Goal: Transaction & Acquisition: Purchase product/service

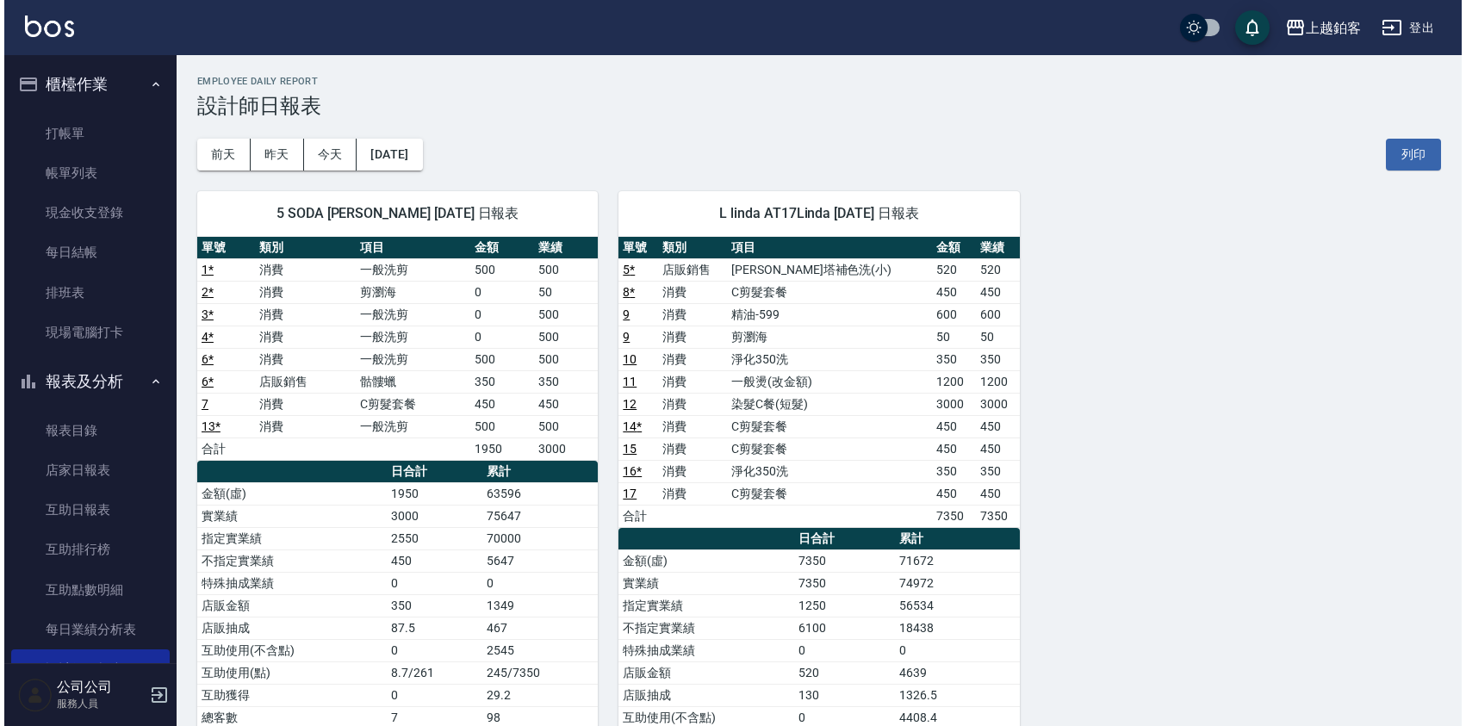
scroll to position [90, 0]
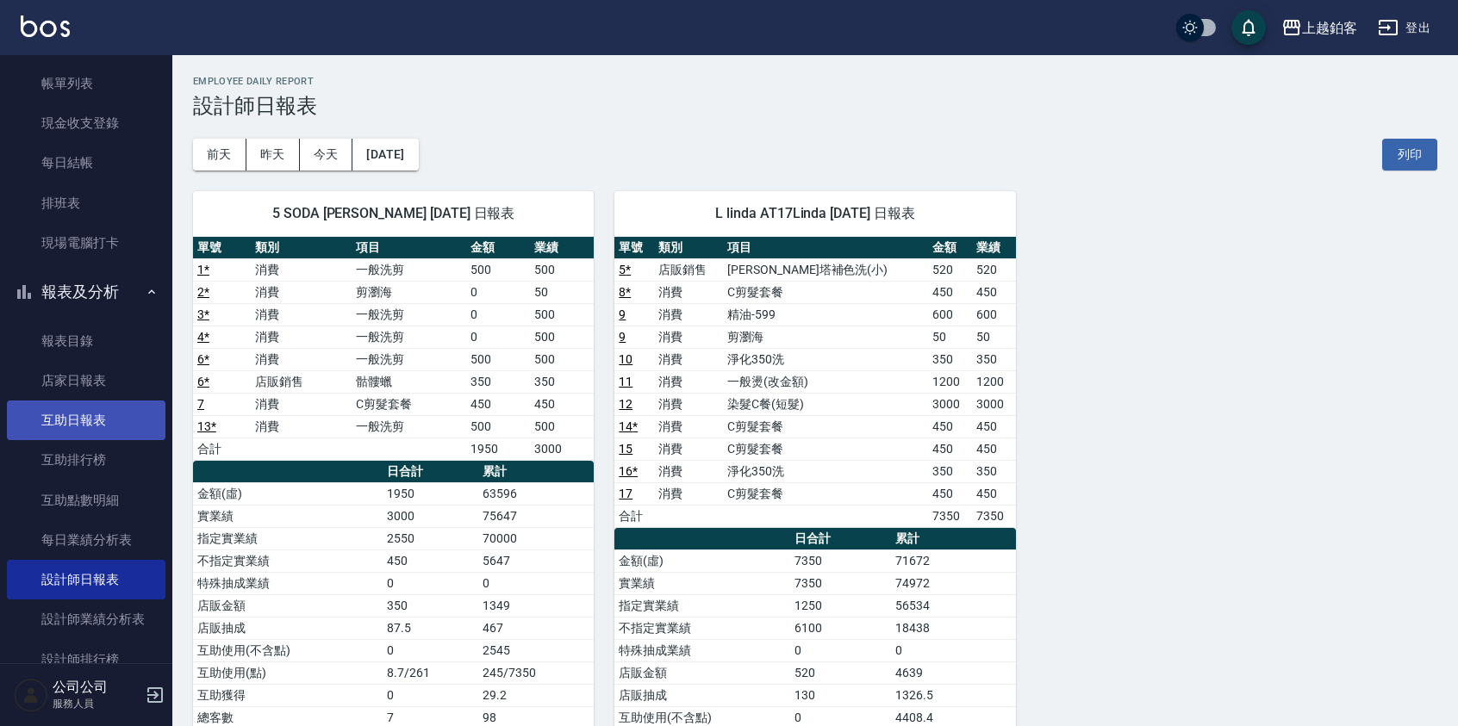
click at [89, 417] on link "互助日報表" at bounding box center [86, 421] width 159 height 40
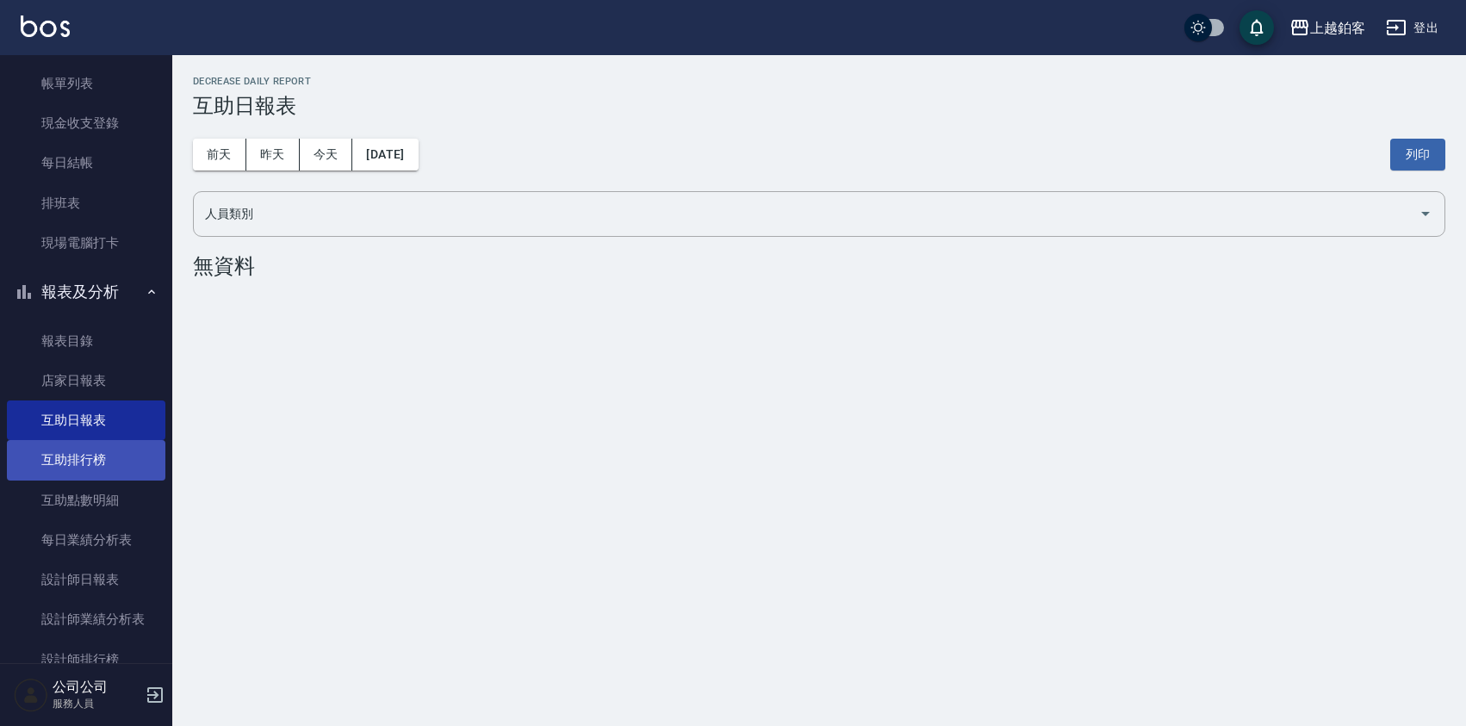
click at [130, 455] on link "互助排行榜" at bounding box center [86, 460] width 159 height 40
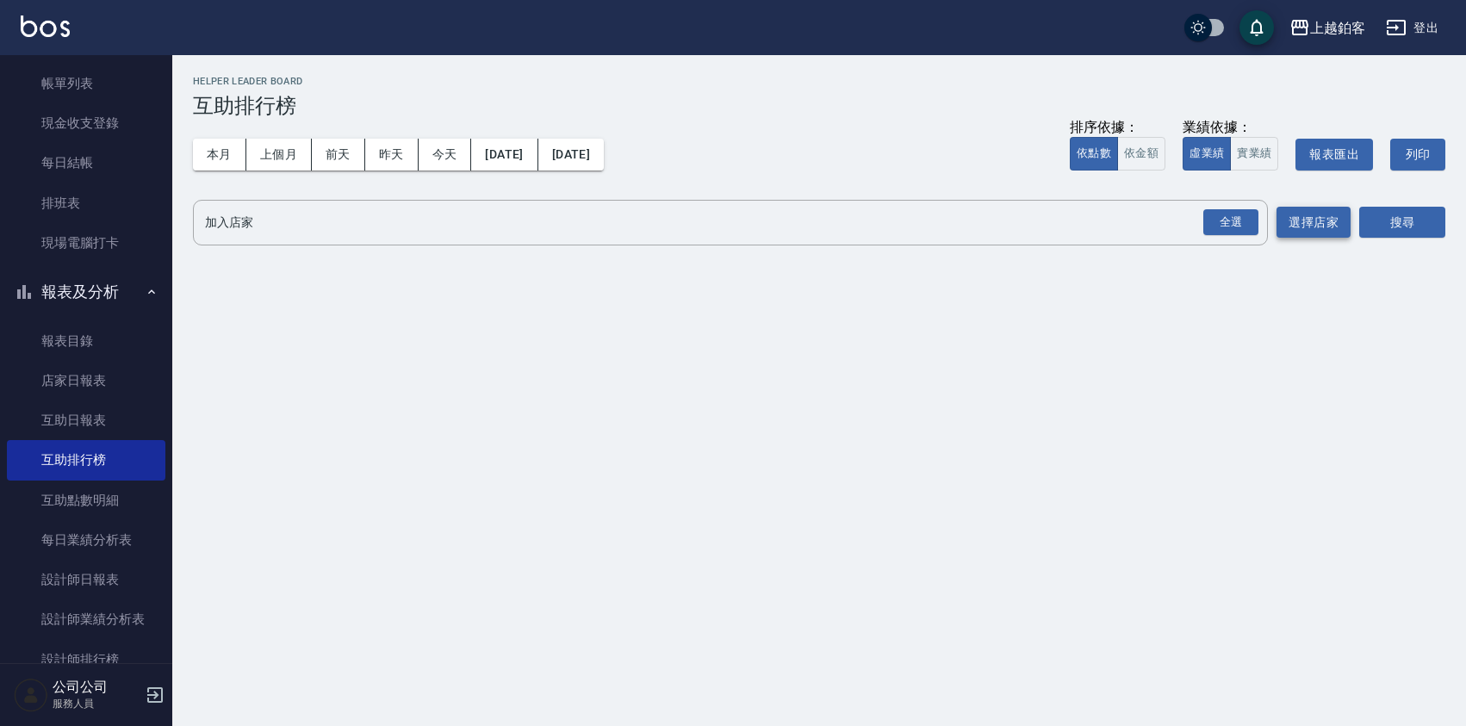
click at [1304, 213] on button "選擇店家" at bounding box center [1314, 223] width 74 height 32
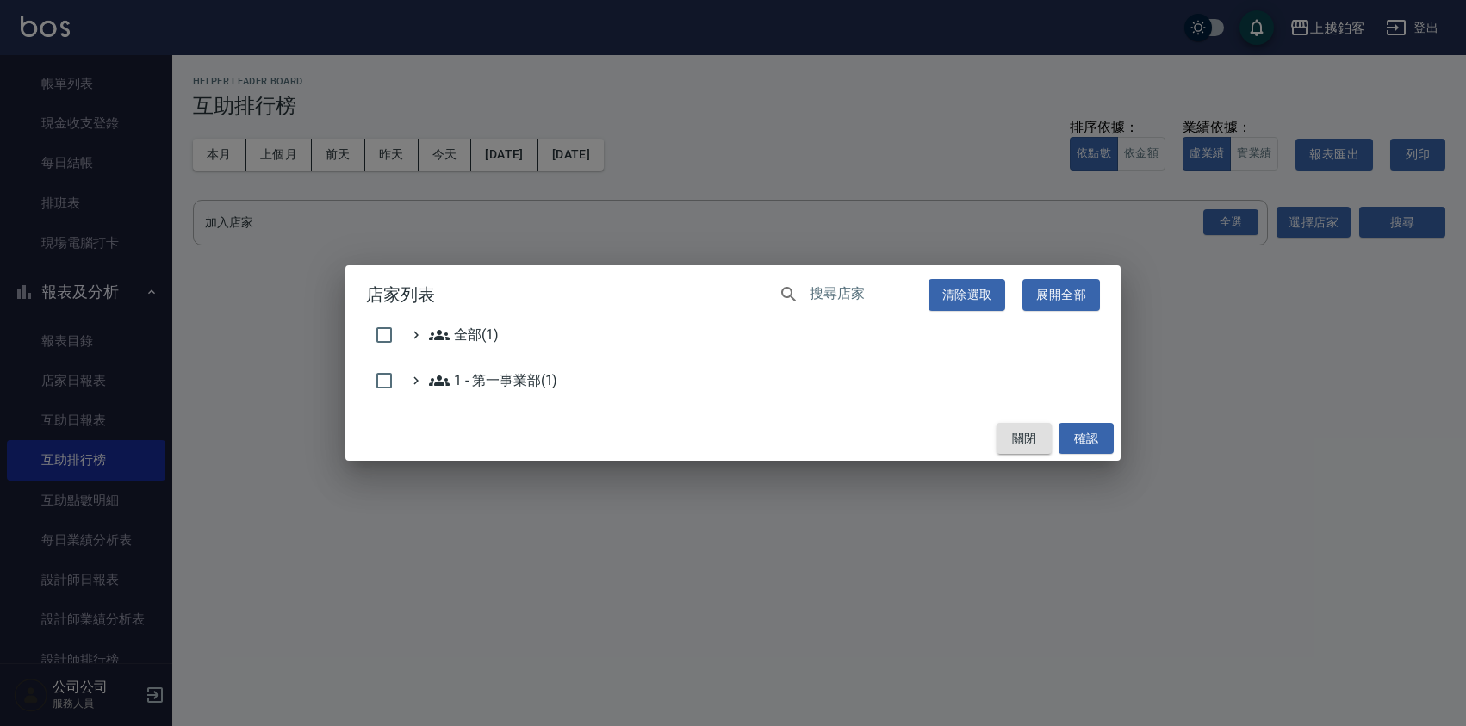
drag, startPoint x: 1038, startPoint y: 428, endPoint x: 1030, endPoint y: 424, distance: 8.9
click at [1035, 427] on button "關閉" at bounding box center [1024, 439] width 55 height 32
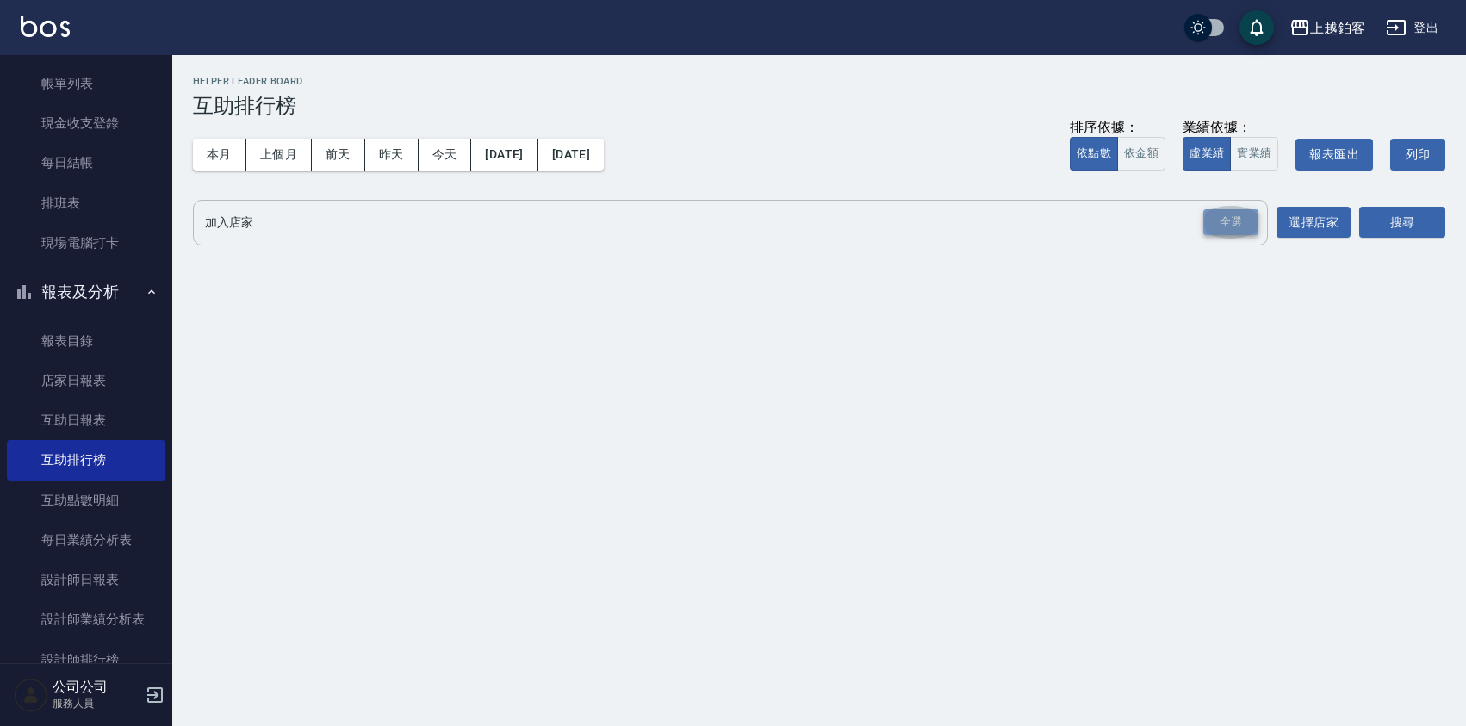
click at [1223, 233] on div "全選" at bounding box center [1231, 222] width 55 height 27
click at [1416, 233] on button "搜尋" at bounding box center [1403, 224] width 86 height 32
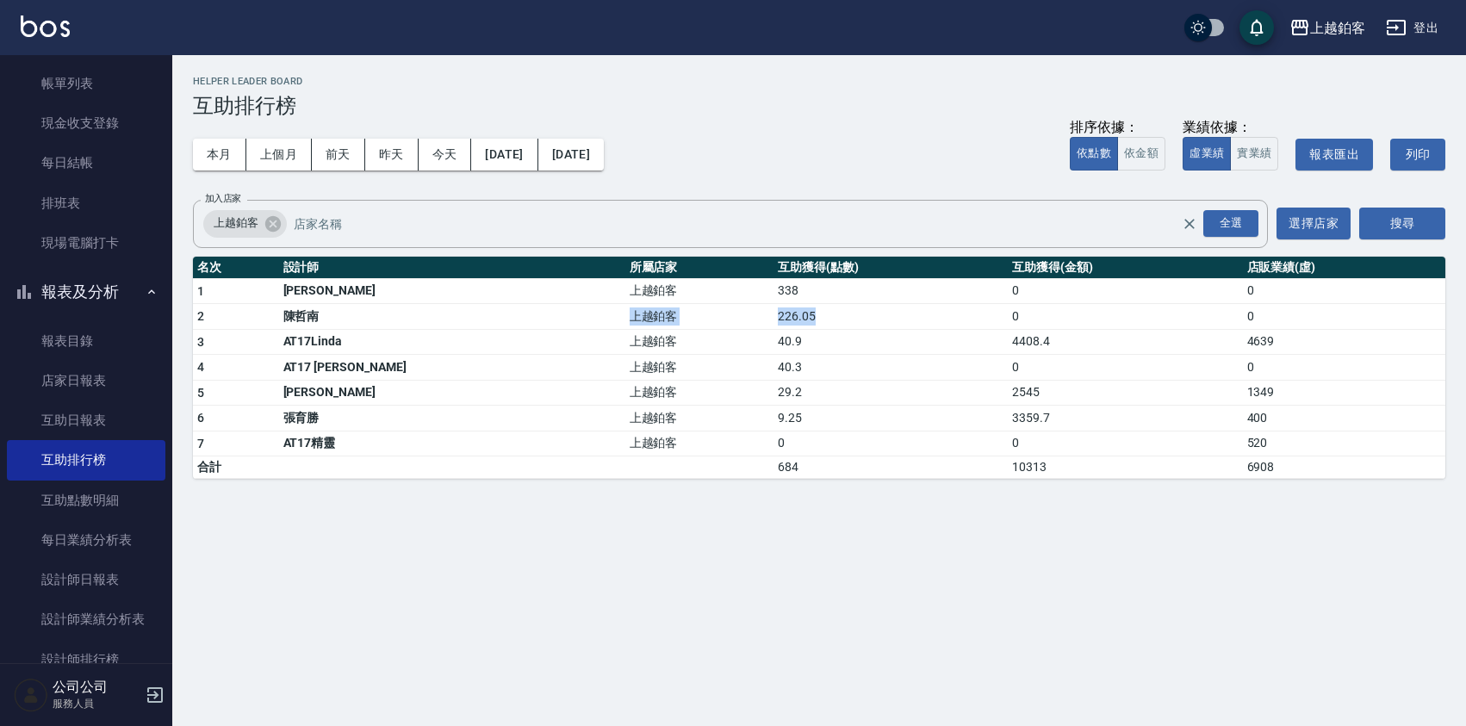
drag, startPoint x: 720, startPoint y: 309, endPoint x: 743, endPoint y: 278, distance: 38.3
click at [756, 302] on tbody "1 劉芯如 上越鉑客 338 0 0 2 陳哲南 上越鉑客 226.05 0 0 3 AT17Linda 上越鉑客 40.9 4408.4 4639 4 AT…" at bounding box center [819, 378] width 1253 height 201
click at [774, 295] on td "338" at bounding box center [891, 291] width 234 height 26
drag, startPoint x: 740, startPoint y: 293, endPoint x: 765, endPoint y: 314, distance: 32.4
click at [765, 314] on tbody "1 劉芯如 上越鉑客 338 0 0 2 陳哲南 上越鉑客 226.05 0 0 3 AT17Linda 上越鉑客 40.9 4408.4 4639 4 AT…" at bounding box center [819, 378] width 1253 height 201
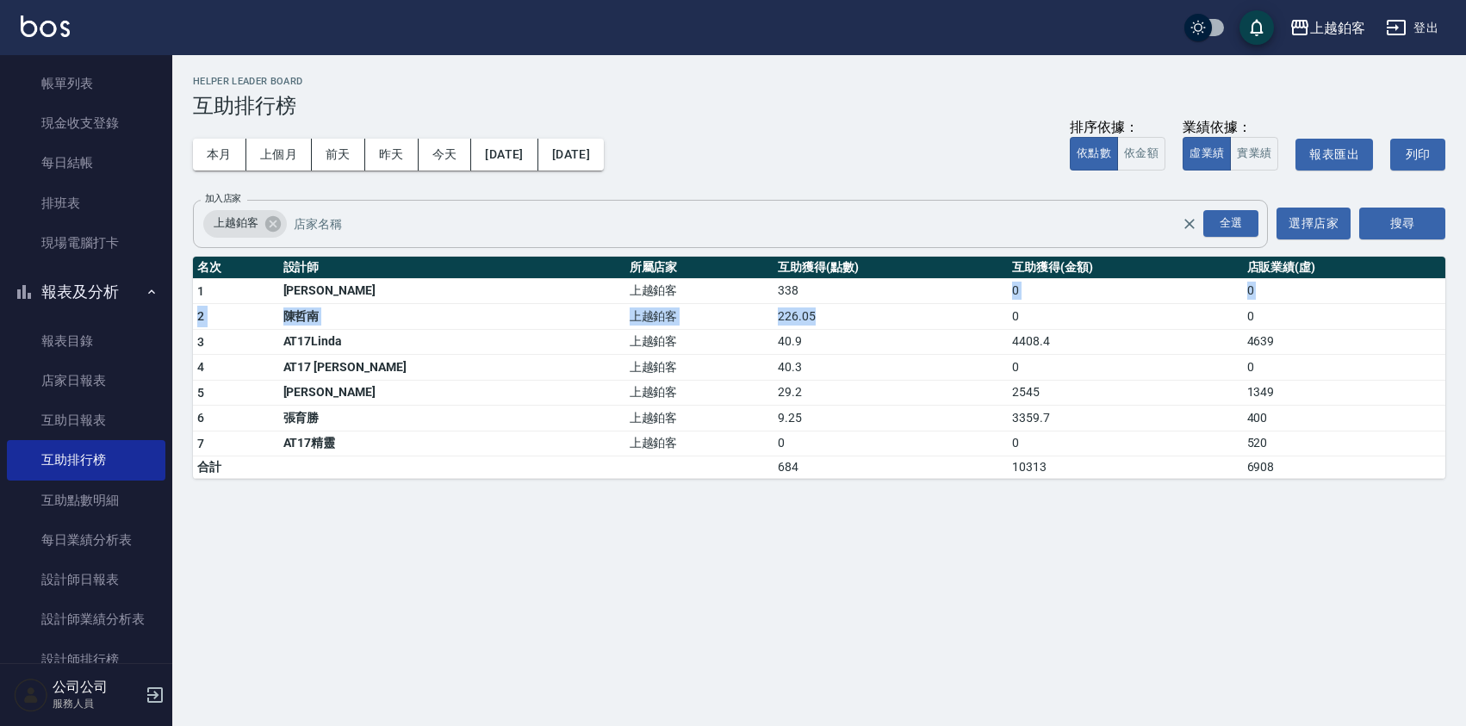
click at [760, 210] on input "加入店家" at bounding box center [751, 223] width 924 height 30
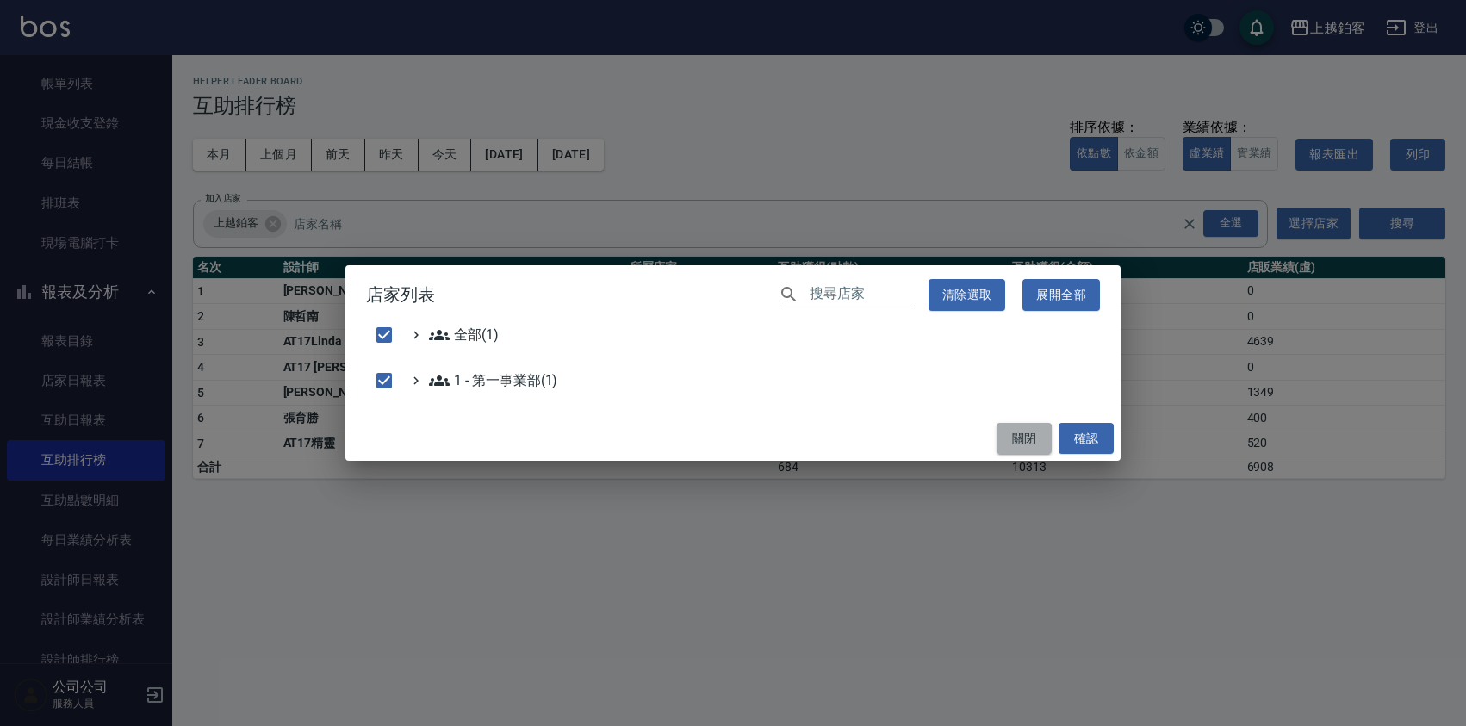
drag, startPoint x: 1032, startPoint y: 433, endPoint x: 1004, endPoint y: 423, distance: 30.3
click at [1032, 433] on button "關閉" at bounding box center [1024, 439] width 55 height 32
checkbox input "false"
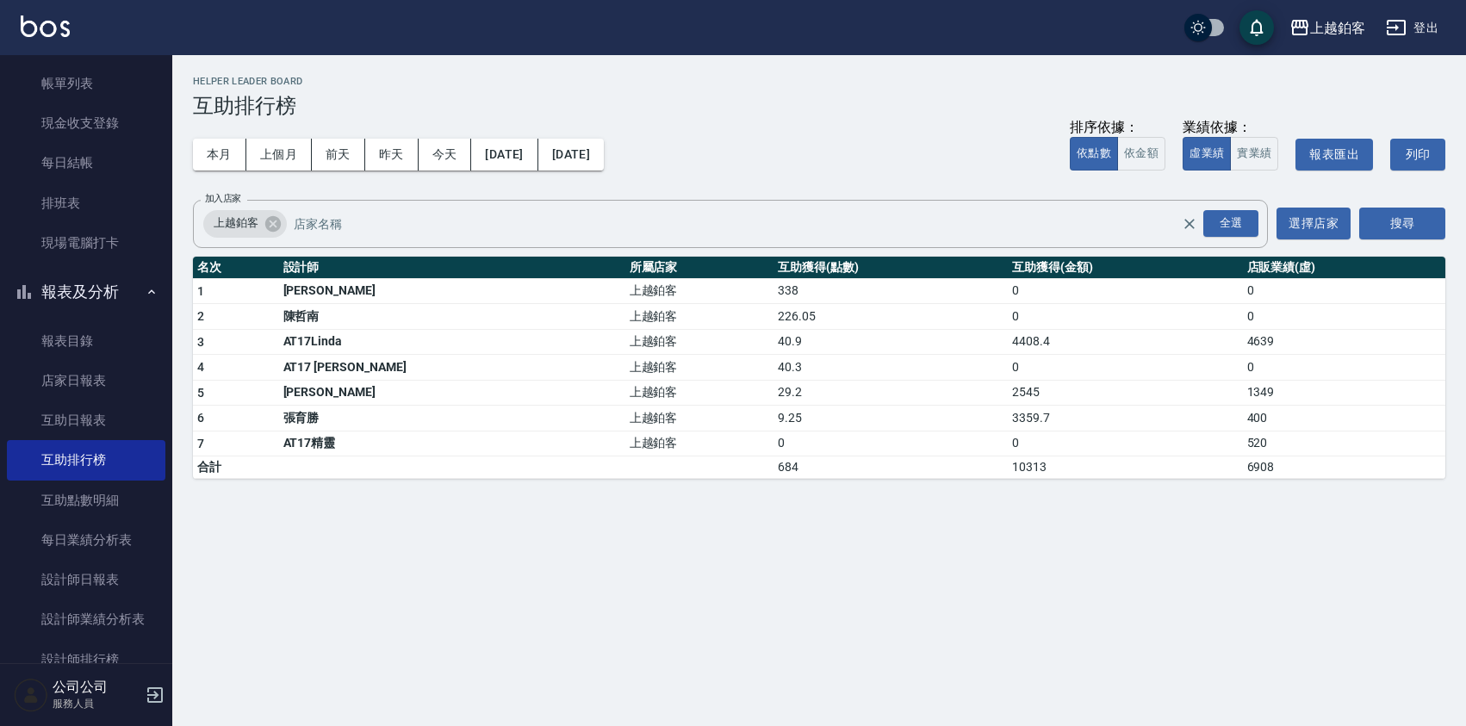
drag, startPoint x: 670, startPoint y: 327, endPoint x: 700, endPoint y: 313, distance: 33.2
click at [774, 323] on td "226.05" at bounding box center [891, 317] width 234 height 26
drag, startPoint x: 700, startPoint y: 313, endPoint x: 668, endPoint y: 320, distance: 33.5
click at [774, 320] on td "226.05" at bounding box center [891, 317] width 234 height 26
click at [774, 323] on td "226.05" at bounding box center [891, 317] width 234 height 26
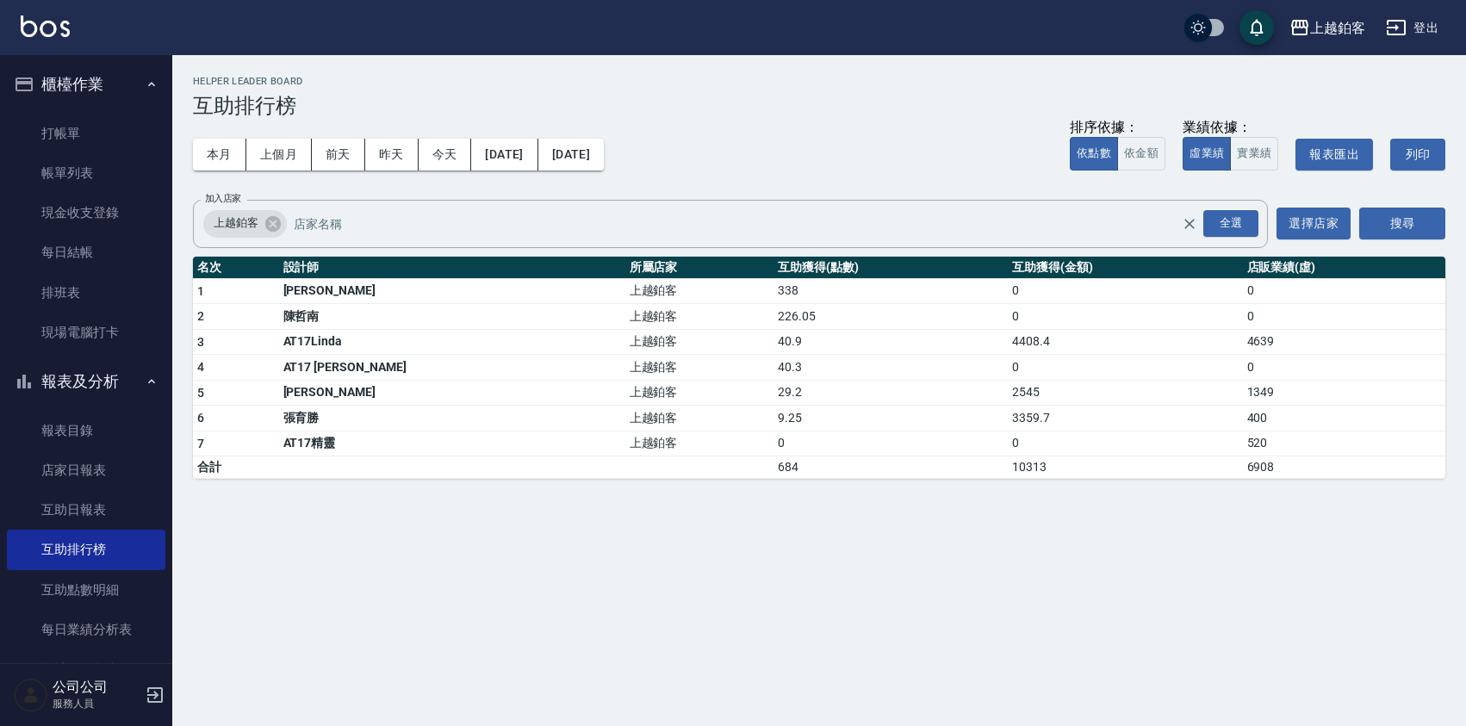
click at [63, 88] on button "櫃檯作業" at bounding box center [86, 84] width 159 height 45
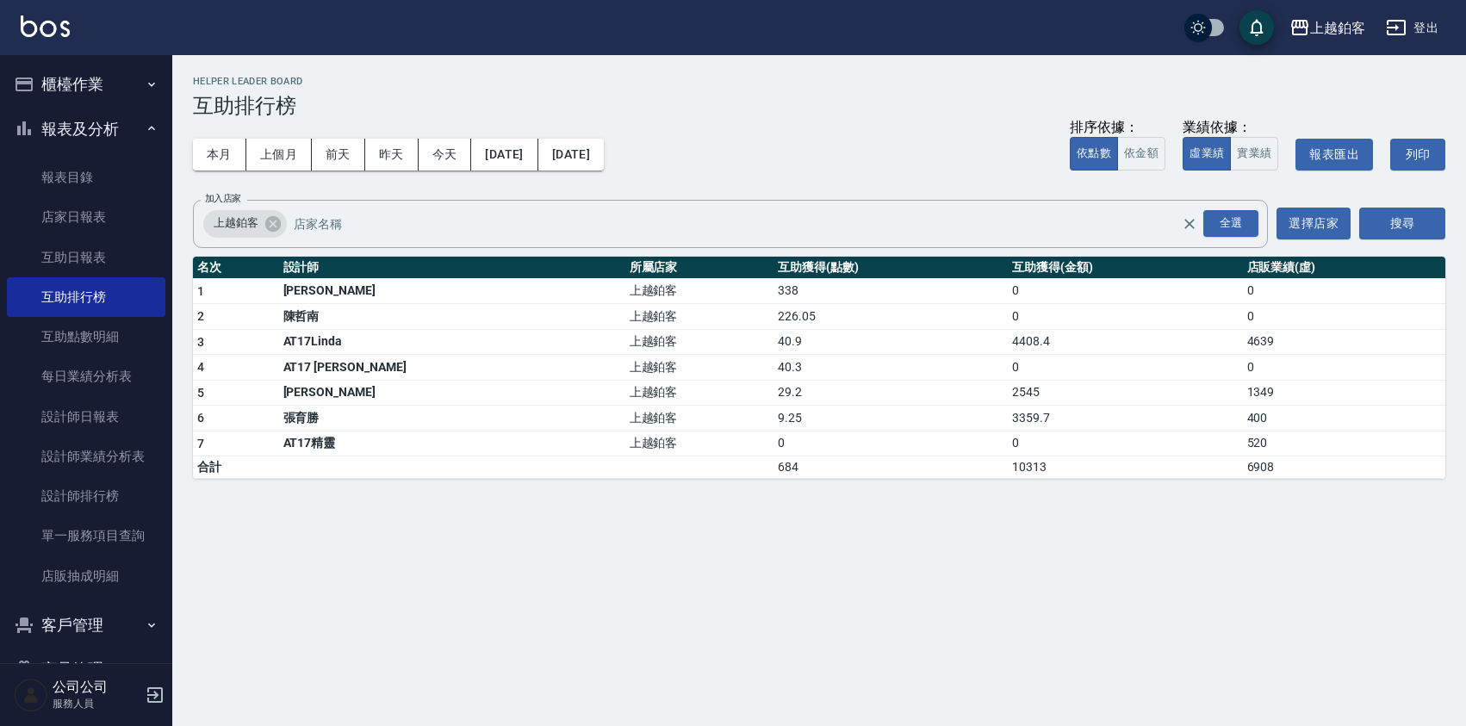
click at [70, 87] on button "櫃檯作業" at bounding box center [86, 84] width 159 height 45
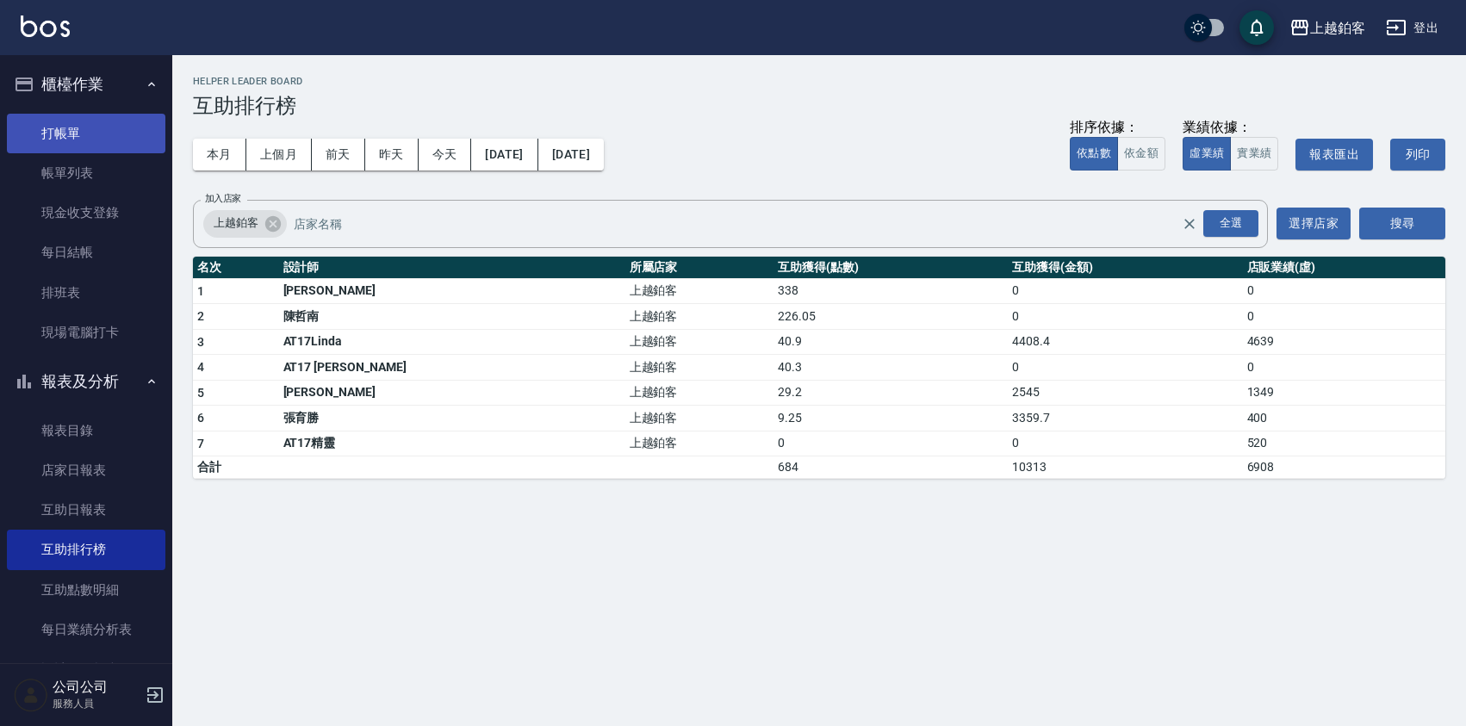
click at [64, 115] on link "打帳單" at bounding box center [86, 134] width 159 height 40
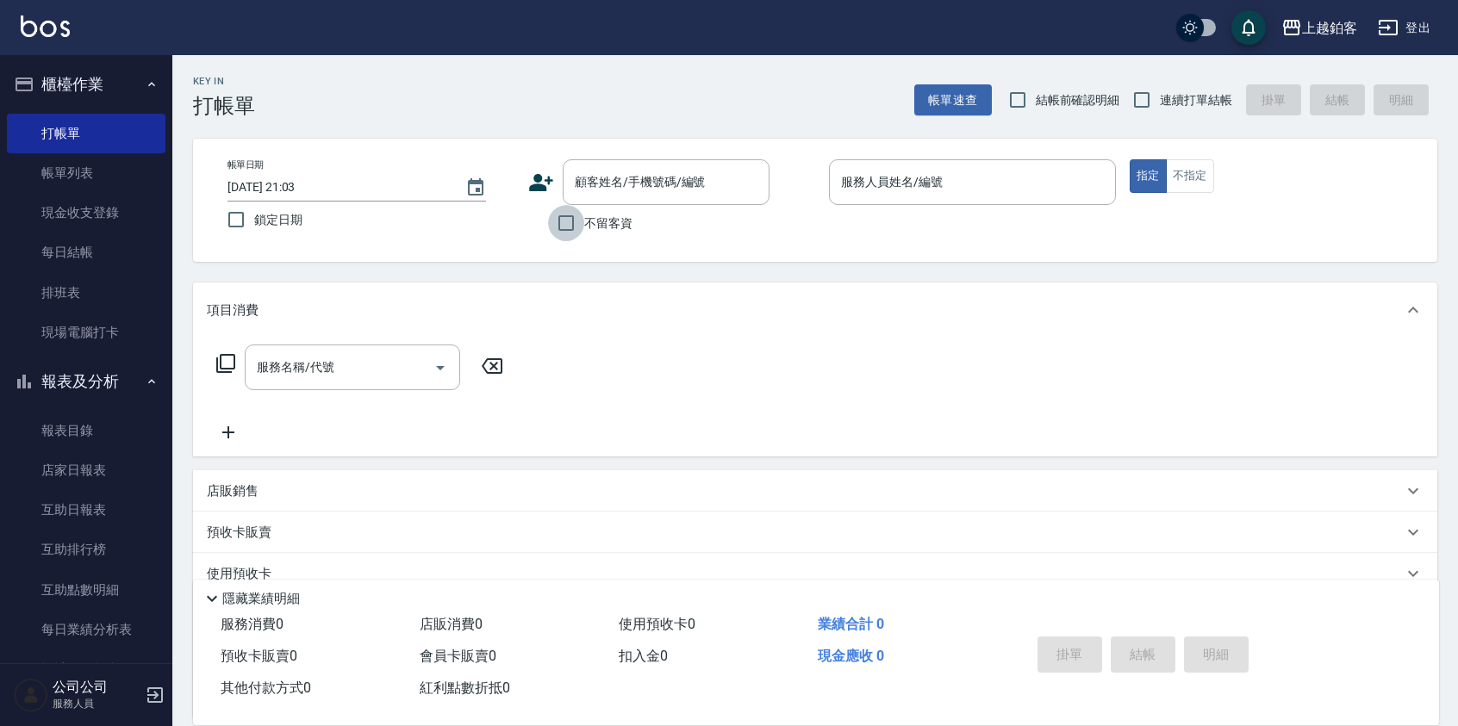
click at [567, 225] on input "不留客資" at bounding box center [566, 223] width 36 height 36
checkbox input "true"
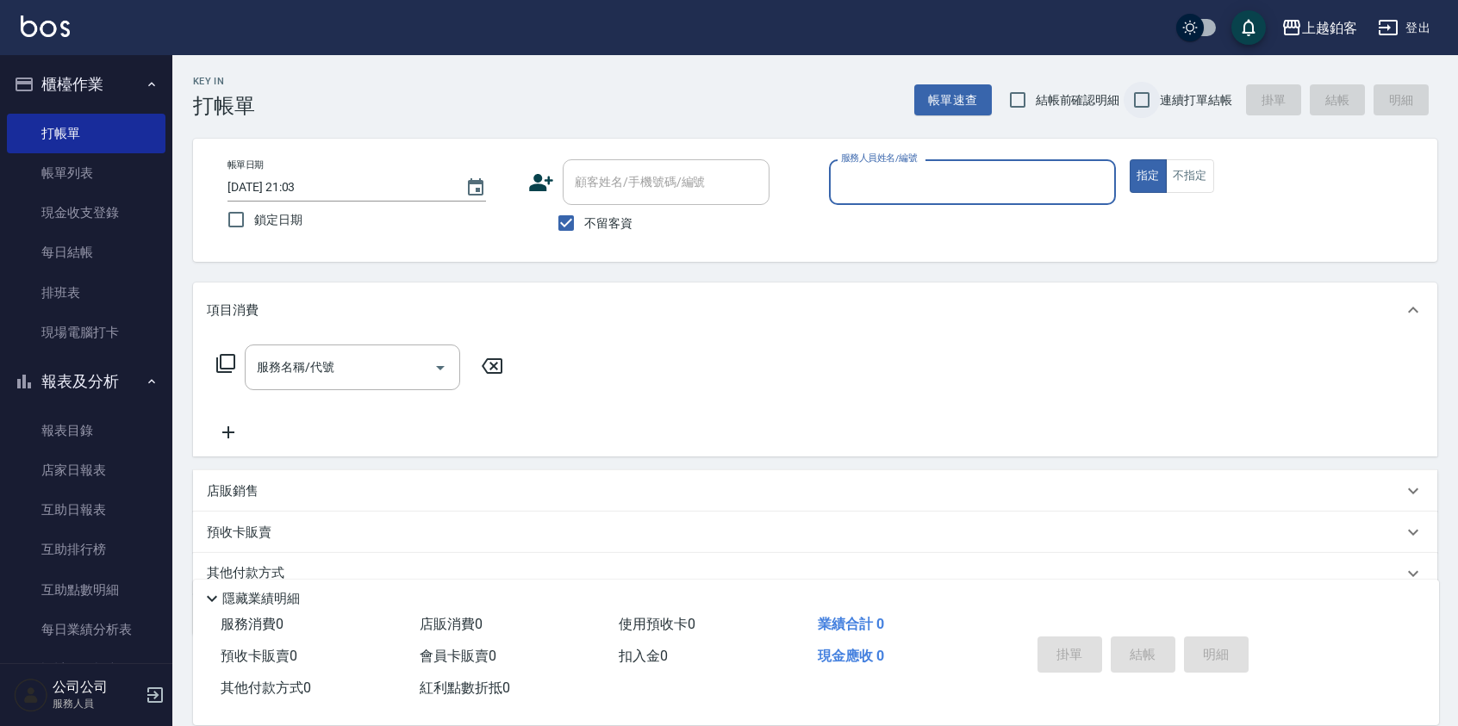
drag, startPoint x: 1150, startPoint y: 105, endPoint x: 1141, endPoint y: 109, distance: 10.1
click at [1150, 105] on input "連續打單結帳" at bounding box center [1141, 100] width 36 height 36
checkbox input "true"
click at [919, 177] on input "服務人員姓名/編號" at bounding box center [972, 182] width 271 height 30
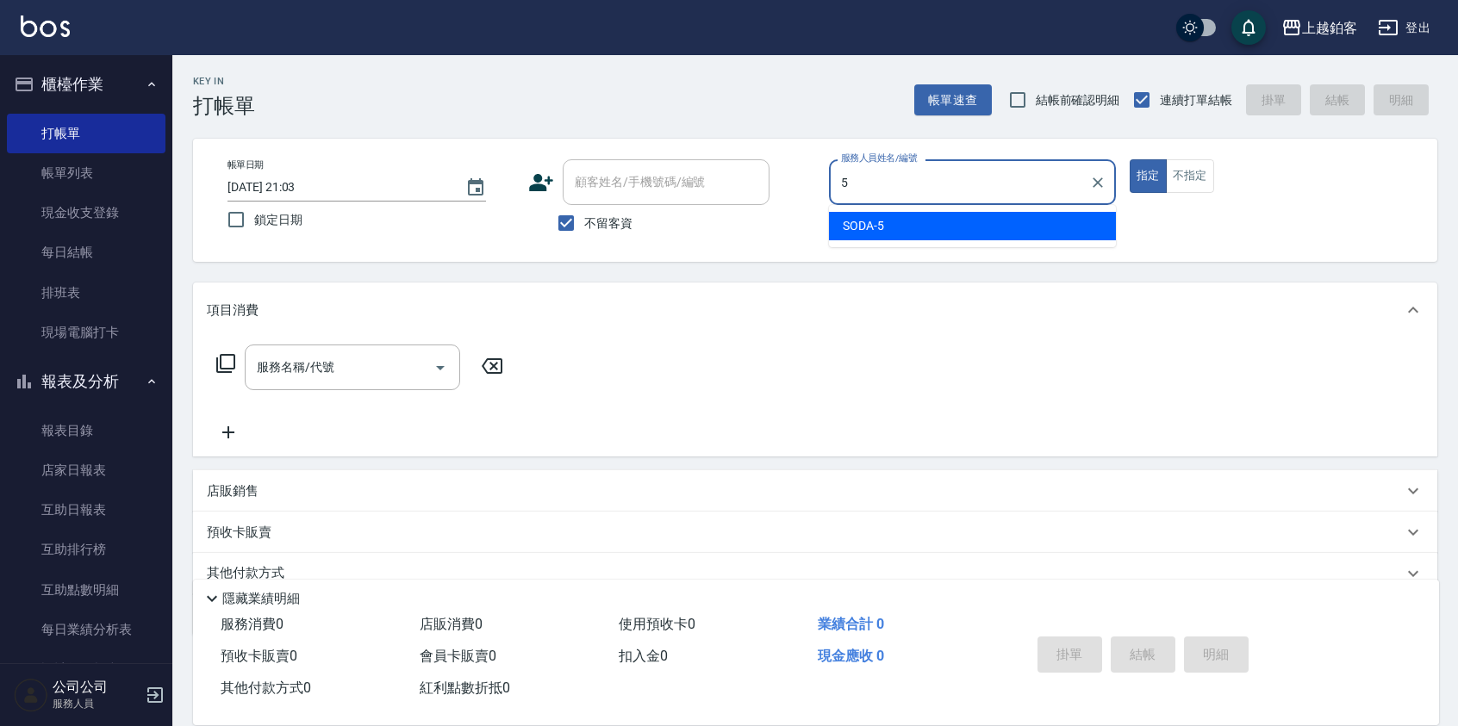
type input "SODA-5"
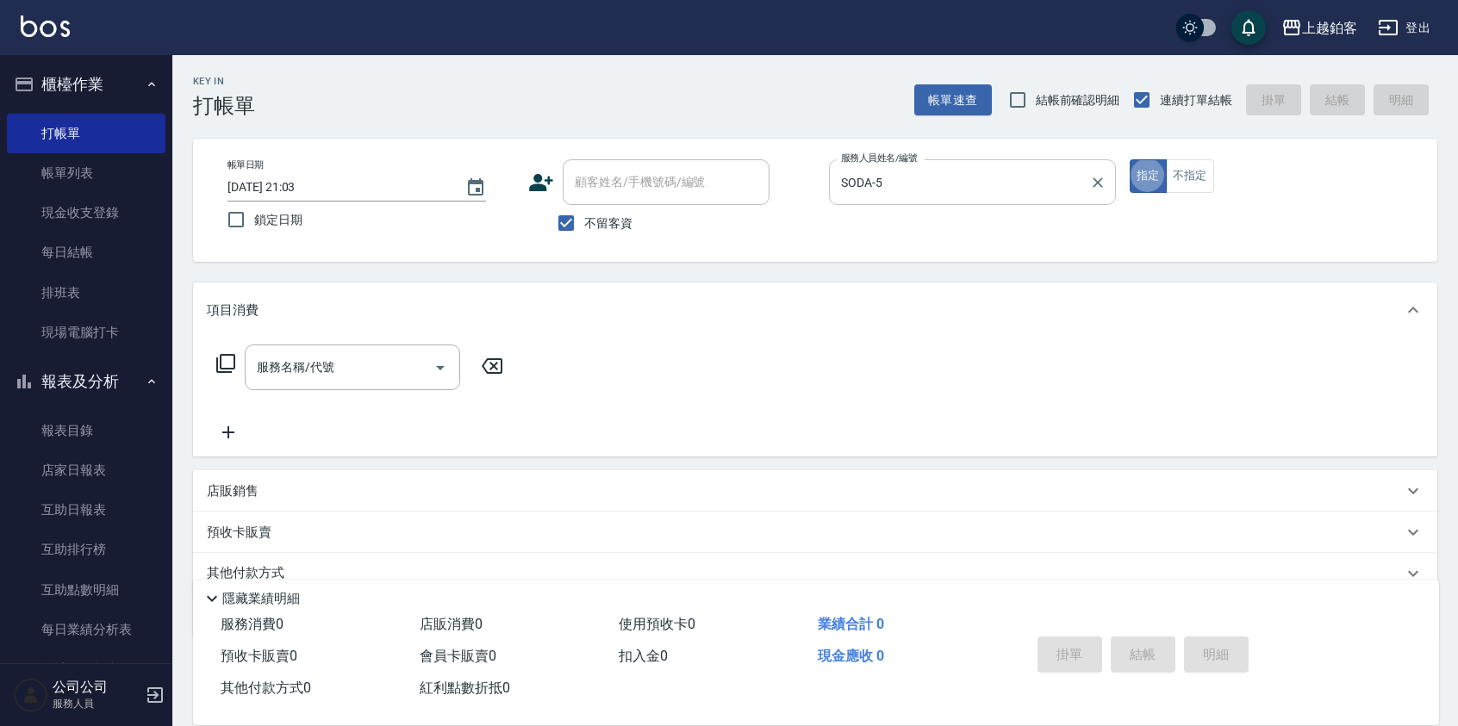
type button "true"
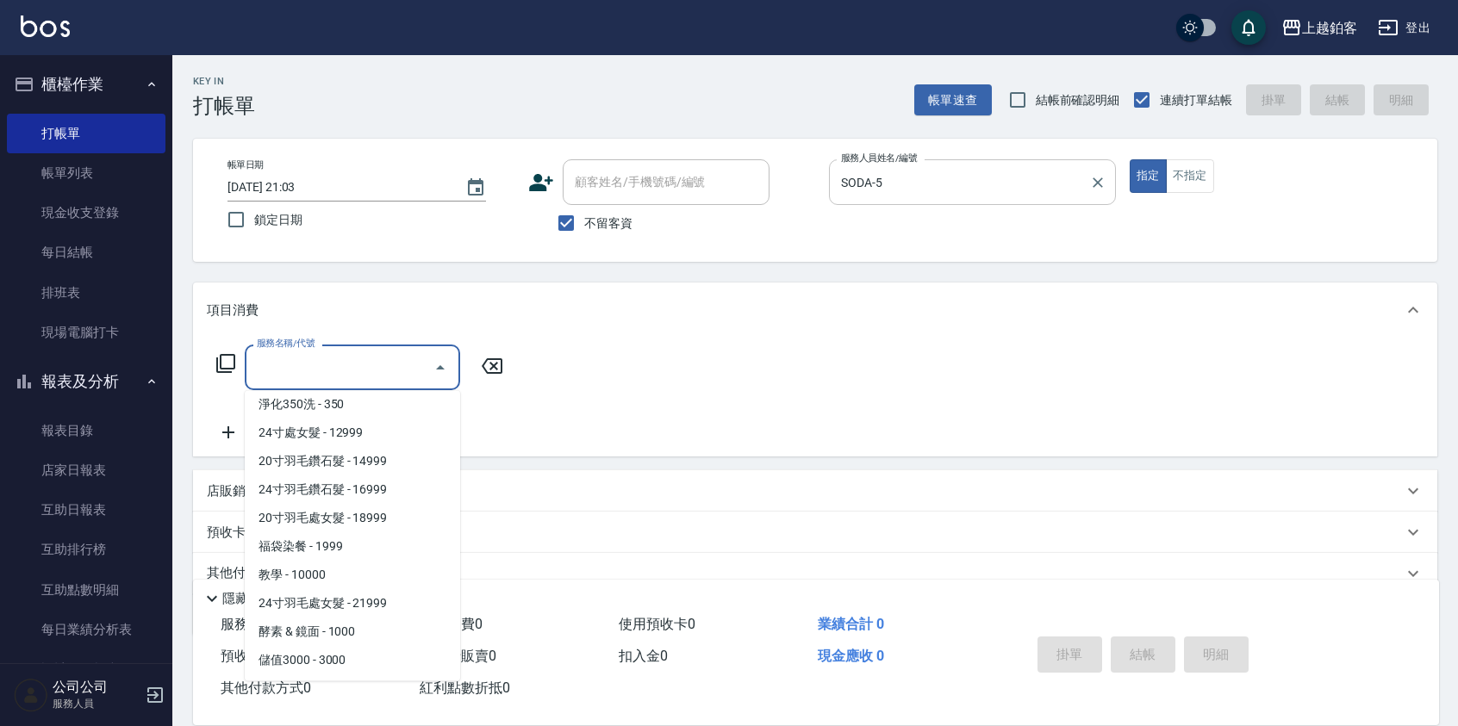
scroll to position [1912, 0]
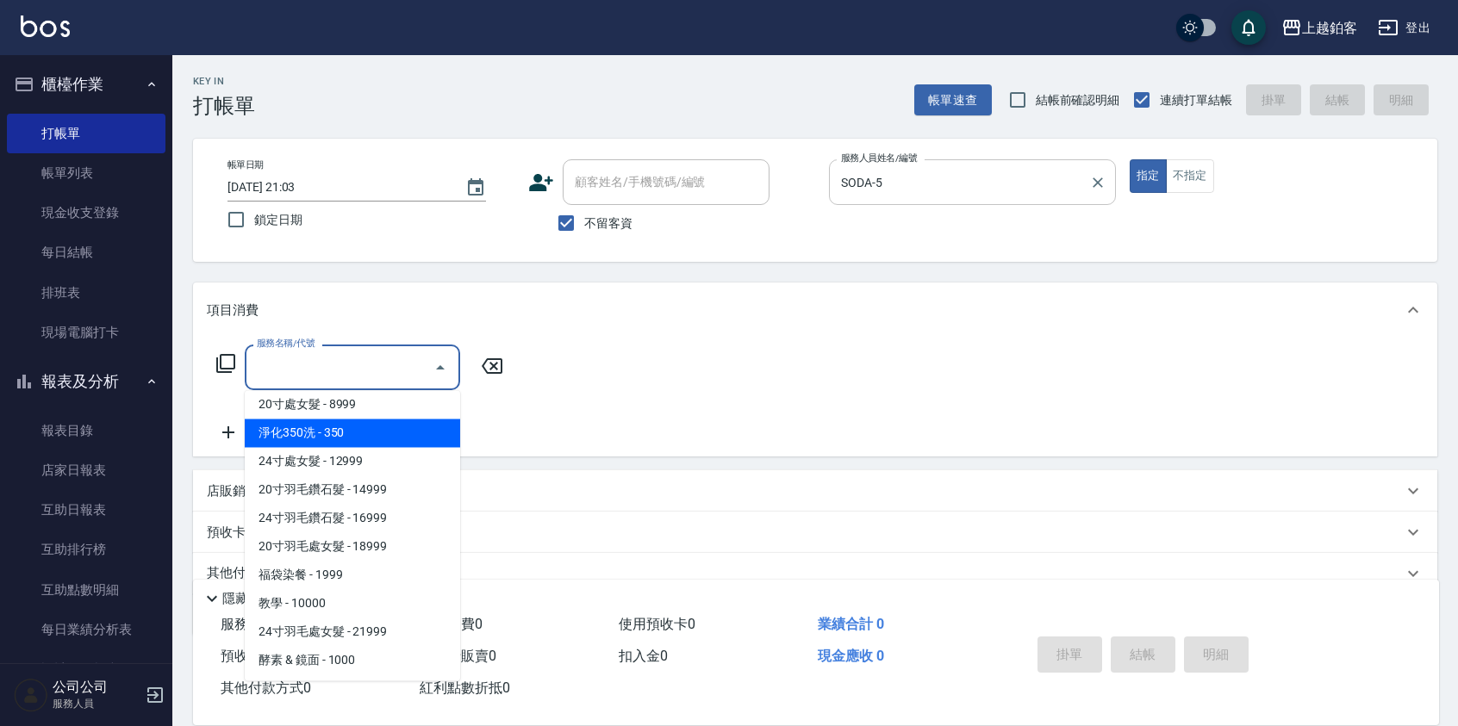
type input "淨化350洗(10020)"
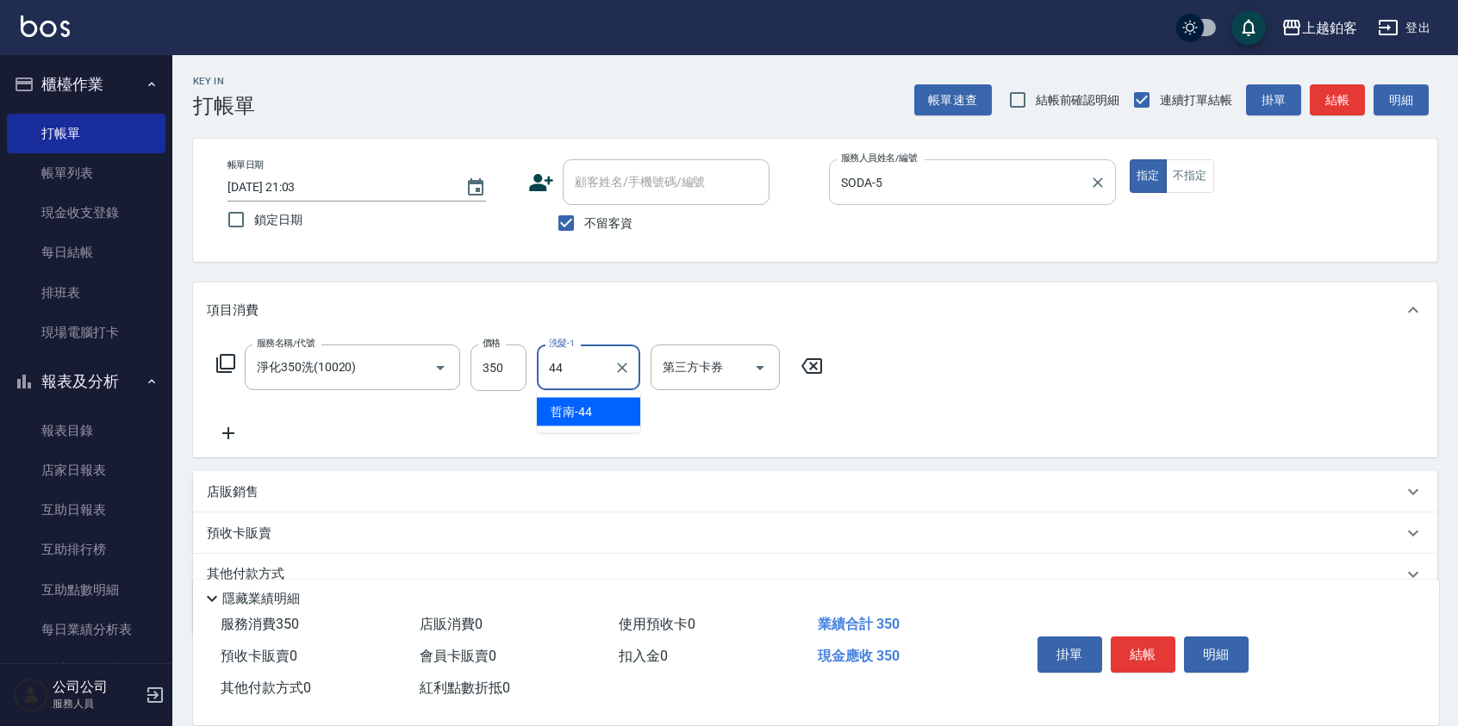
type input "哲南-44"
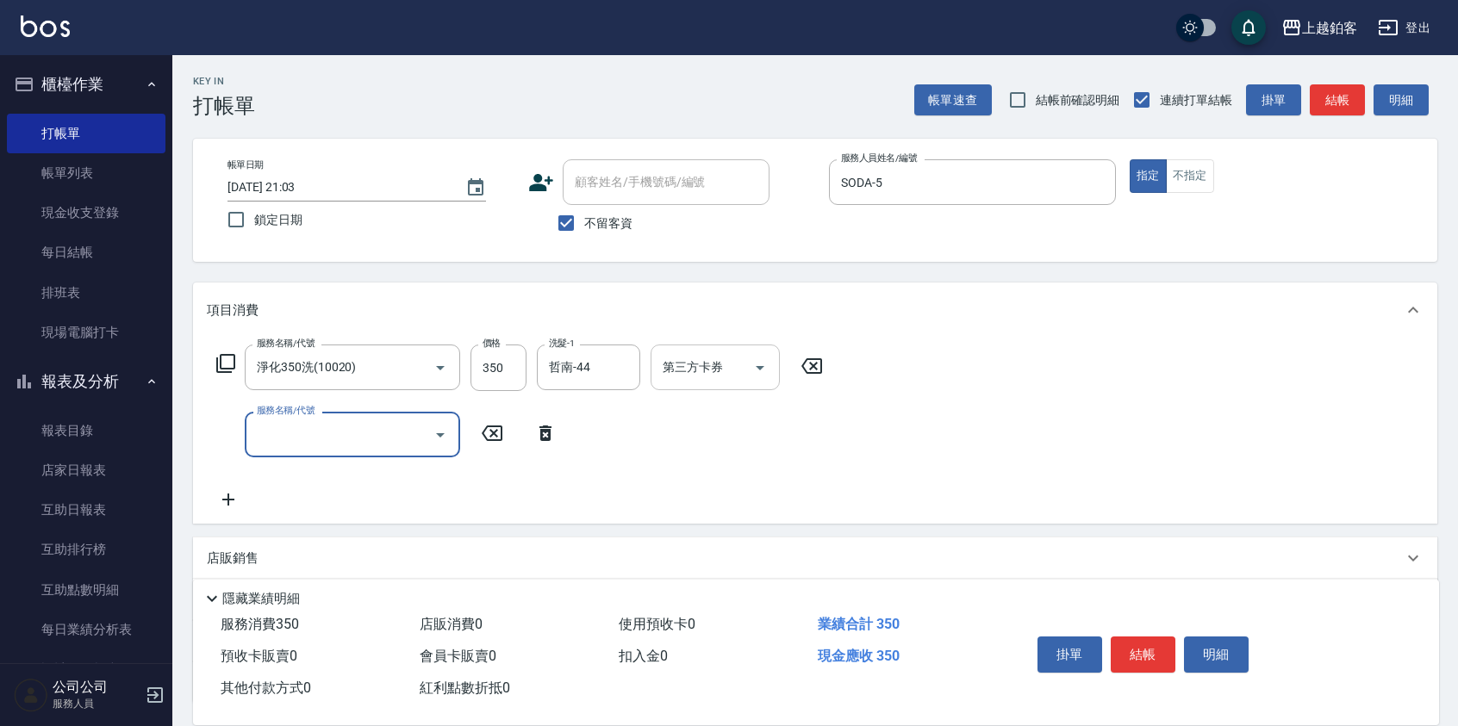
drag, startPoint x: 767, startPoint y: 367, endPoint x: 758, endPoint y: 382, distance: 17.0
click at [767, 367] on icon "Open" at bounding box center [760, 368] width 21 height 21
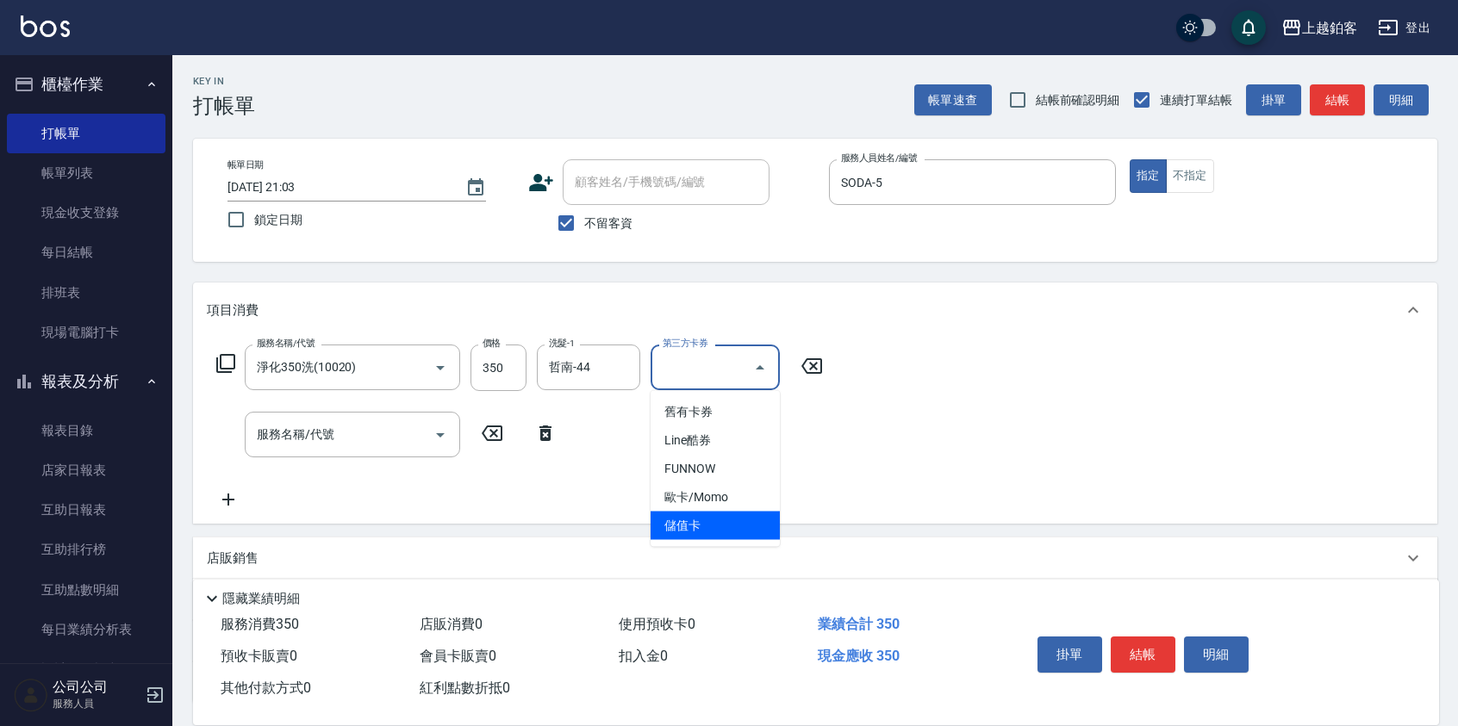
click at [718, 530] on span "儲值卡" at bounding box center [714, 526] width 129 height 28
type input "儲值卡"
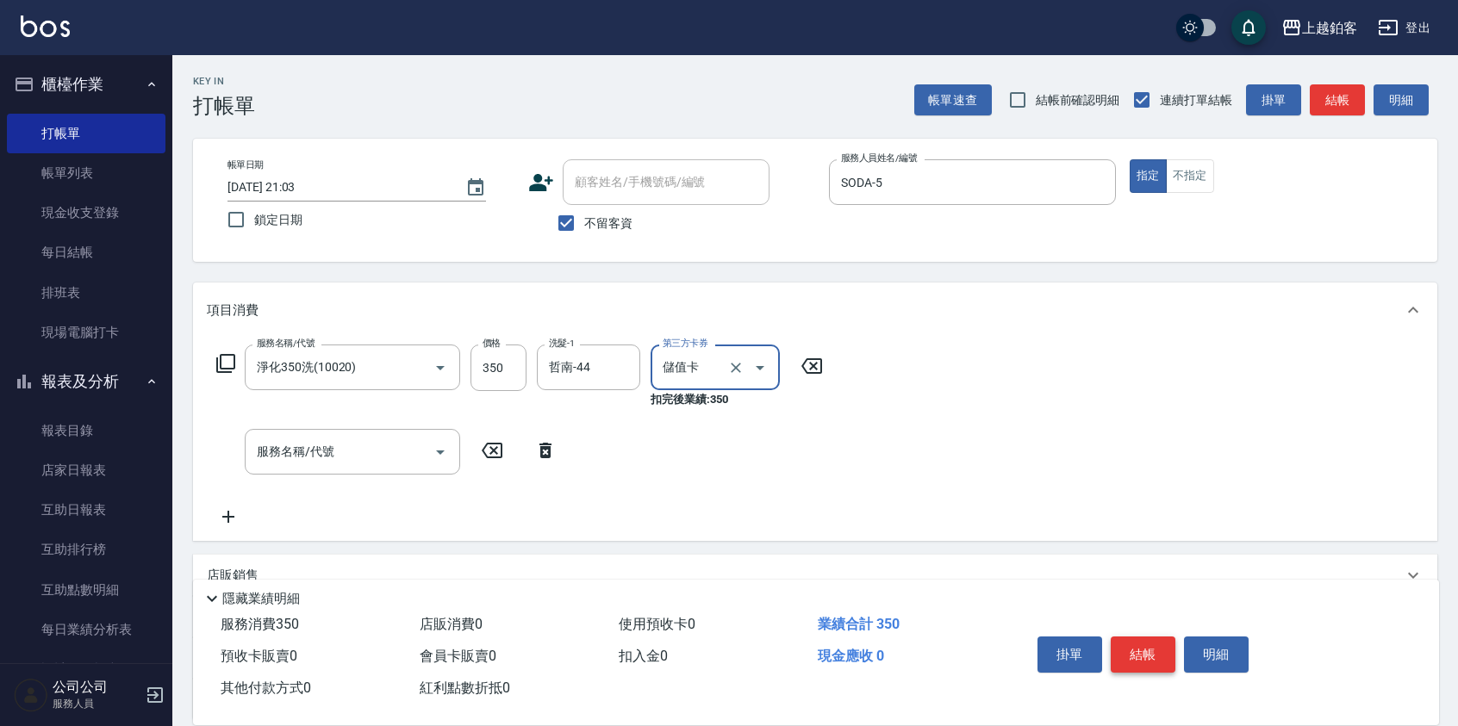
click at [1157, 649] on button "結帳" at bounding box center [1143, 655] width 65 height 36
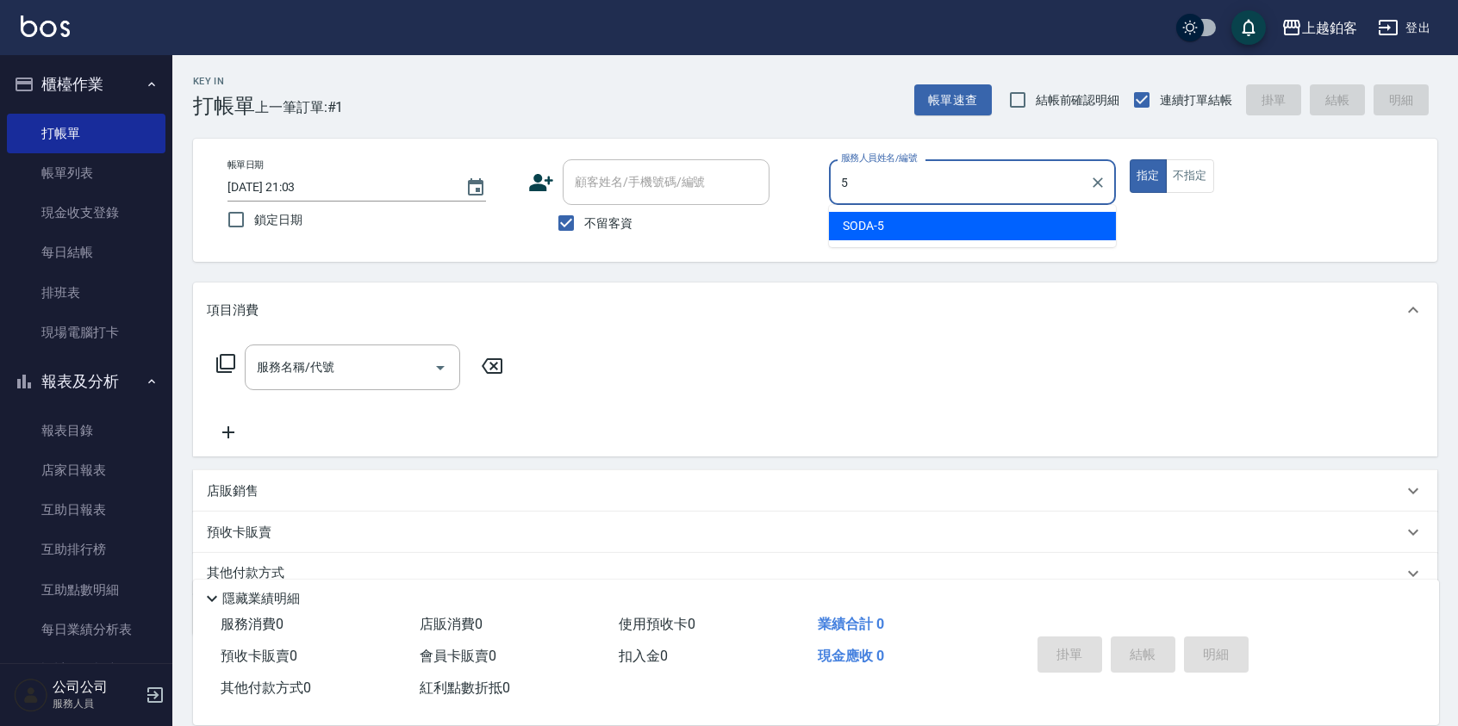
type input "SODA-5"
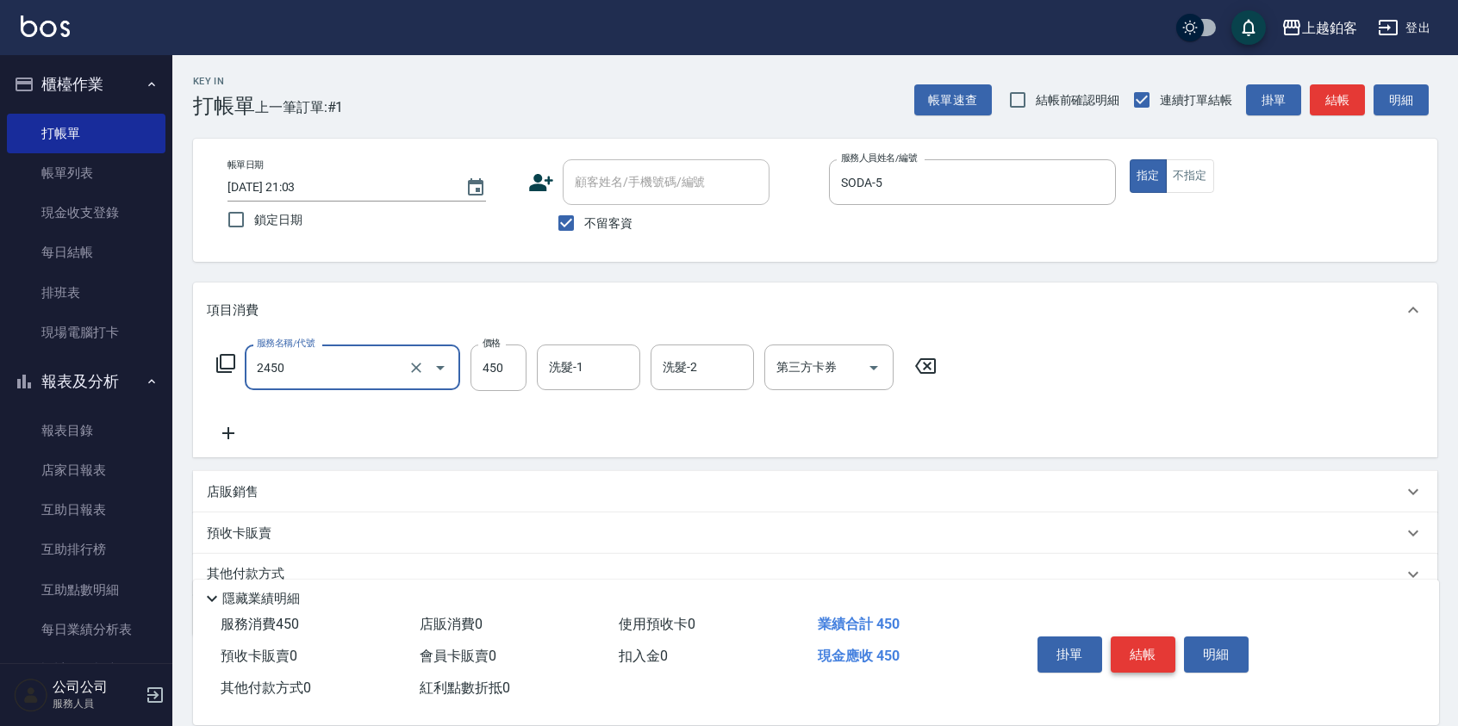
type input "C剪髮套餐(2450)"
type input "550"
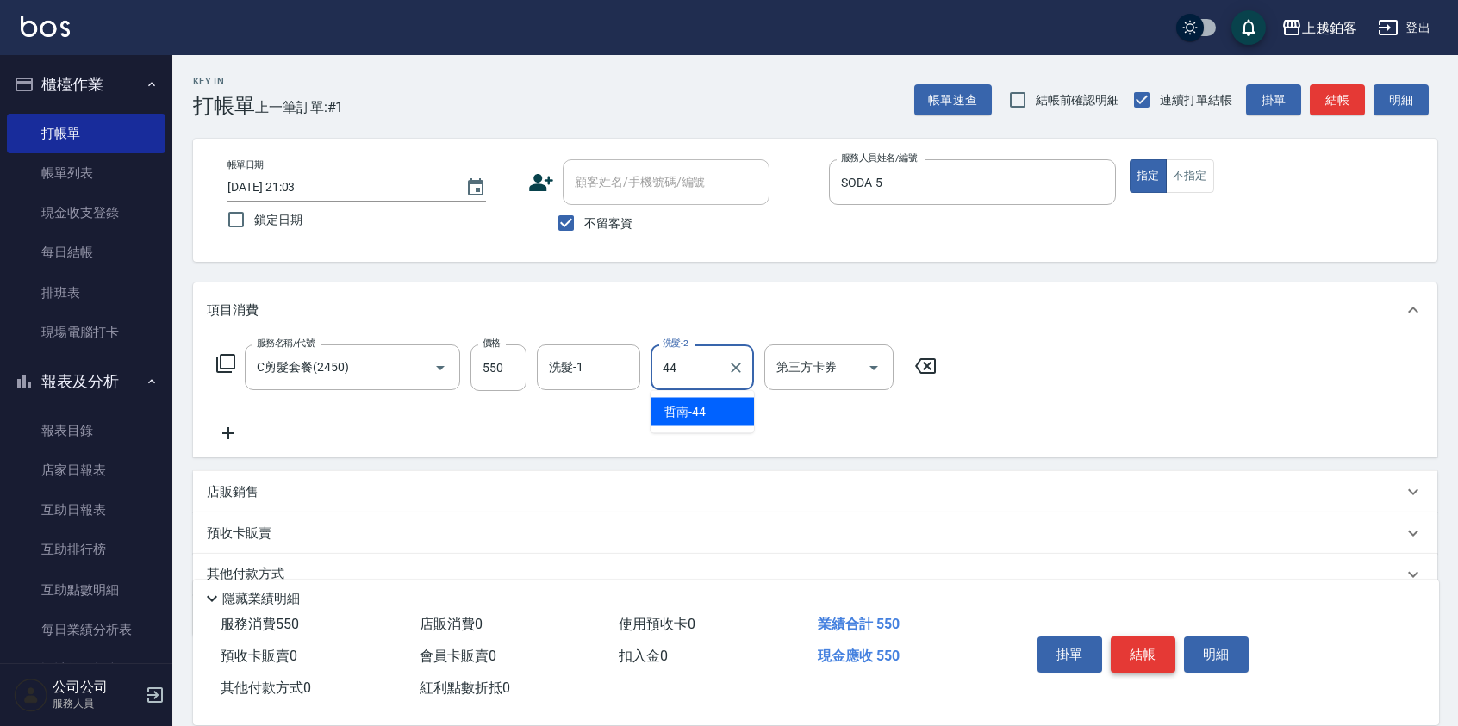
type input "哲南-44"
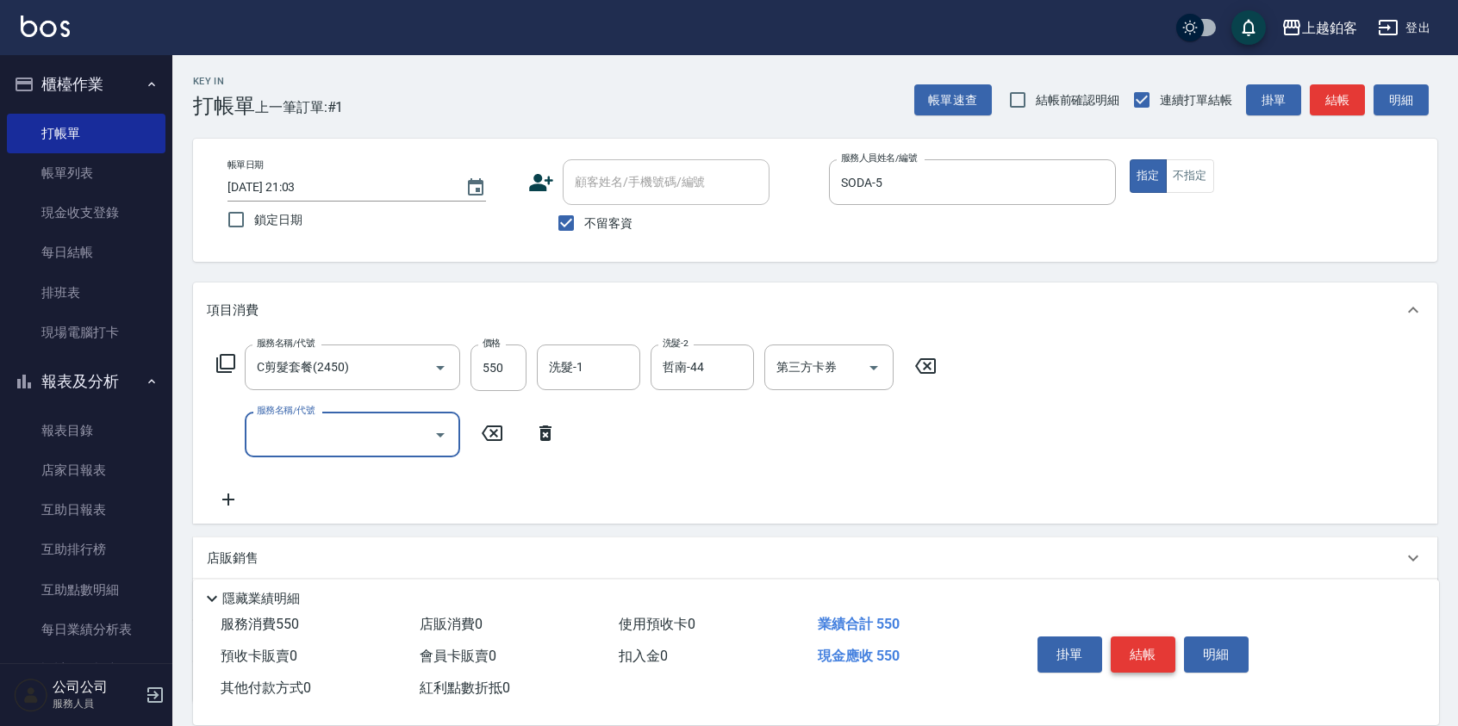
click at [1141, 641] on button "結帳" at bounding box center [1143, 655] width 65 height 36
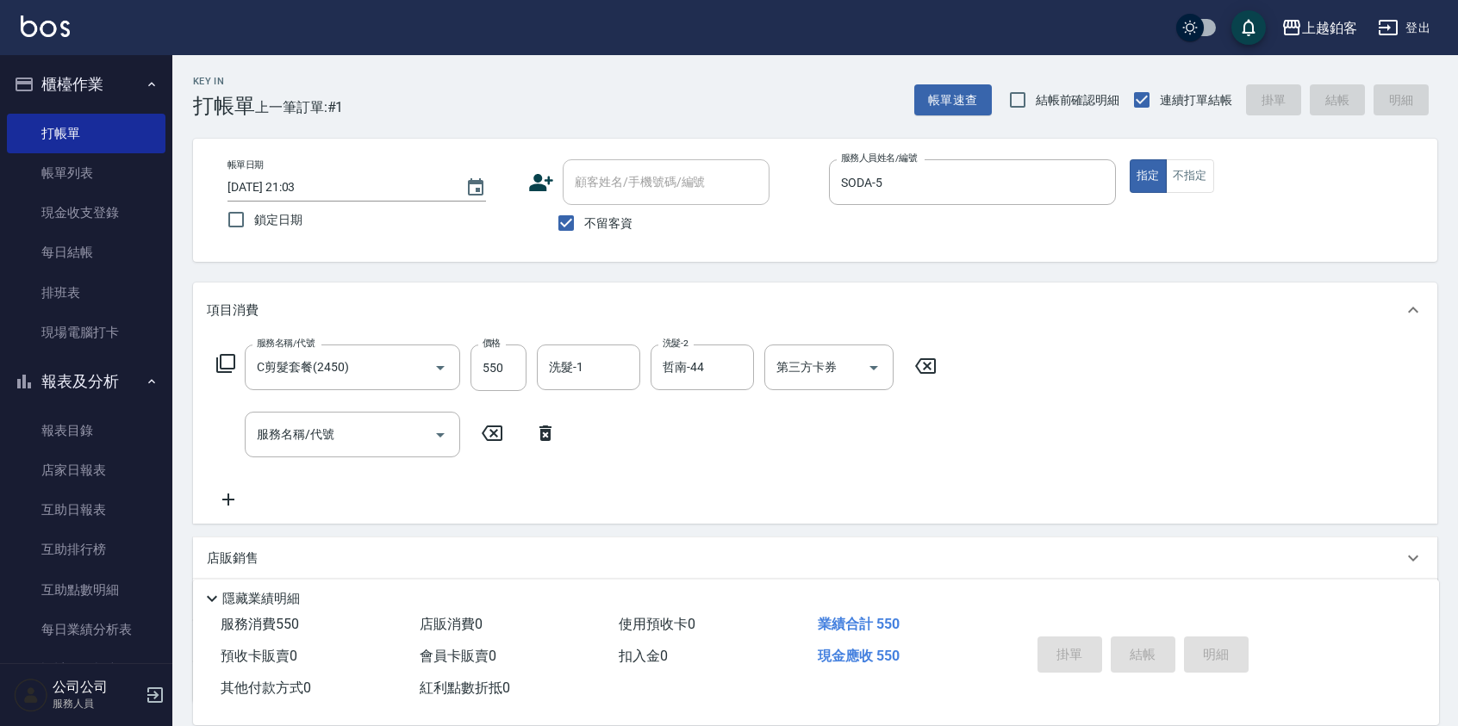
type input "2025/10/15 21:04"
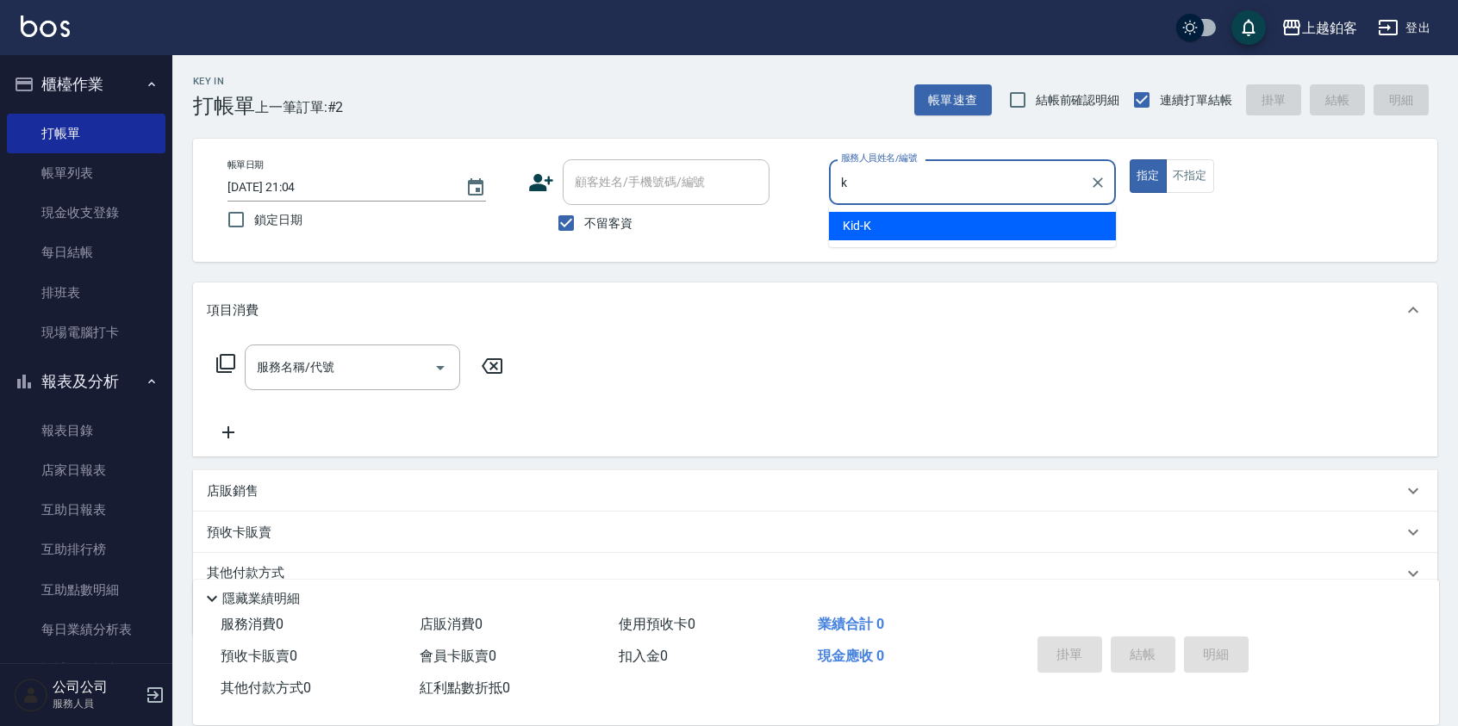
type input "Kid-K"
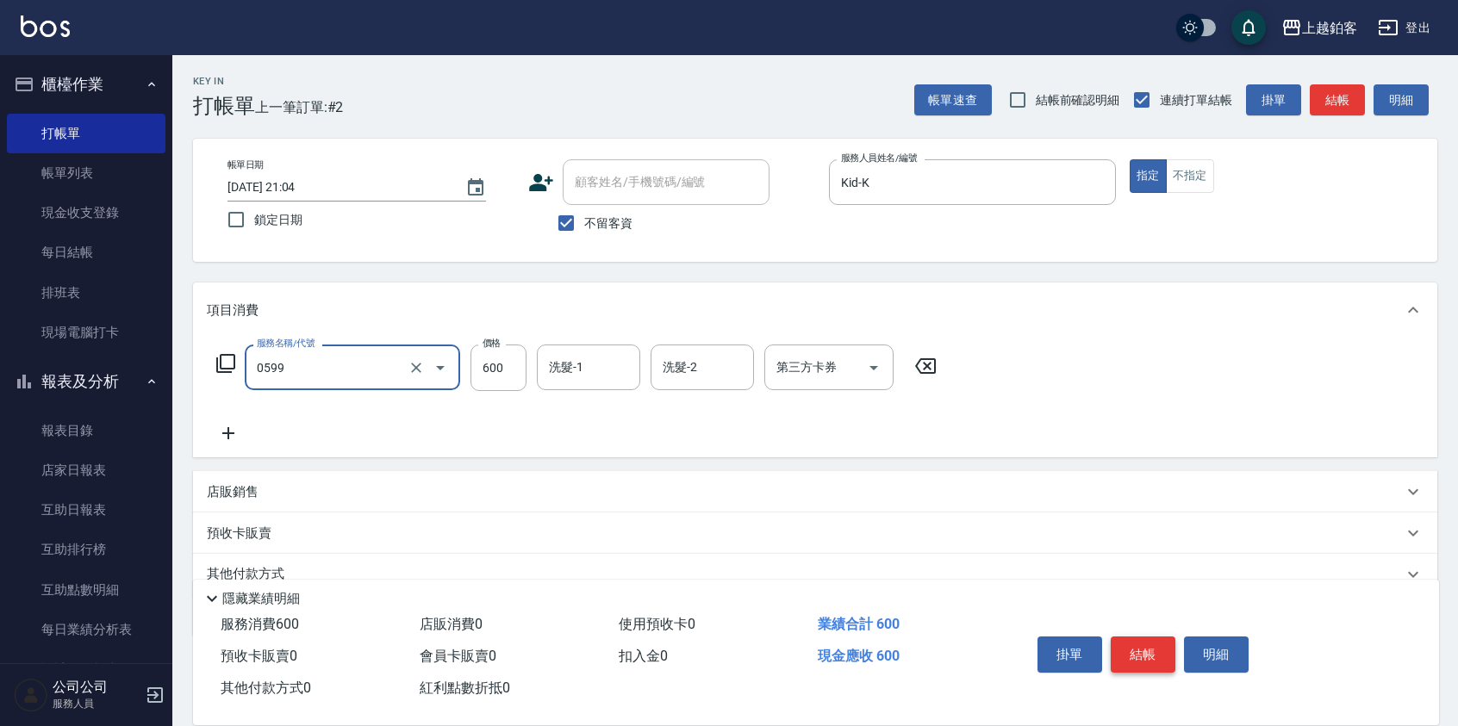
type input "精油-599(0599)"
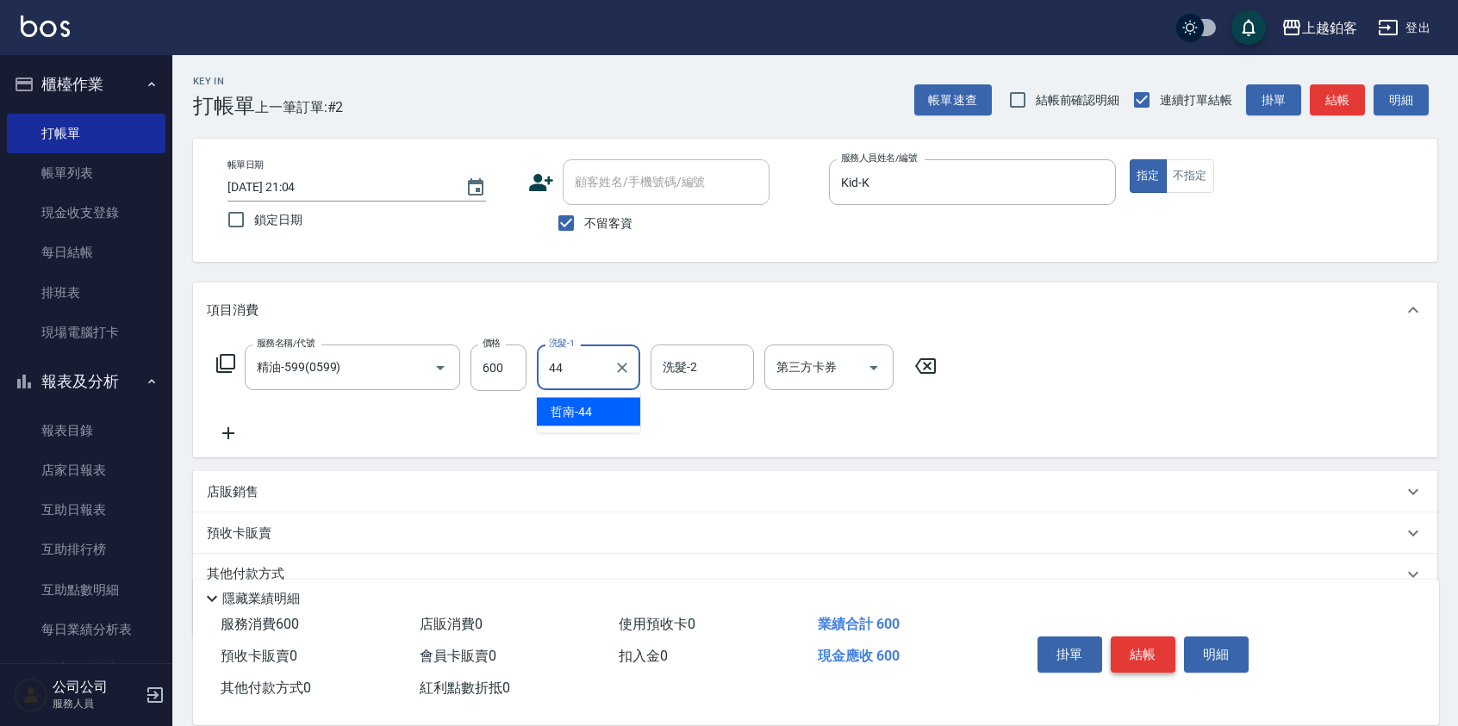
type input "哲南-44"
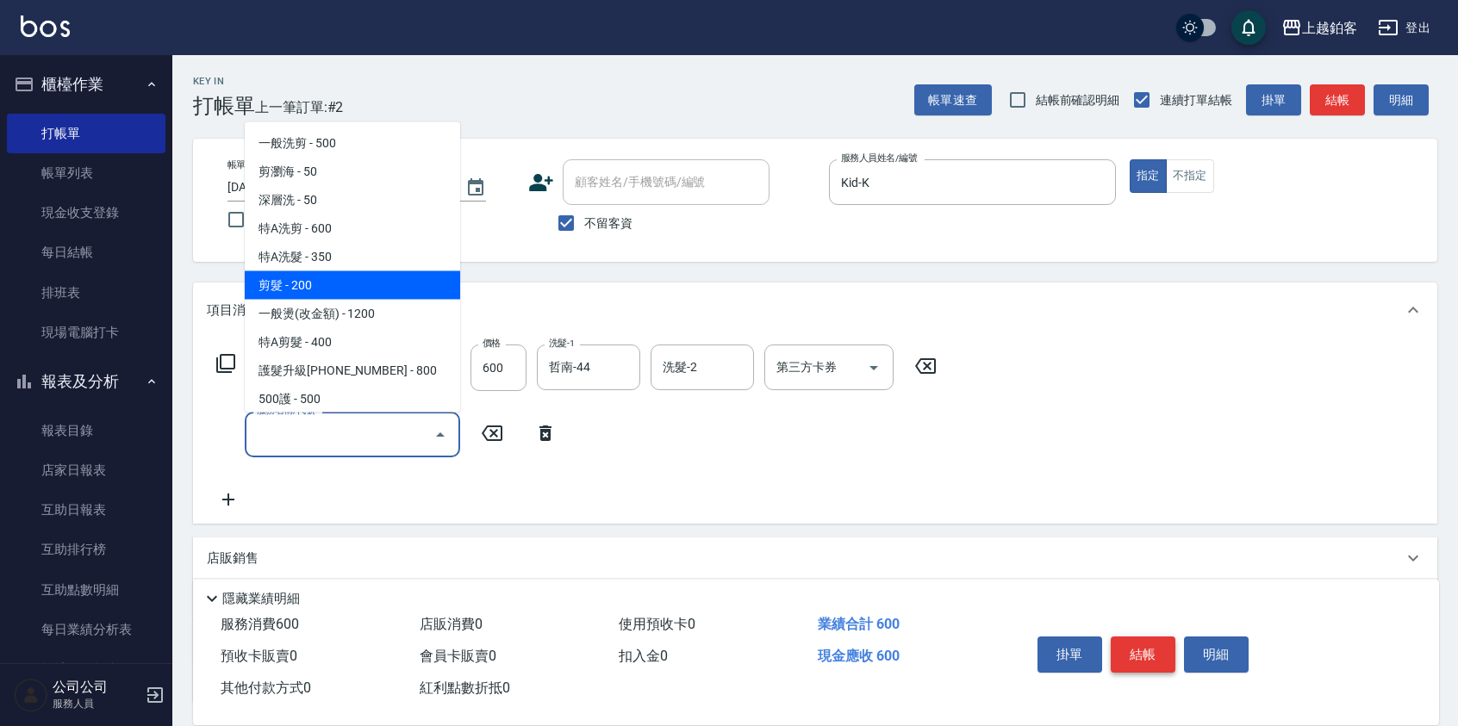
type input "剪髮(200)"
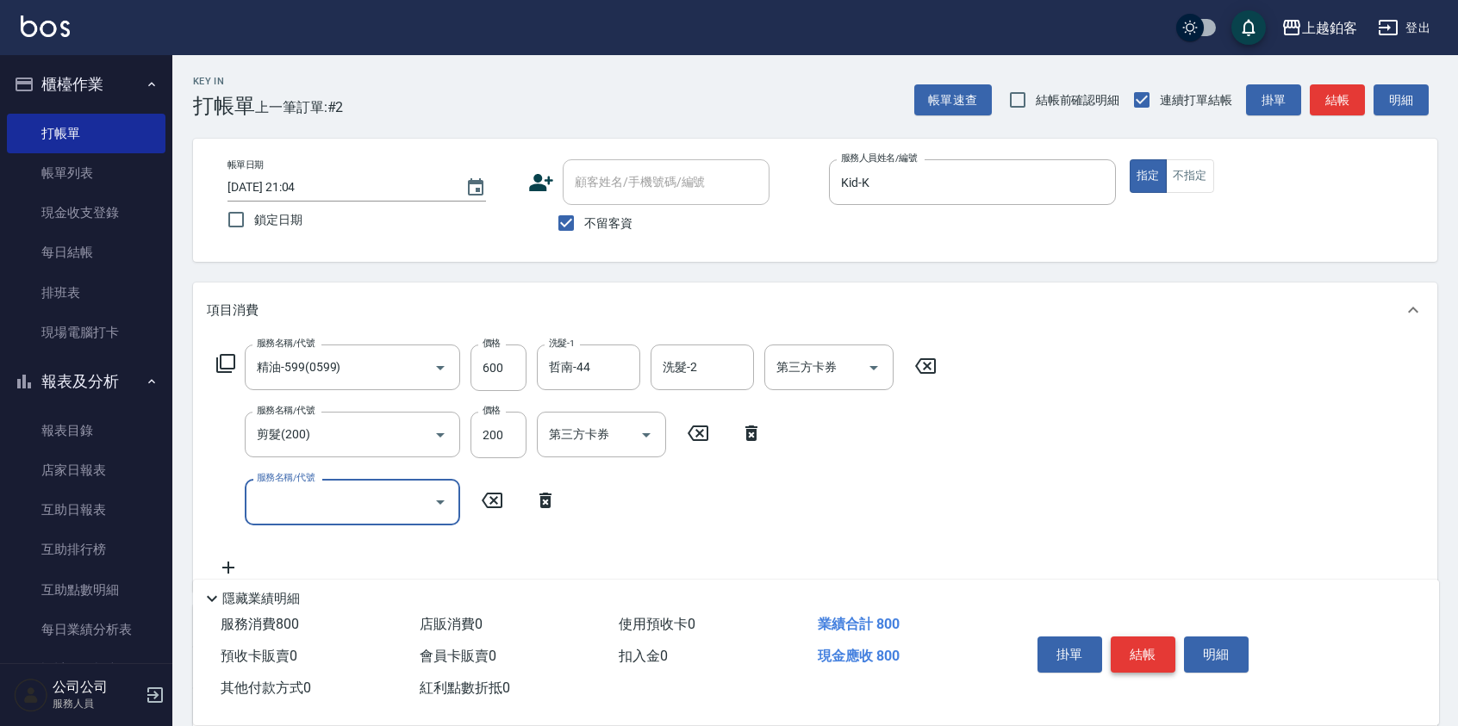
click at [1152, 650] on button "結帳" at bounding box center [1143, 655] width 65 height 36
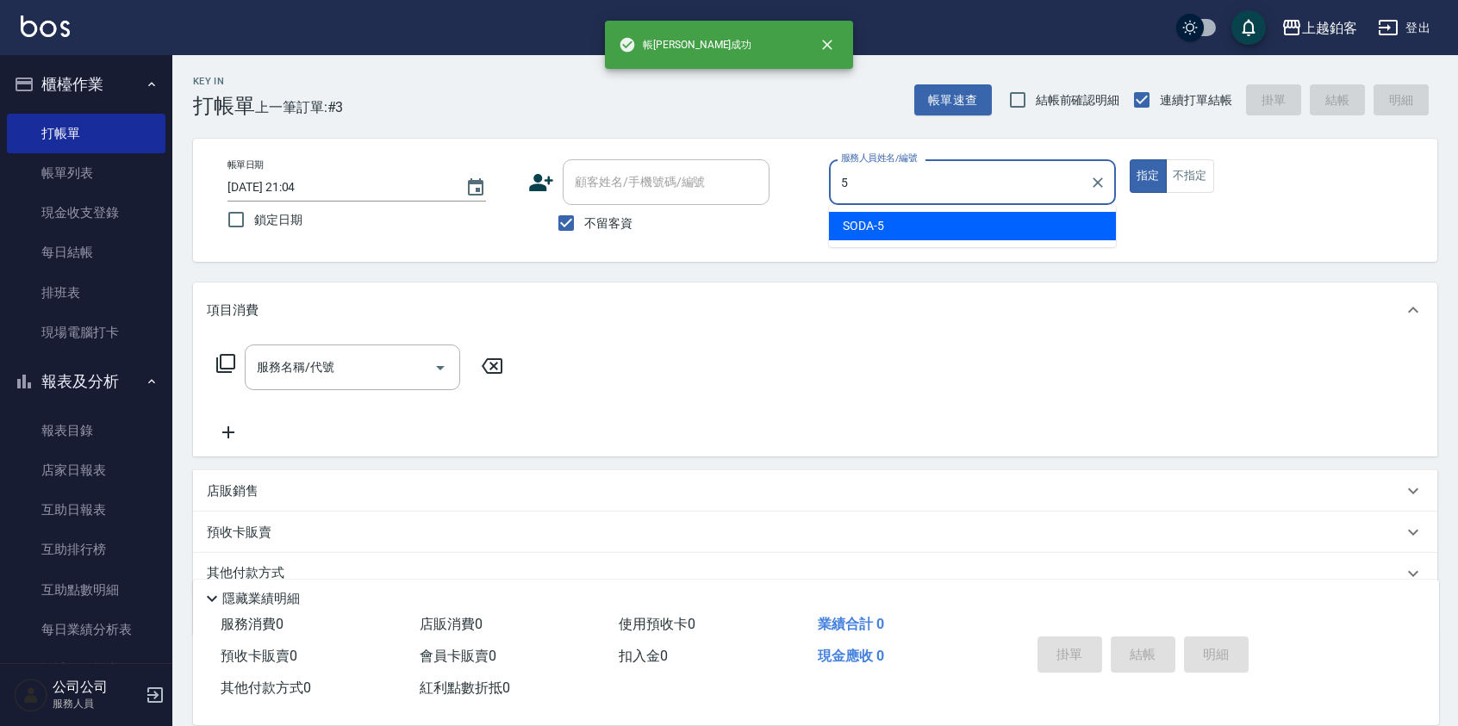
type input "SODA-5"
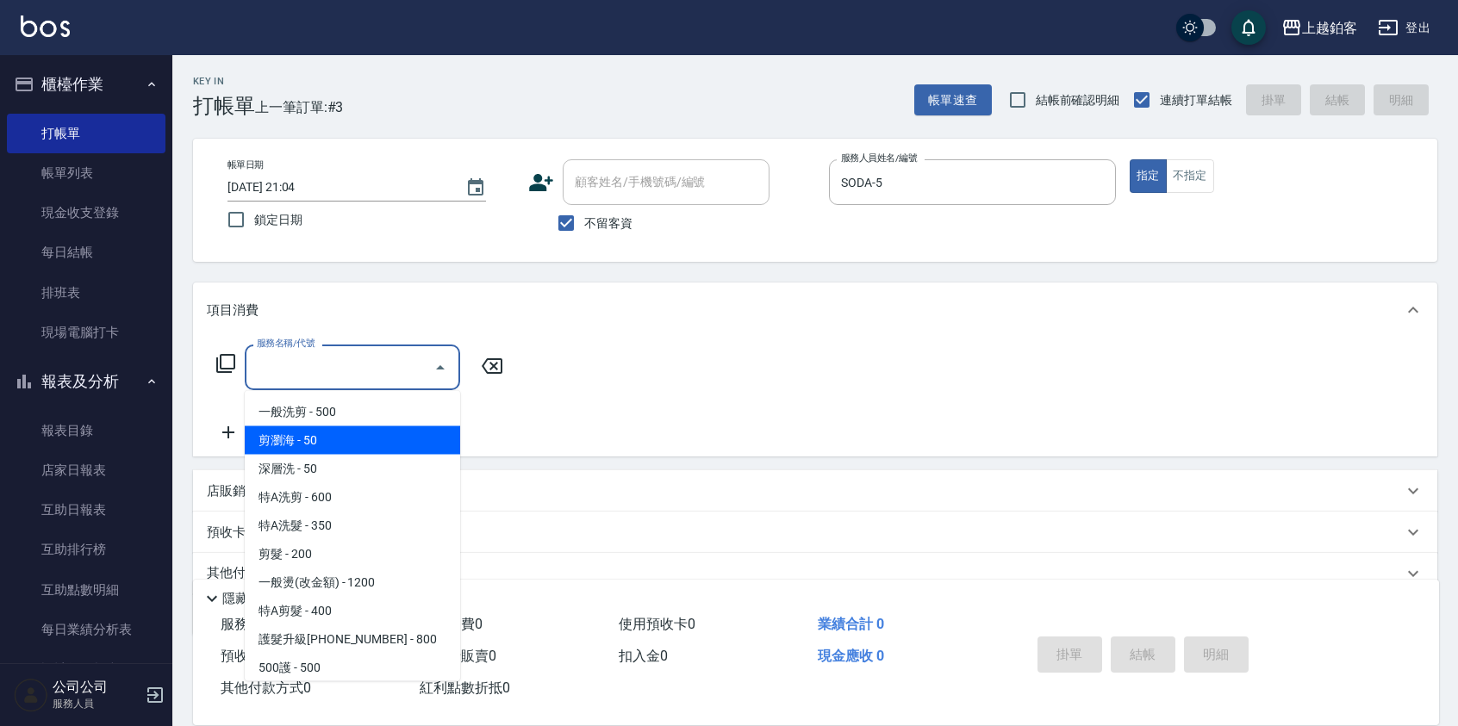
type input "剪瀏海(0050)"
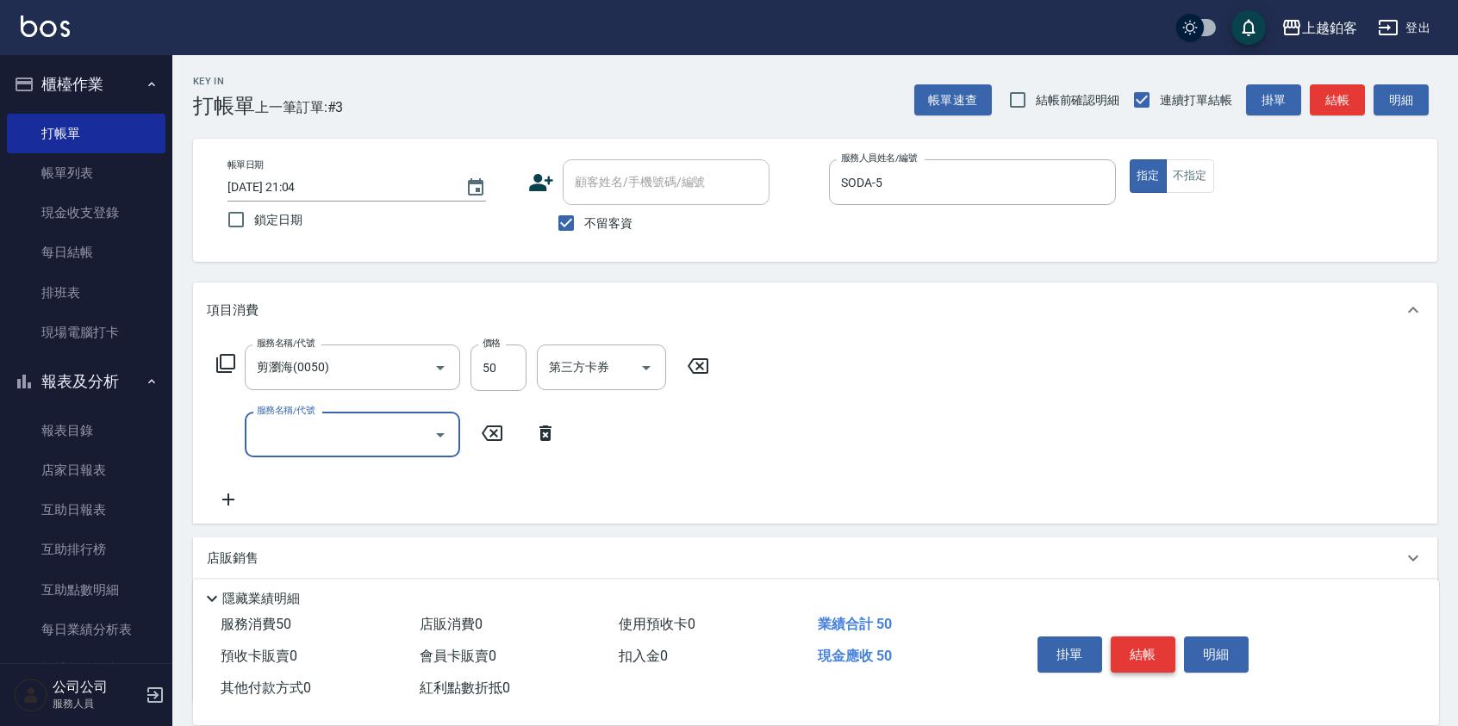
click at [1150, 653] on button "結帳" at bounding box center [1143, 655] width 65 height 36
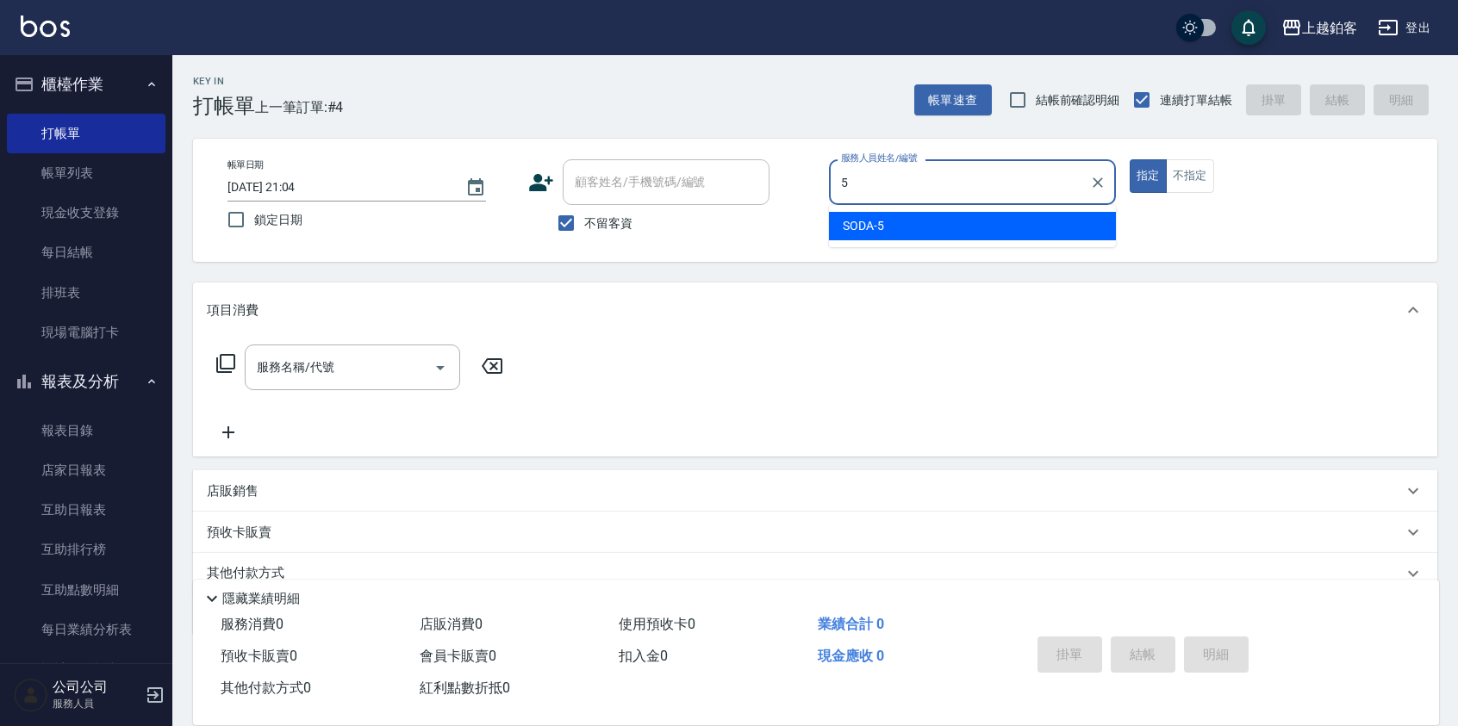
type input "SODA-5"
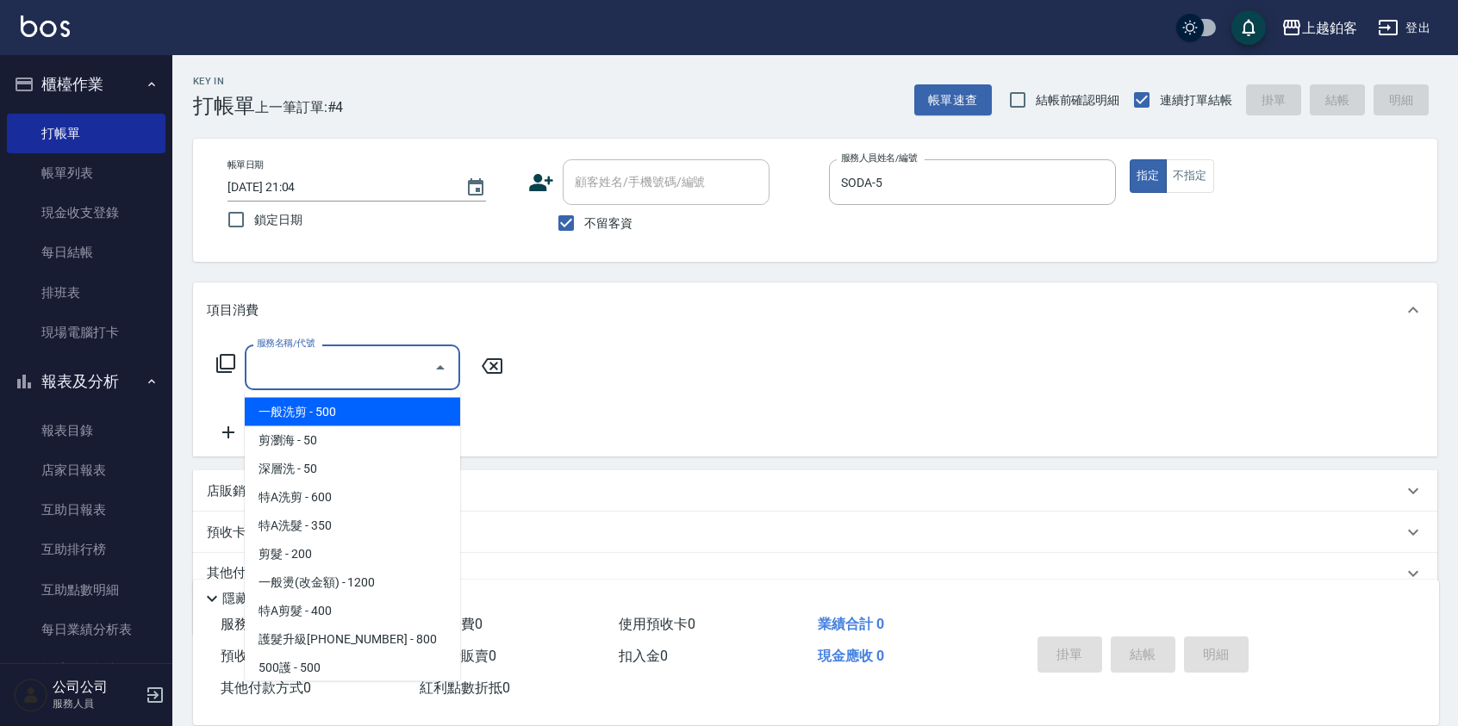
type input "一般洗剪(5)"
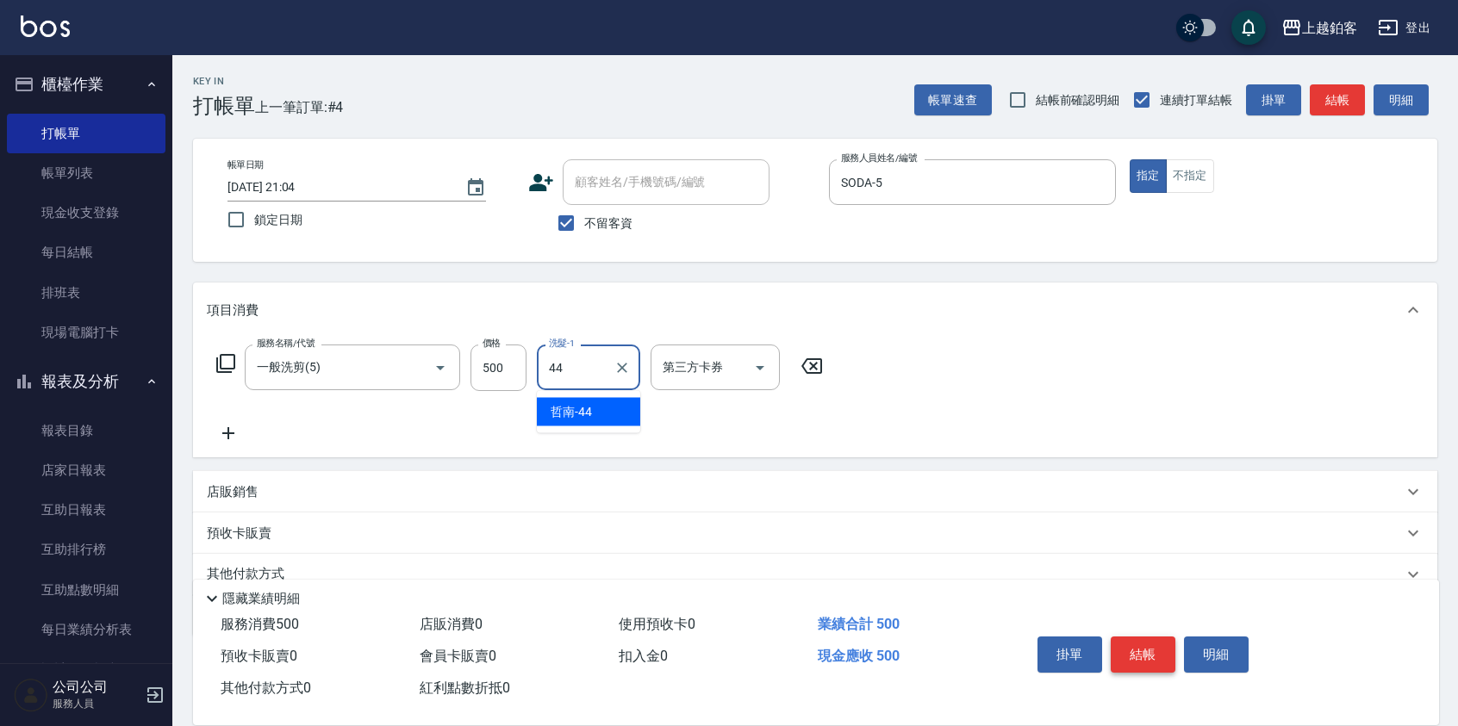
type input "哲南-44"
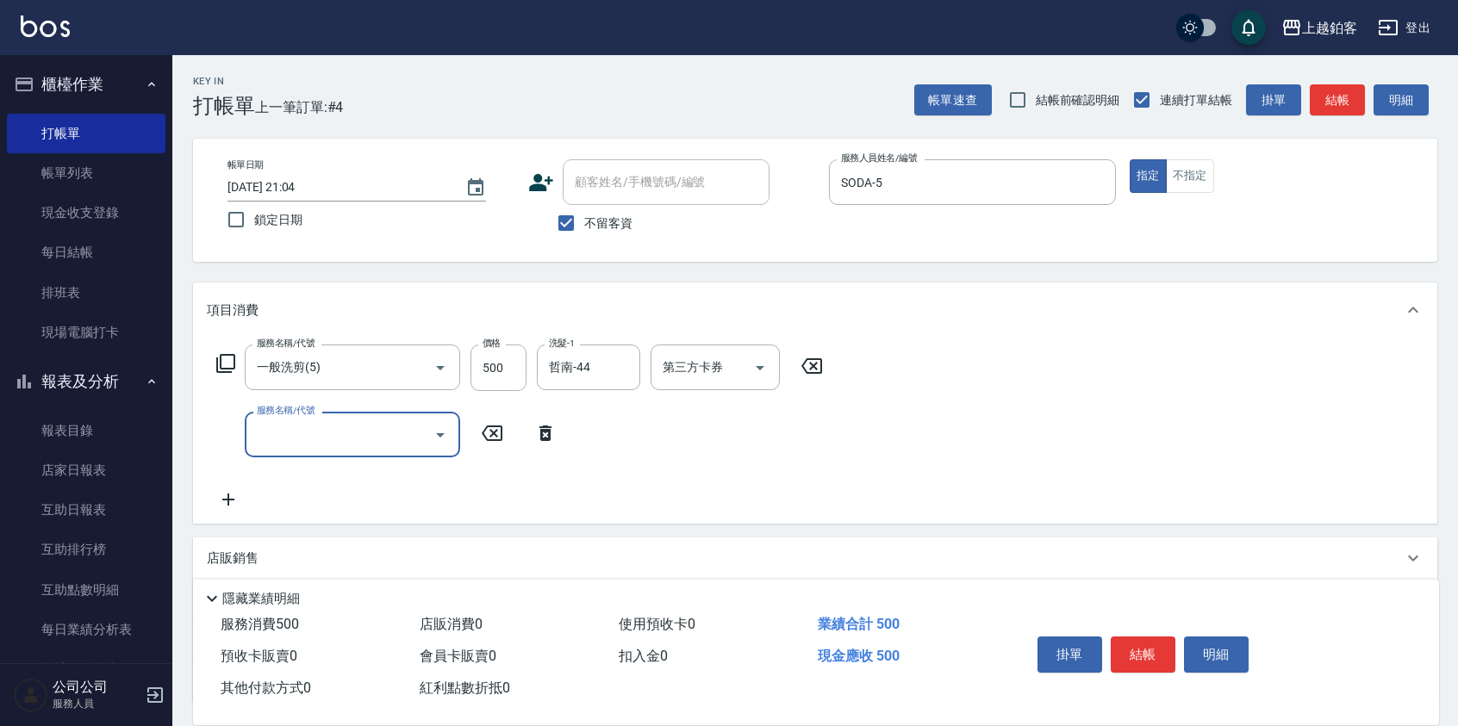
click at [1140, 654] on button "結帳" at bounding box center [1143, 655] width 65 height 36
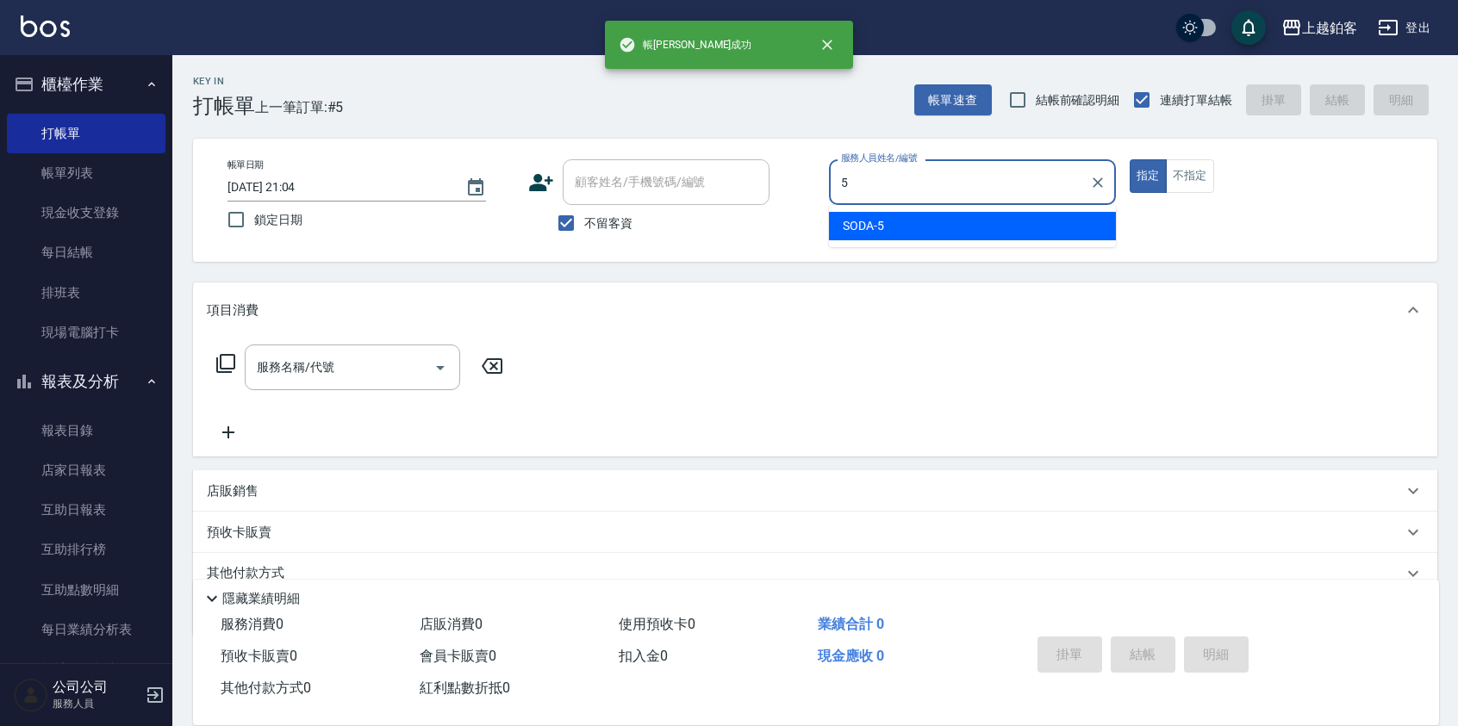
type input "SODA-5"
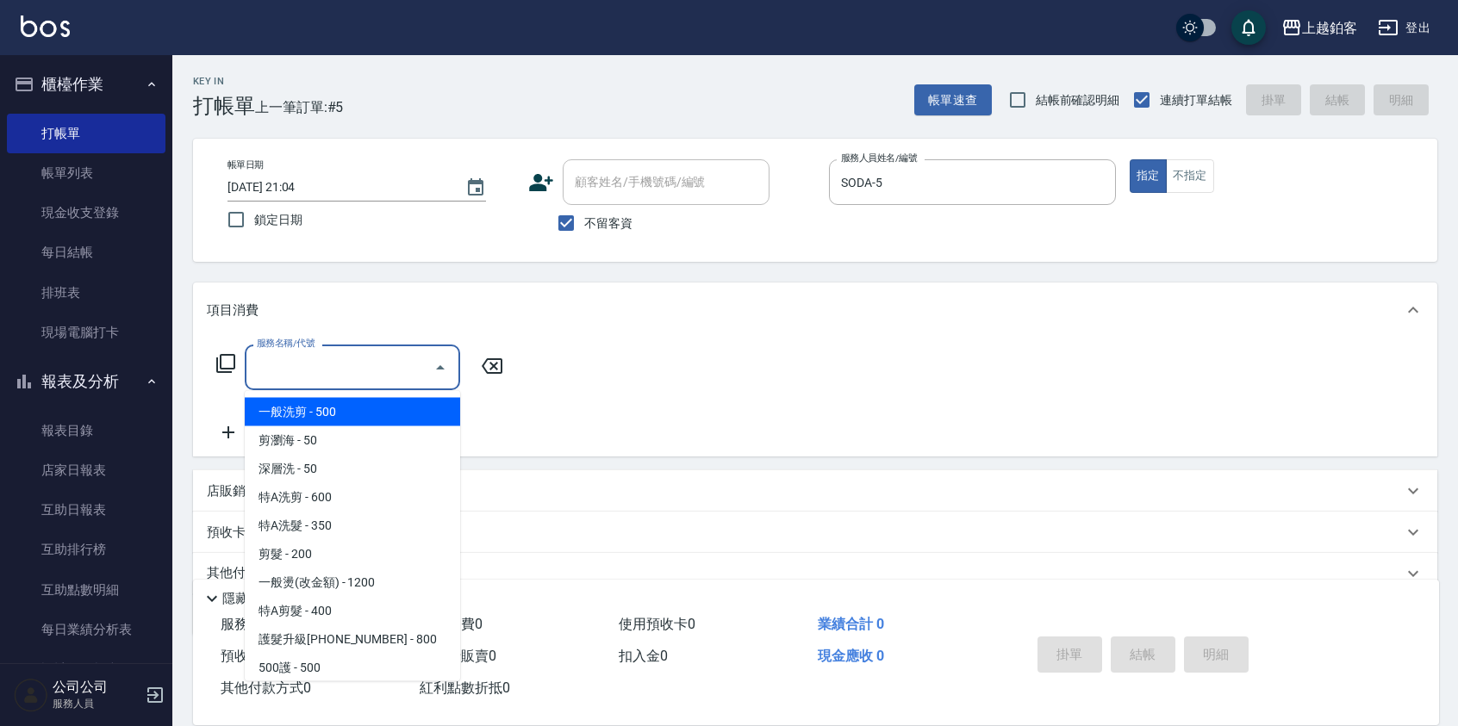
type input "一般洗剪(5)"
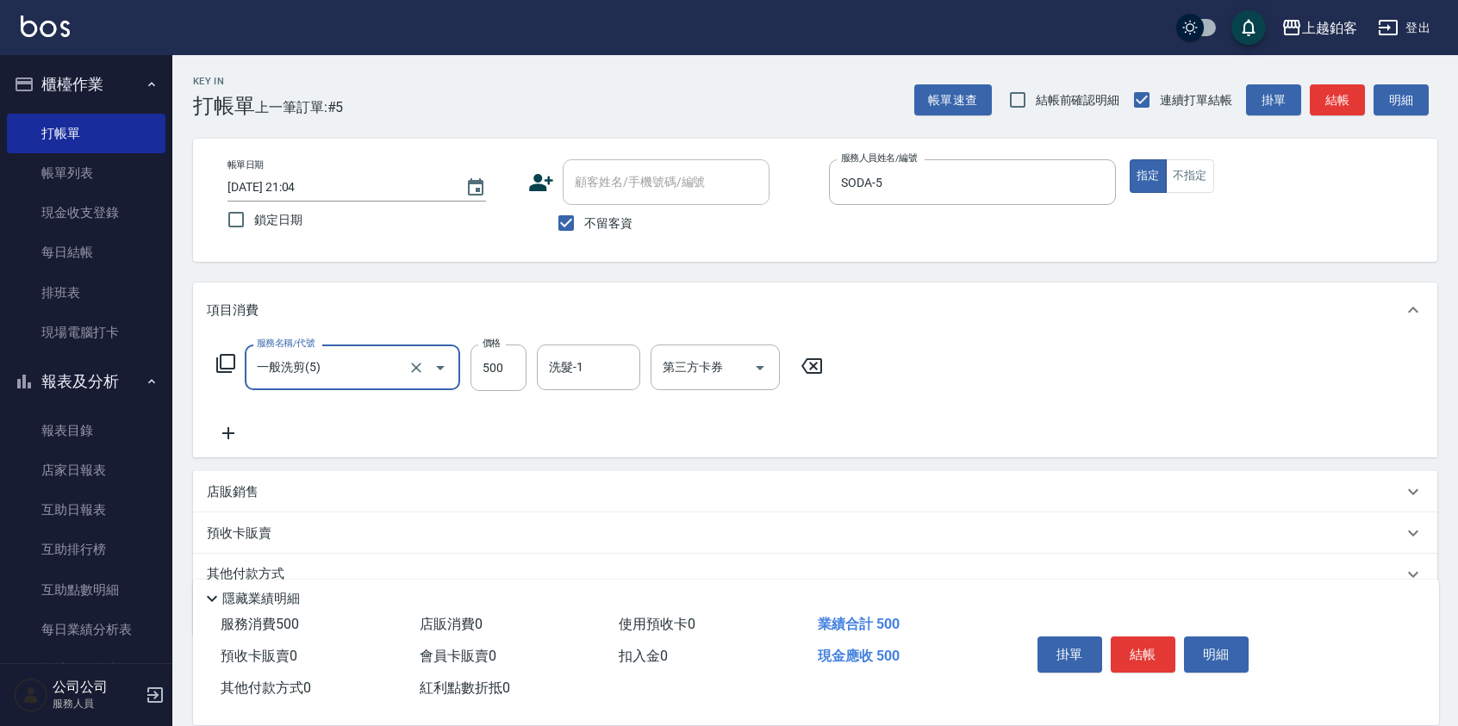
click at [427, 370] on button "Open" at bounding box center [440, 368] width 28 height 28
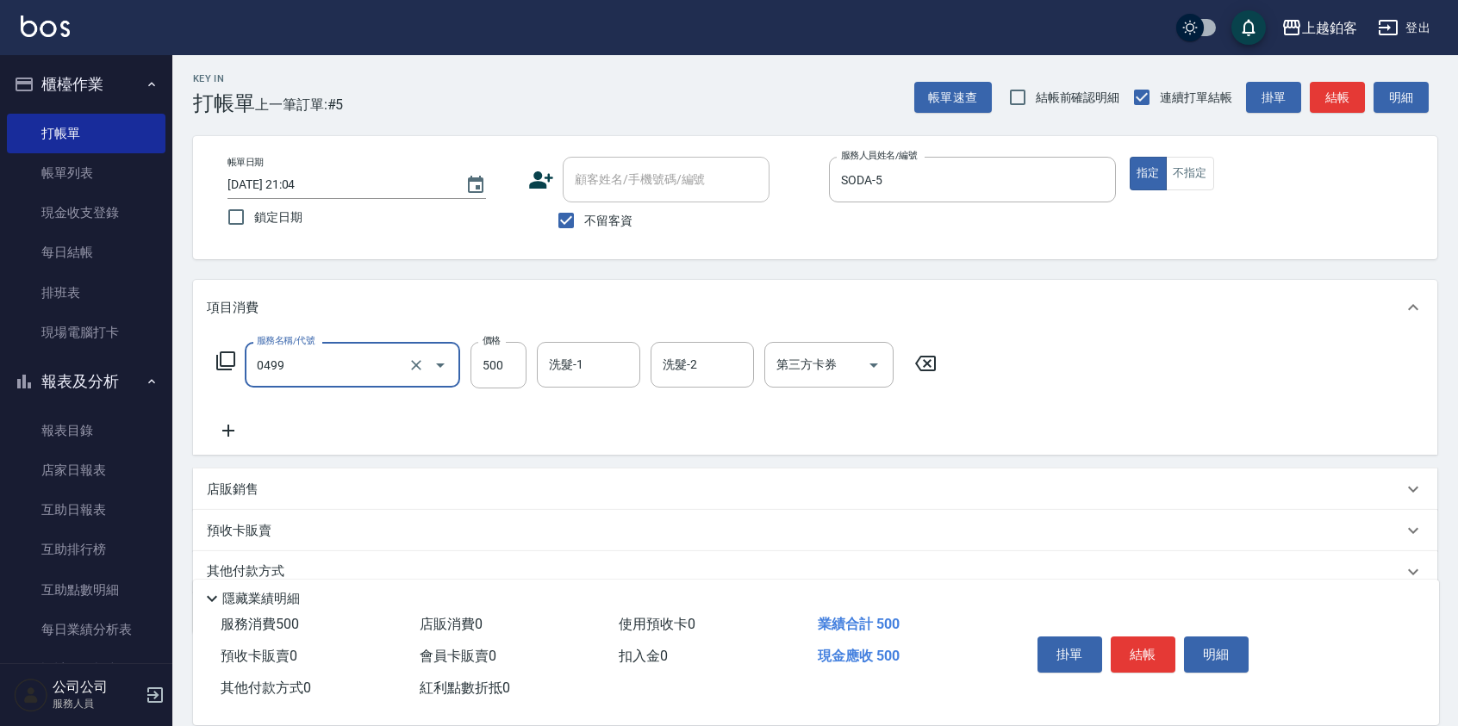
type input "去角質-499(0499)"
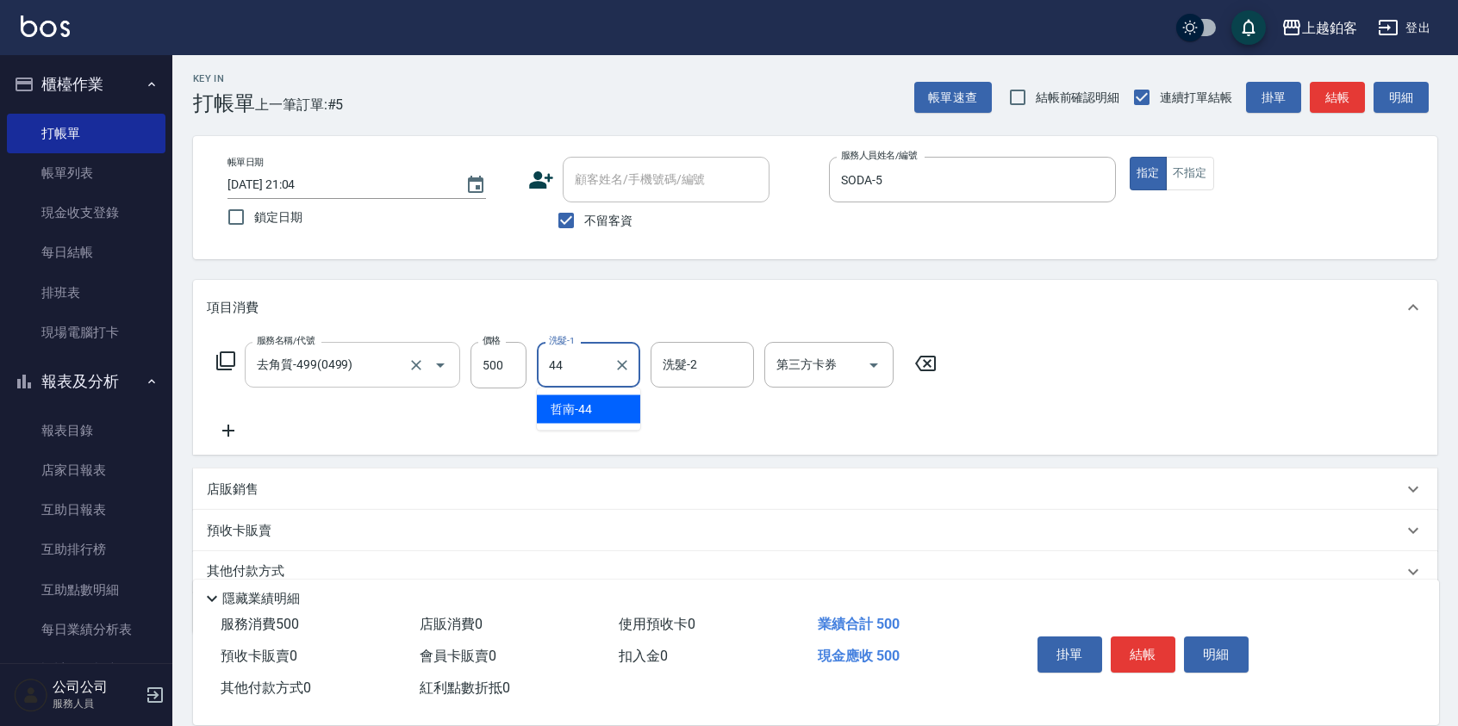
type input "哲南-44"
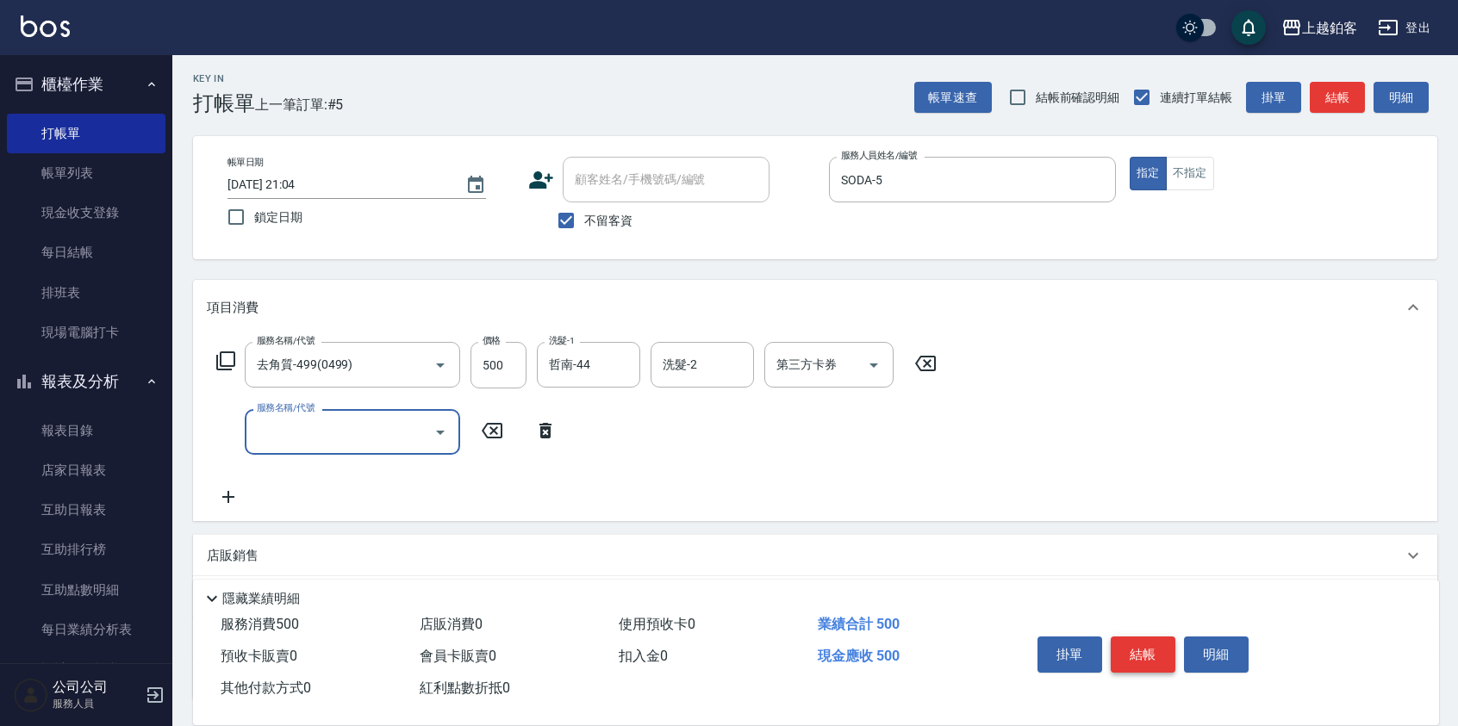
click at [1146, 637] on button "結帳" at bounding box center [1143, 655] width 65 height 36
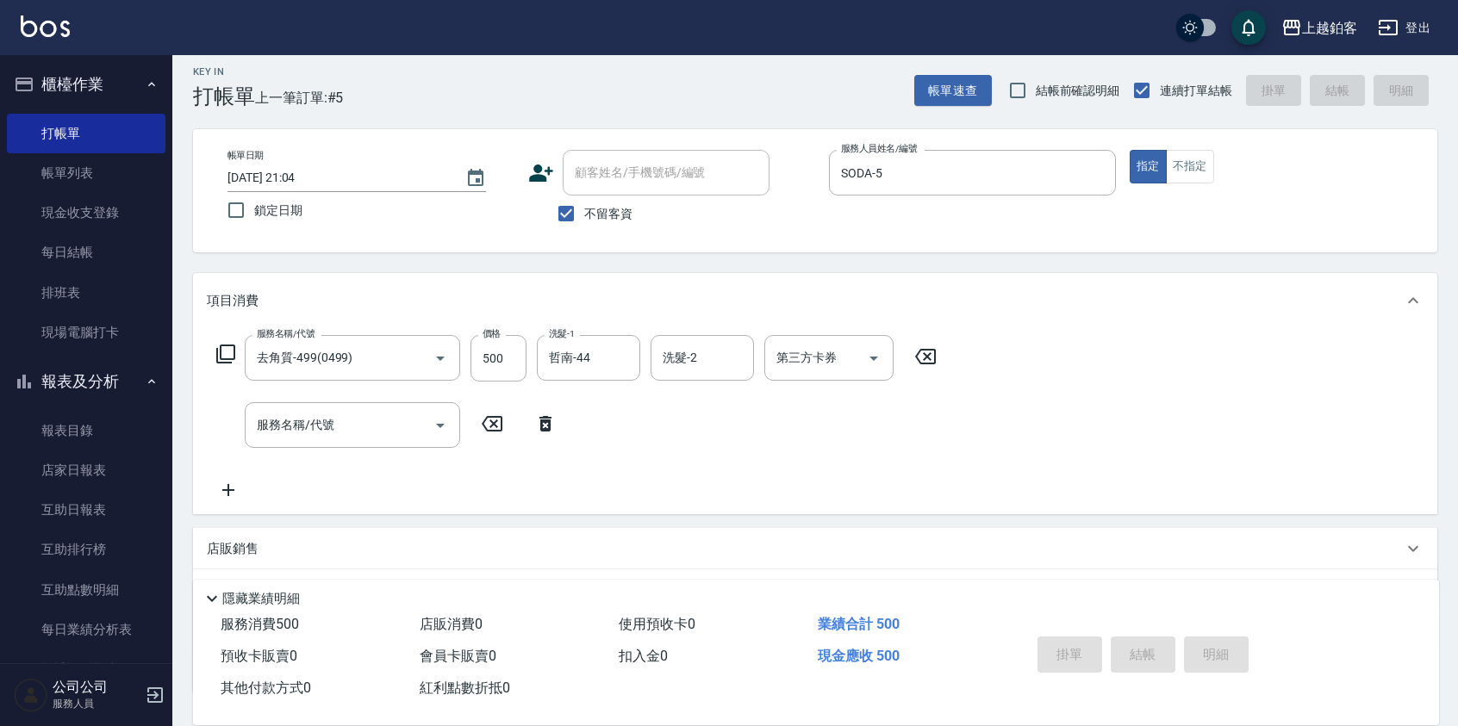
type input "2025/10/15 21:05"
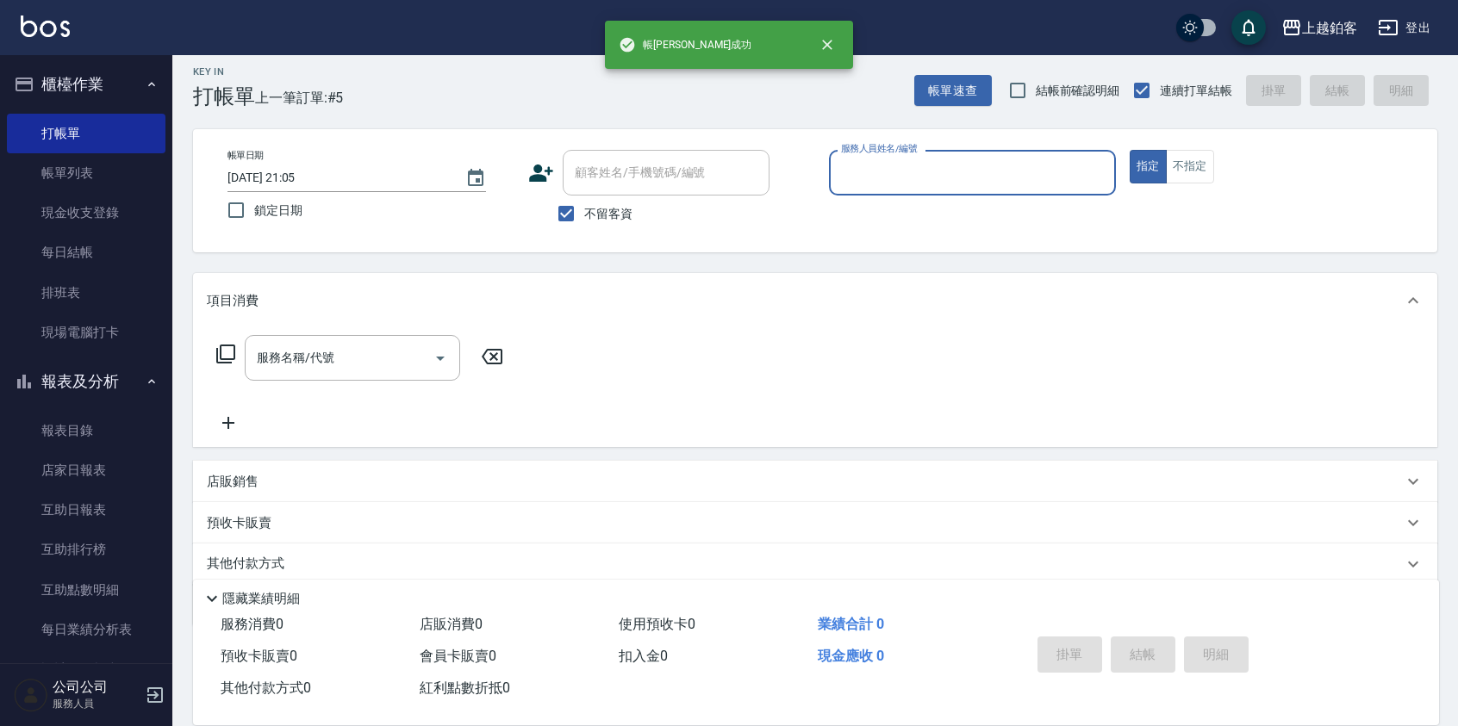
scroll to position [15, 0]
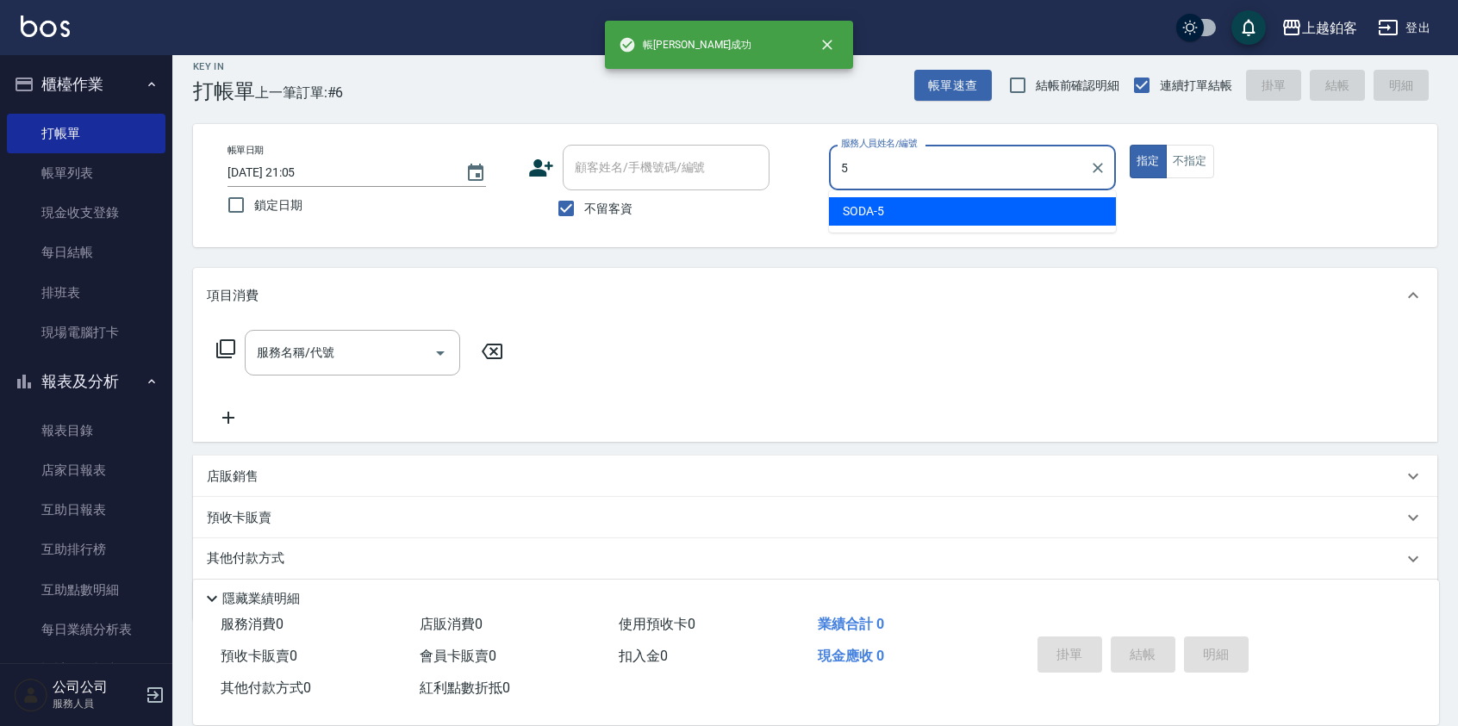
type input "SODA-5"
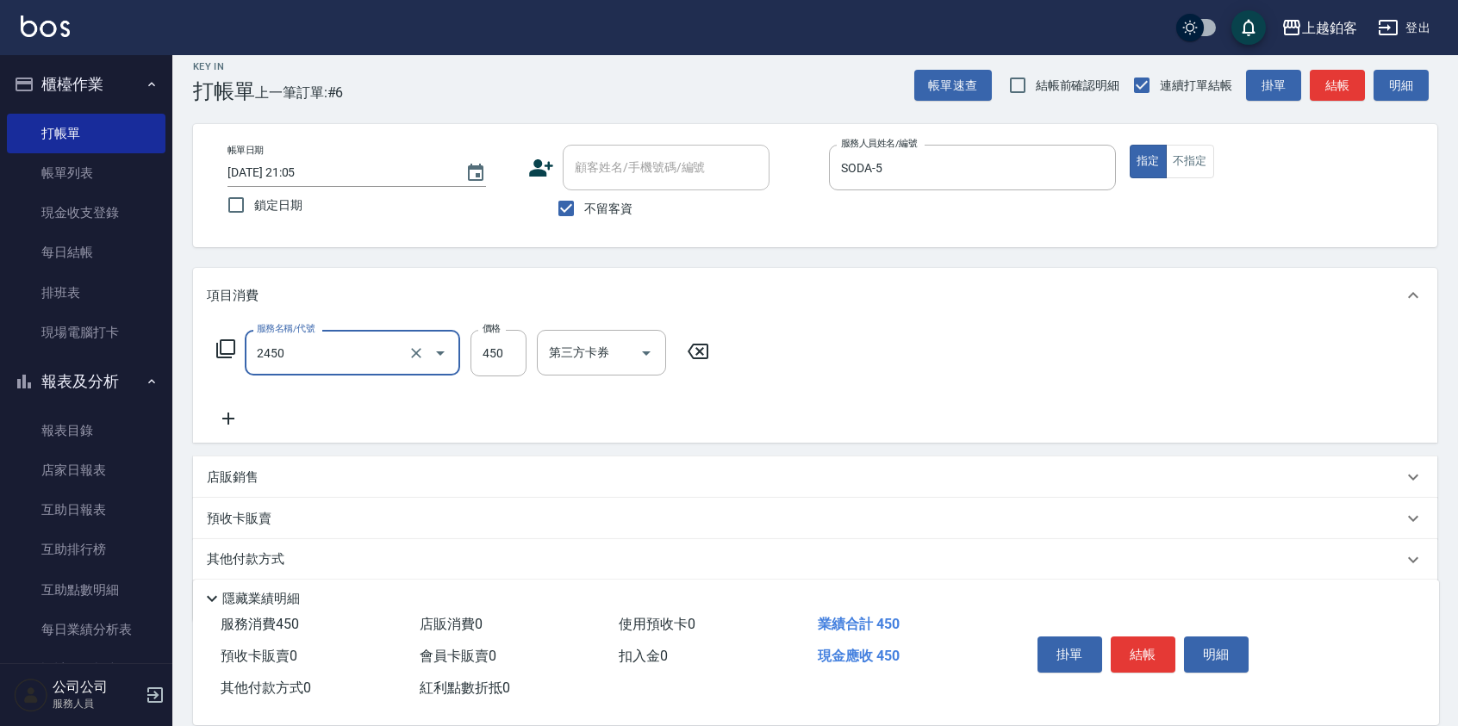
type input "C剪髮套餐(2450)"
type input "550"
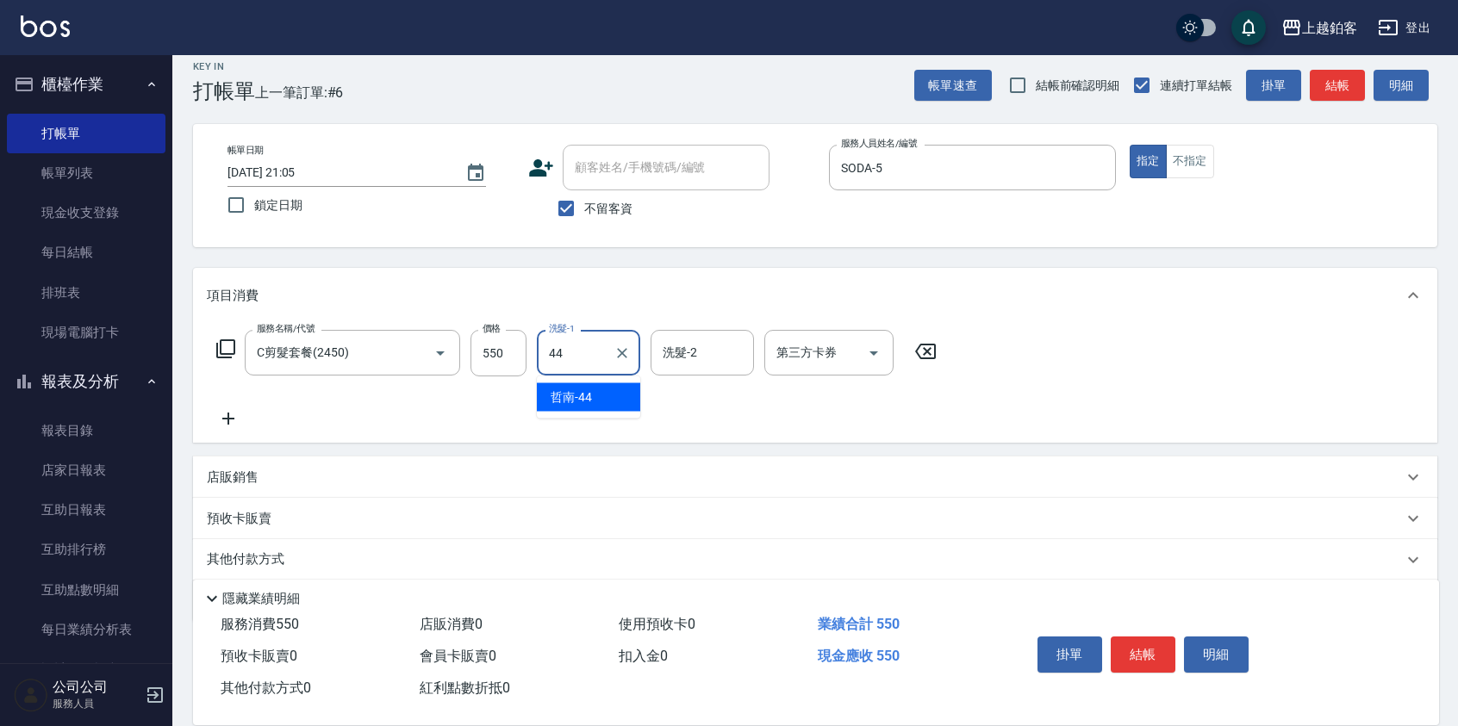
type input "哲南-44"
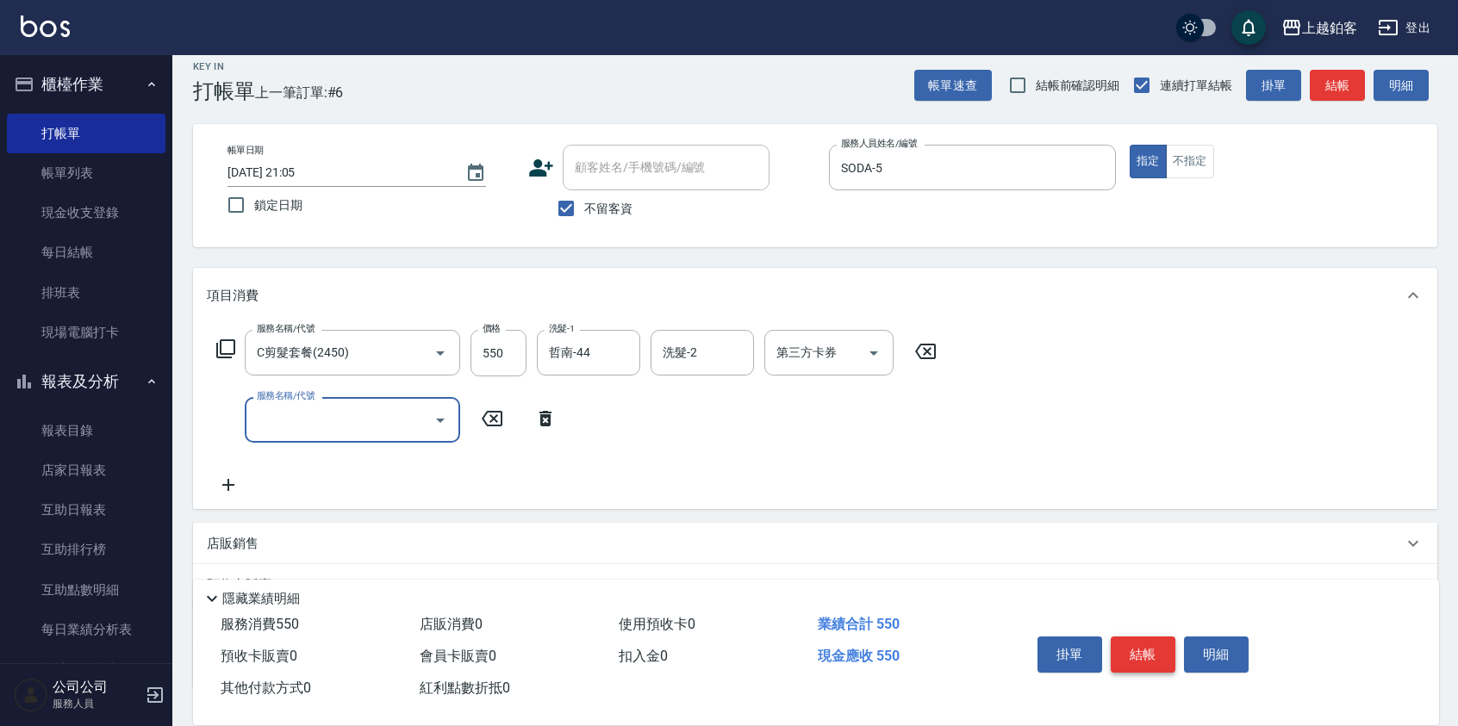
click at [1128, 650] on button "結帳" at bounding box center [1143, 655] width 65 height 36
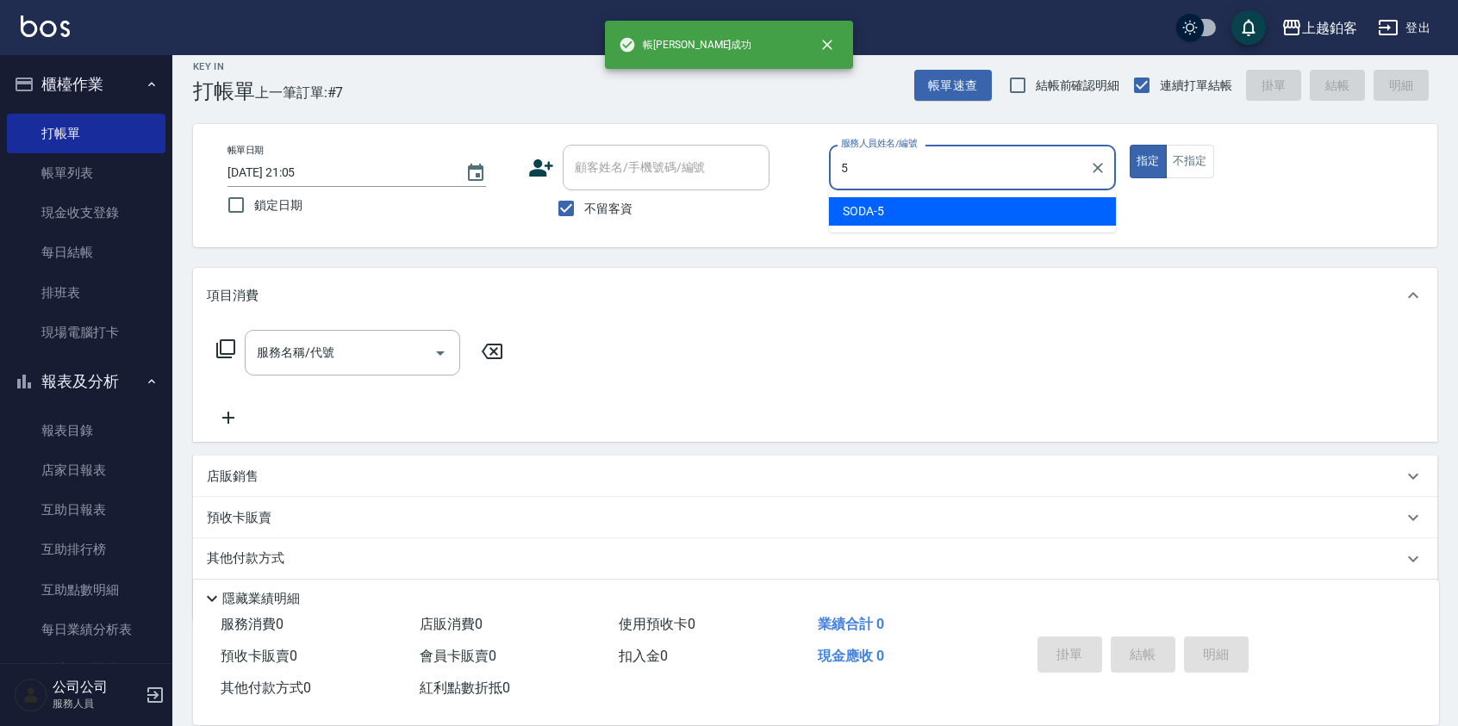
type input "SODA-5"
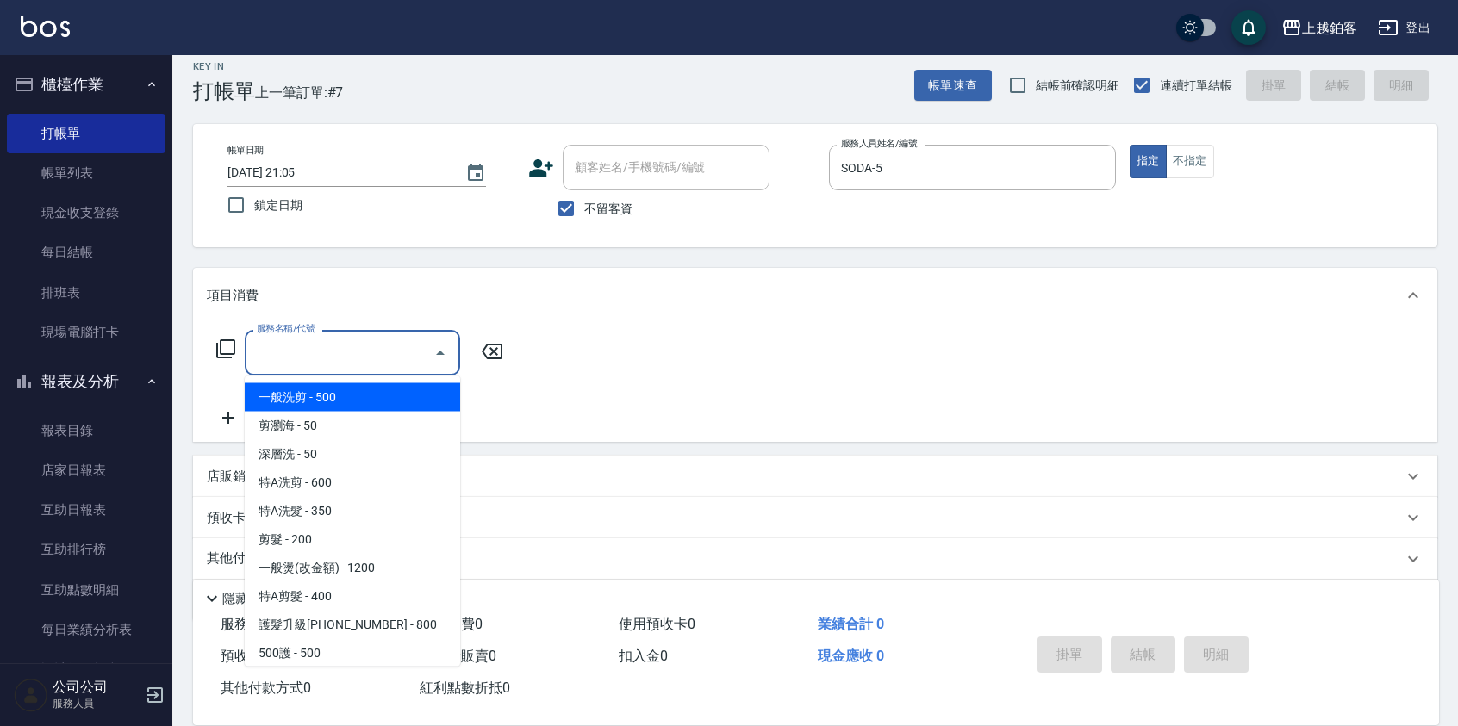
type input "一般洗剪(5)"
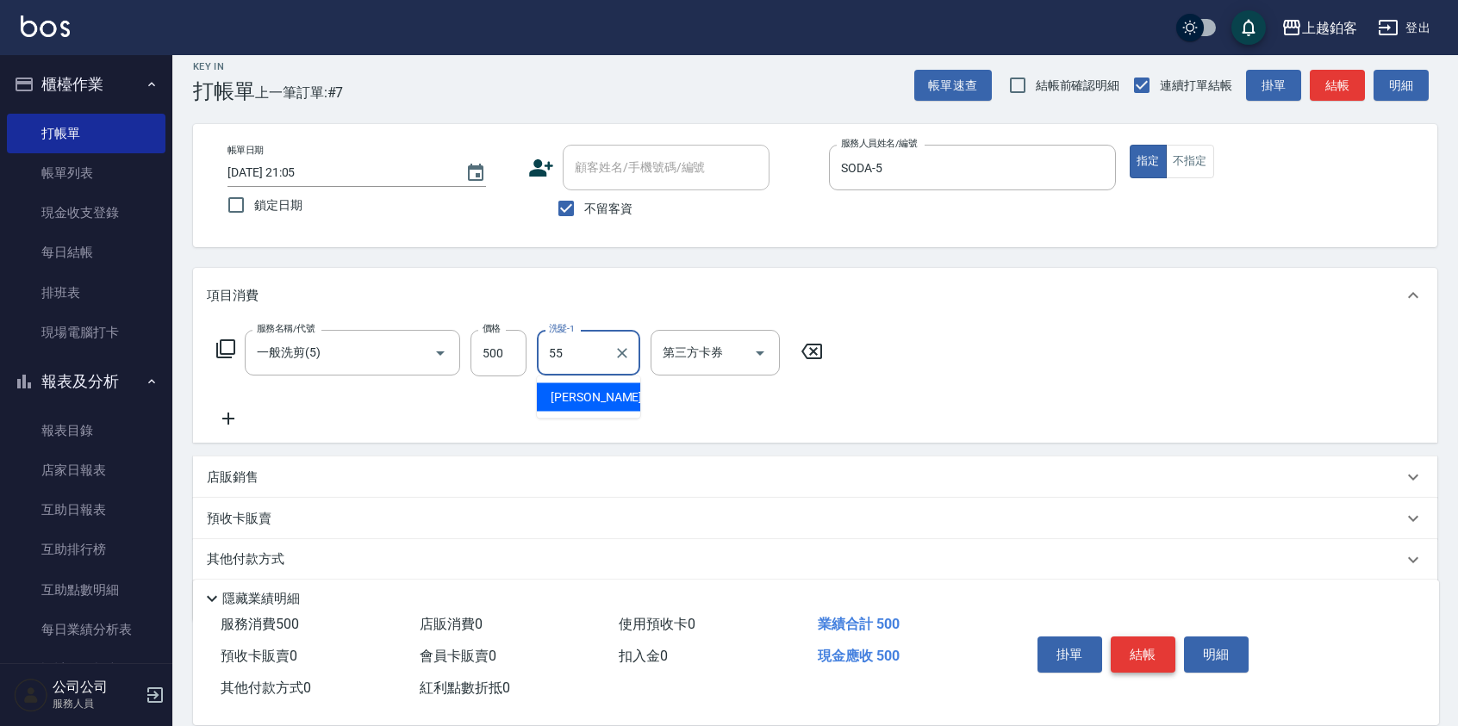
type input "雪莉-55"
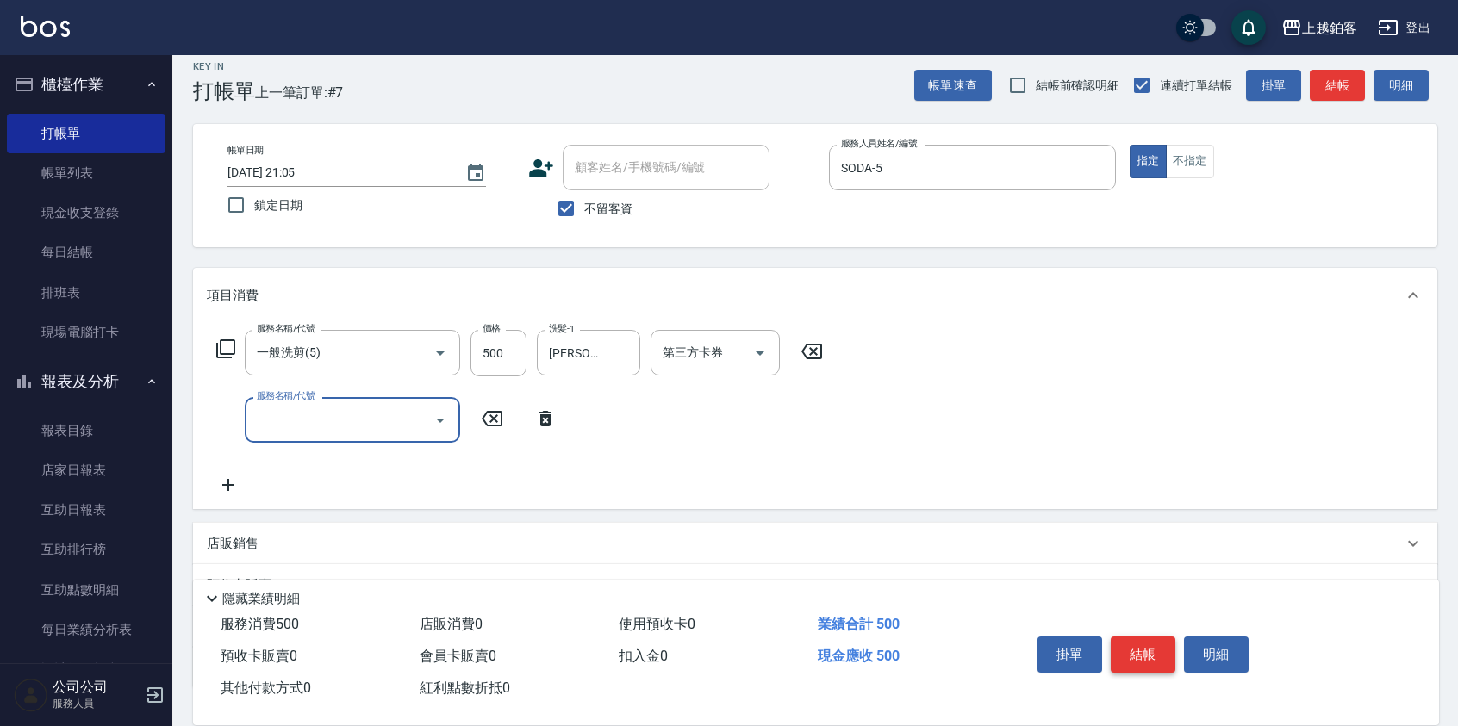
click at [1137, 649] on button "結帳" at bounding box center [1143, 655] width 65 height 36
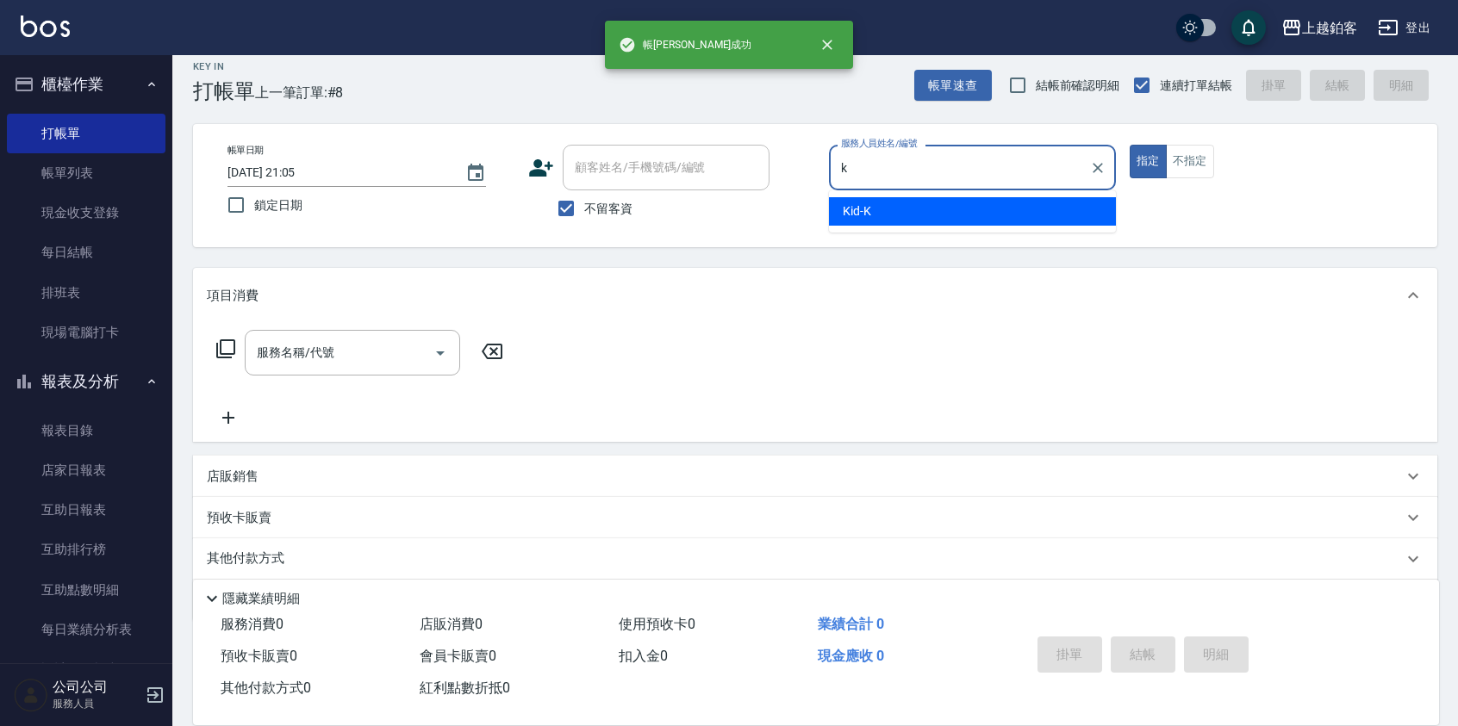
type input "Kid-K"
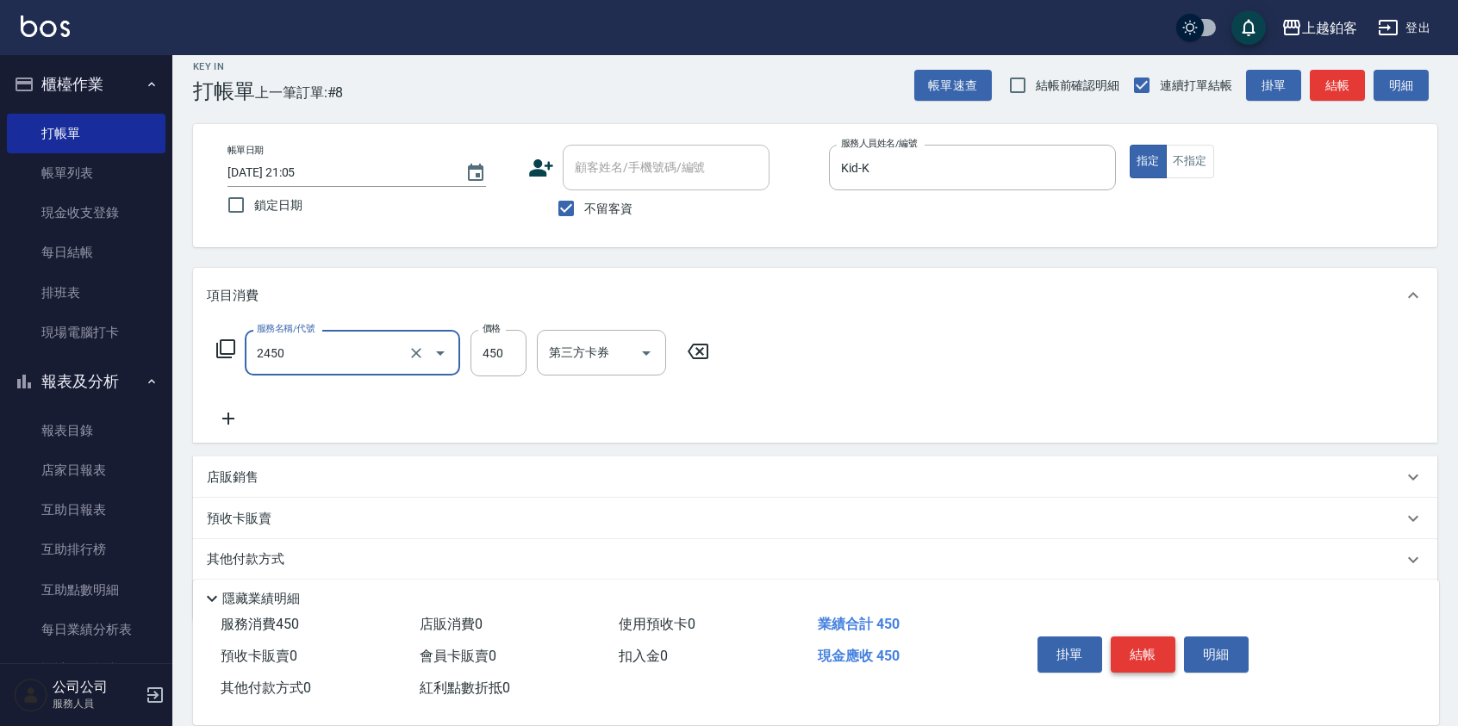
type input "C剪髮套餐(2450)"
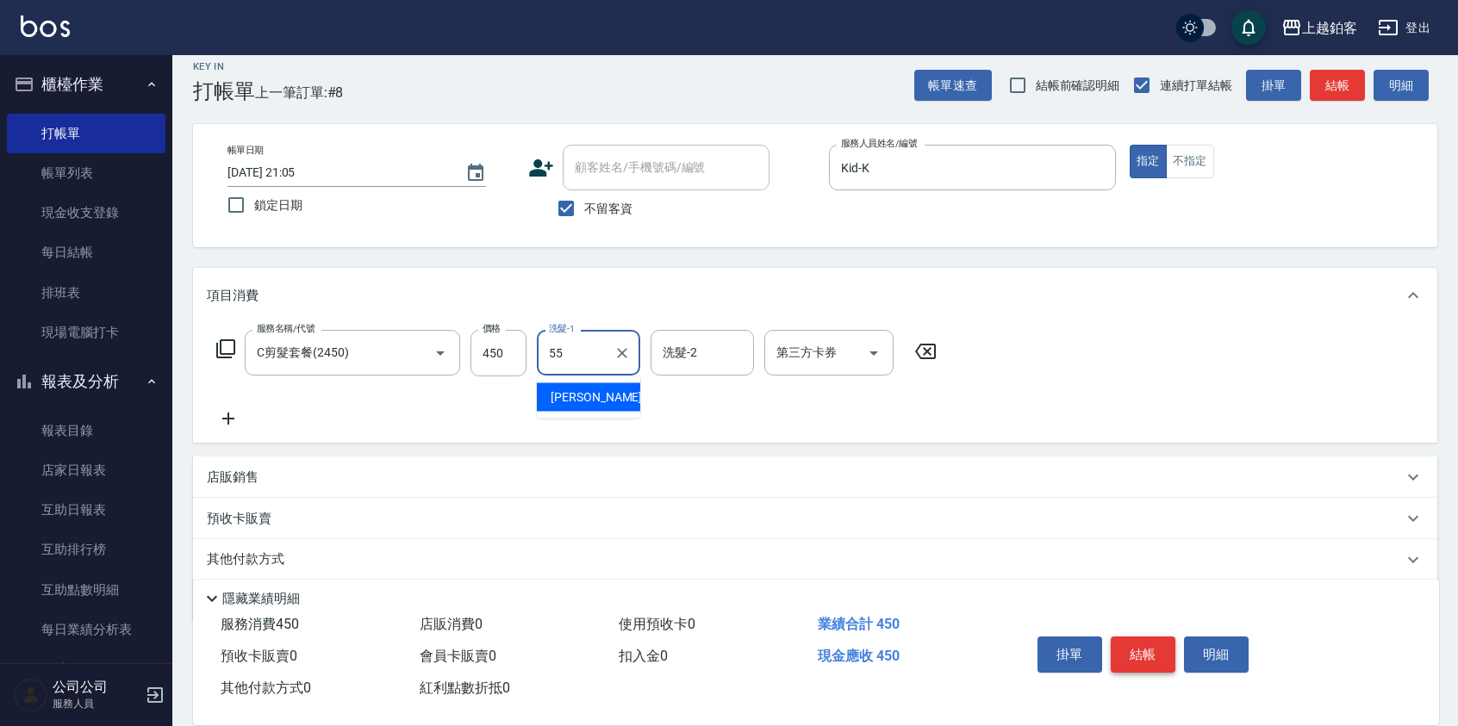
type input "雪莉-55"
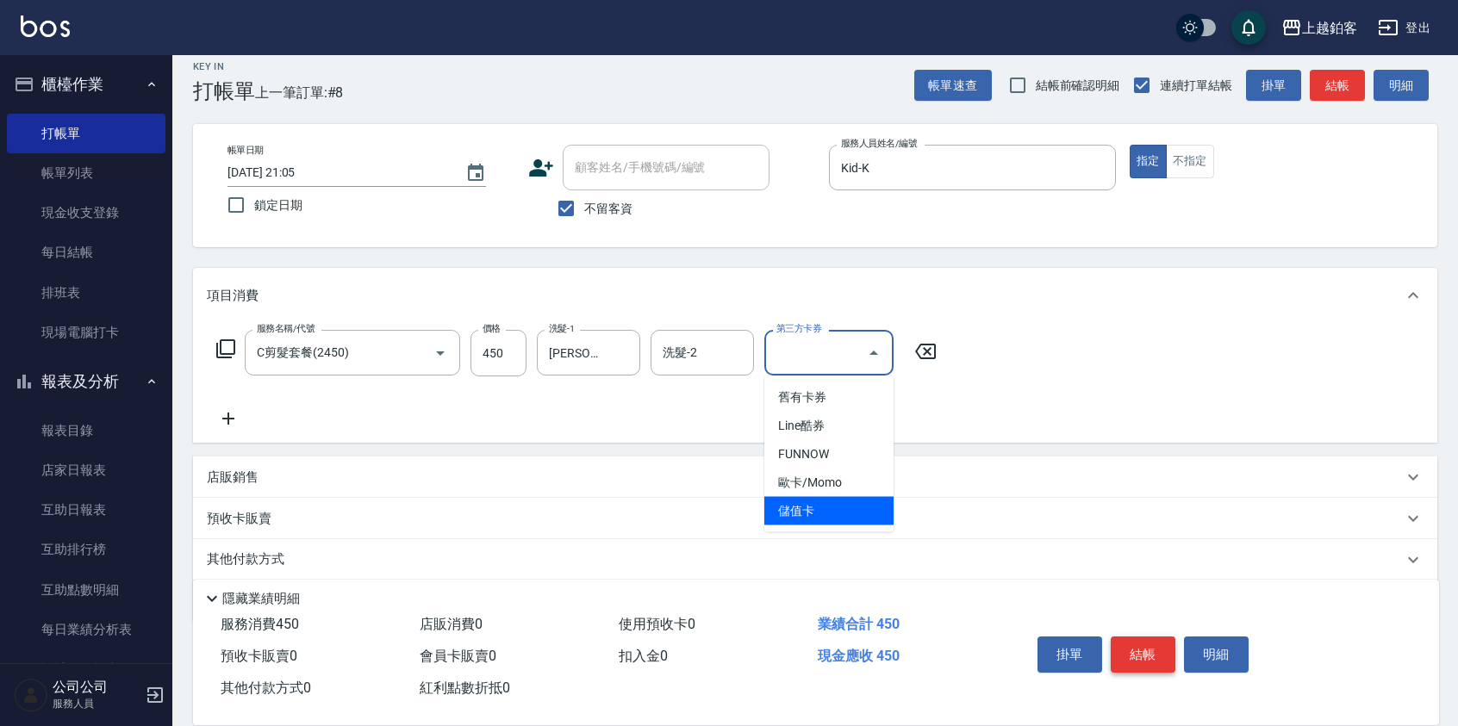
type input "儲值卡"
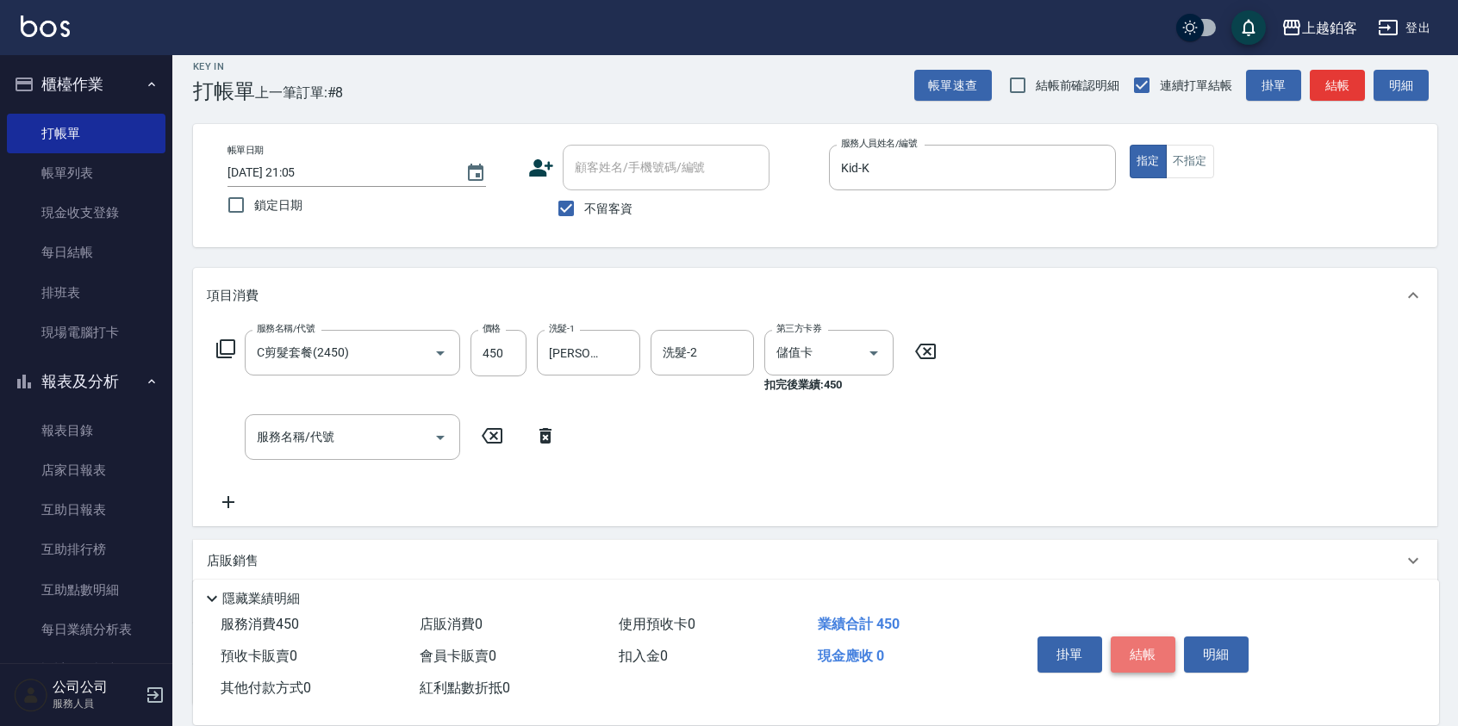
click at [1136, 650] on button "結帳" at bounding box center [1143, 655] width 65 height 36
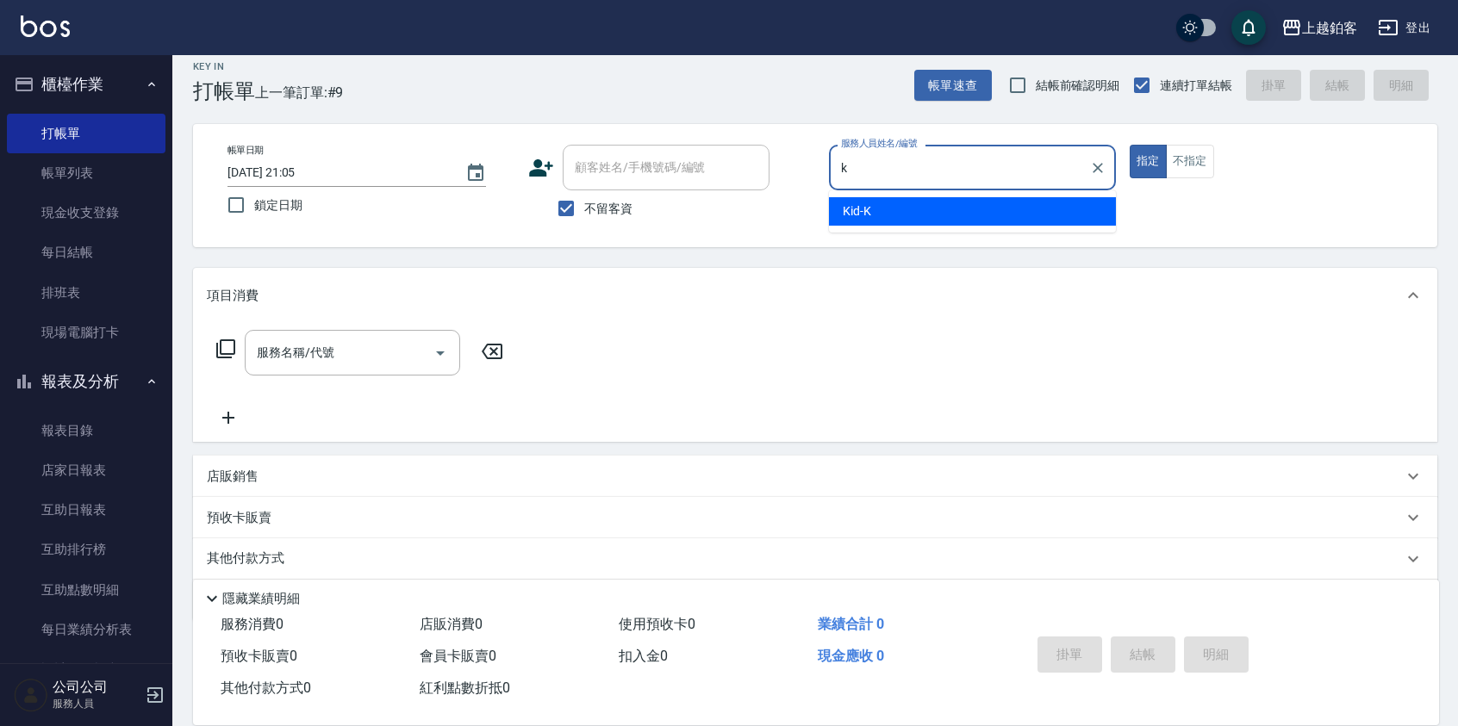
type input "Kid-K"
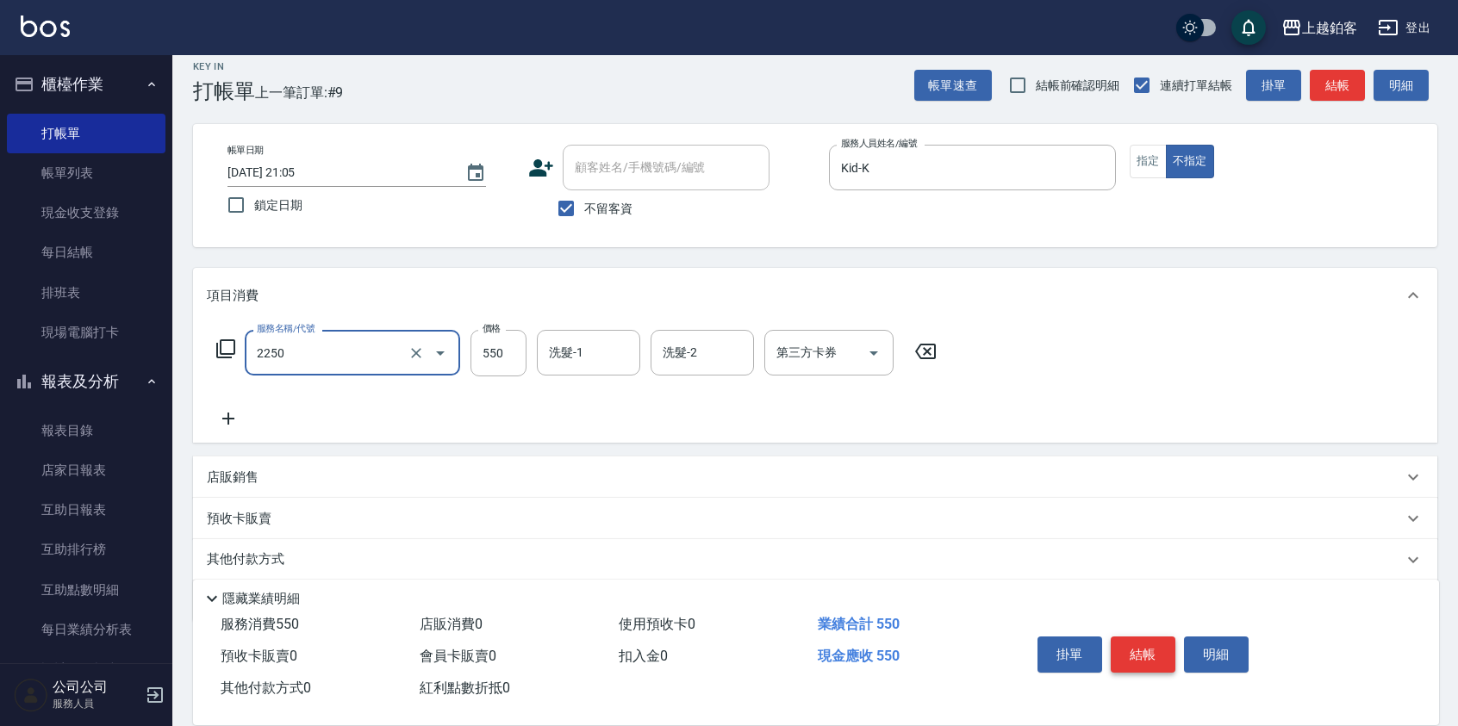
type input "B剪髮套餐(2250)"
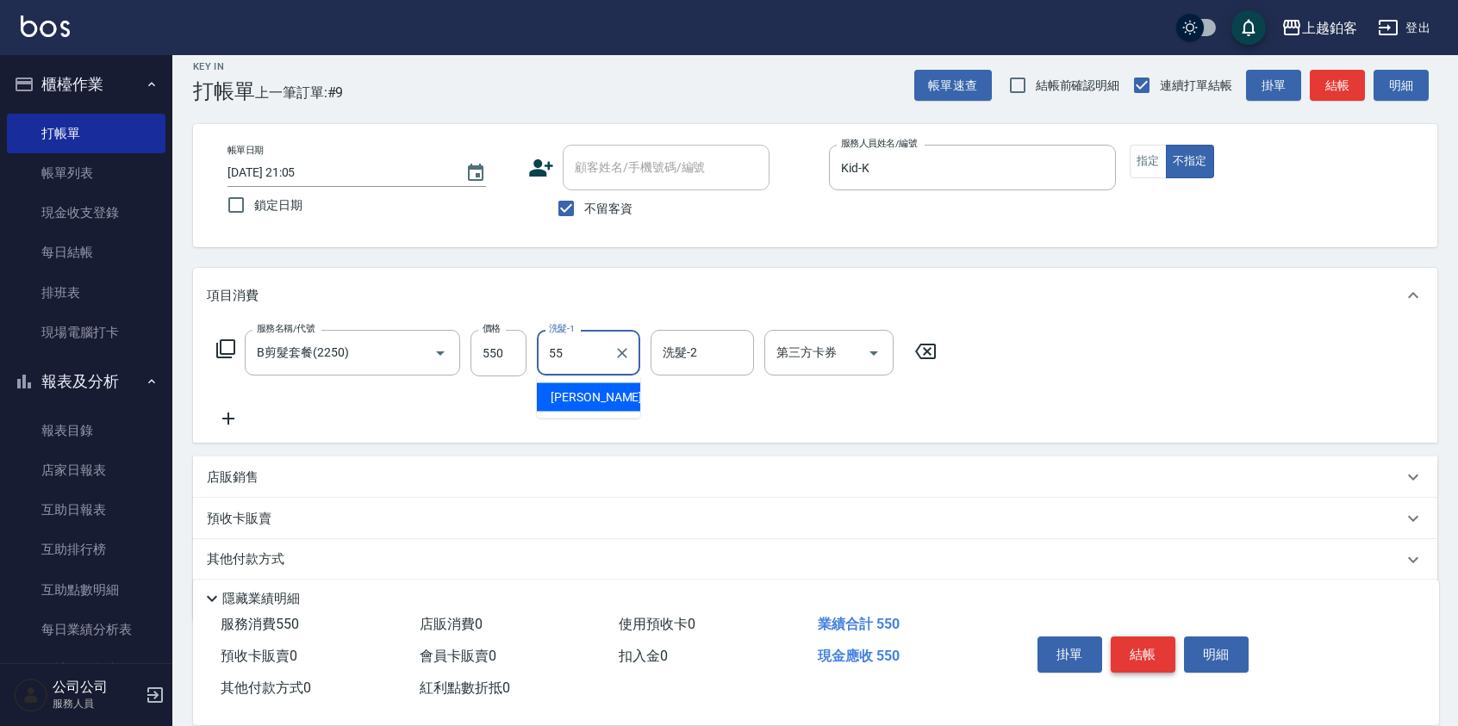
type input "雪莉-55"
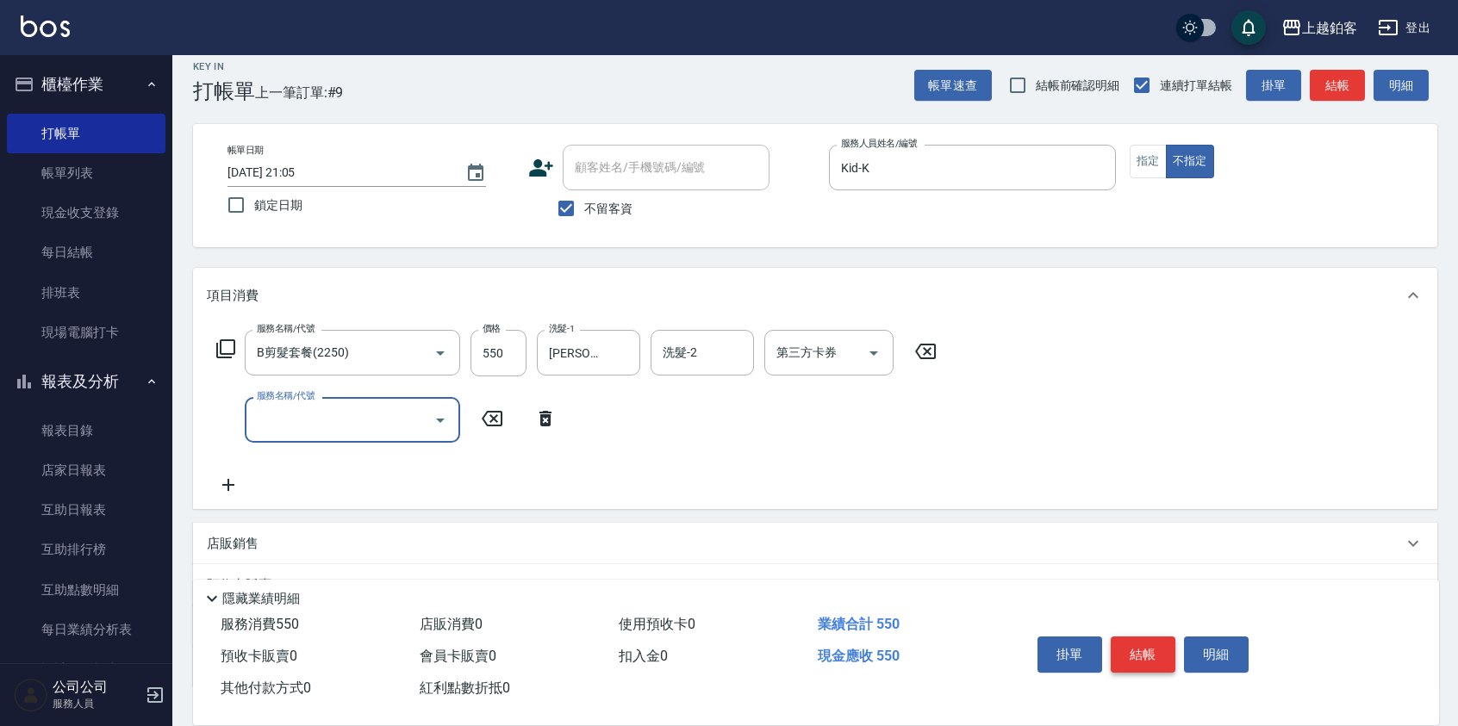
click at [1152, 654] on button "結帳" at bounding box center [1143, 655] width 65 height 36
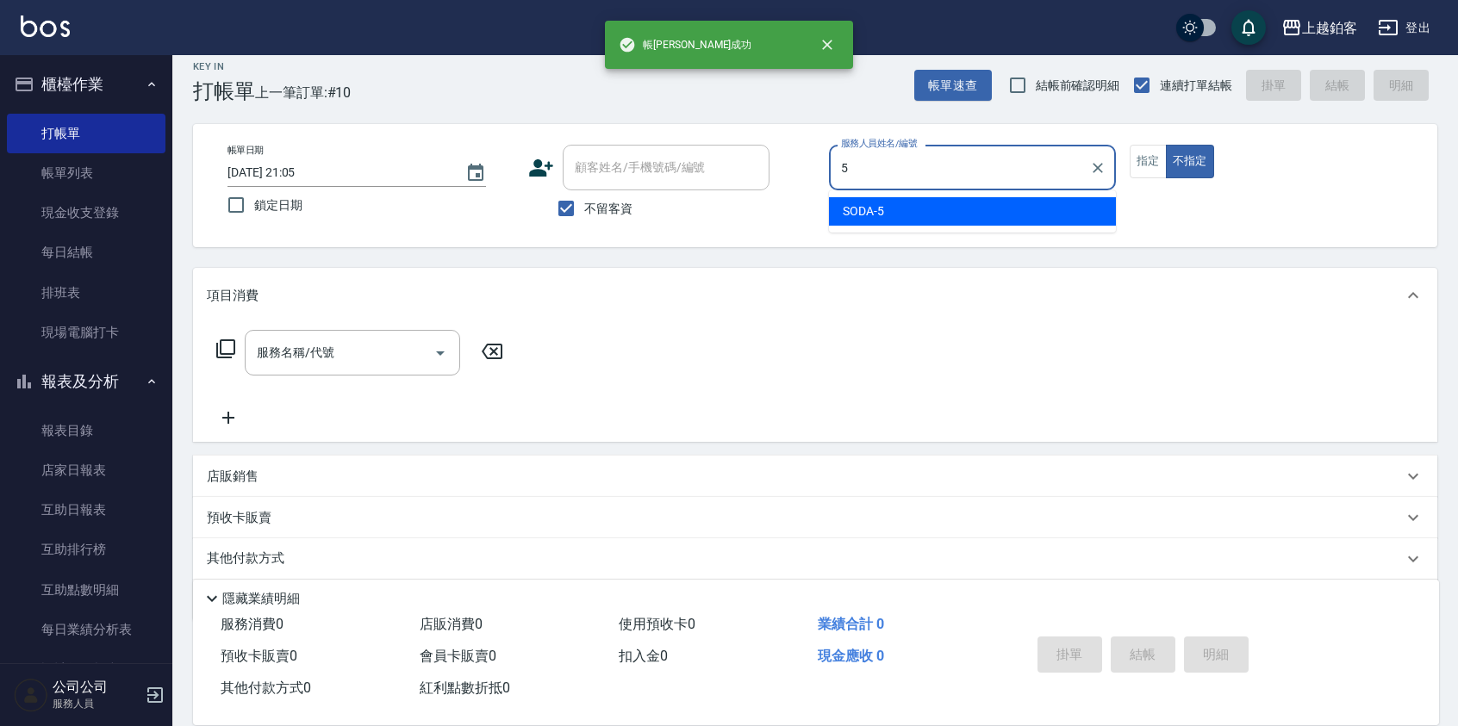
type input "SODA-5"
type button "false"
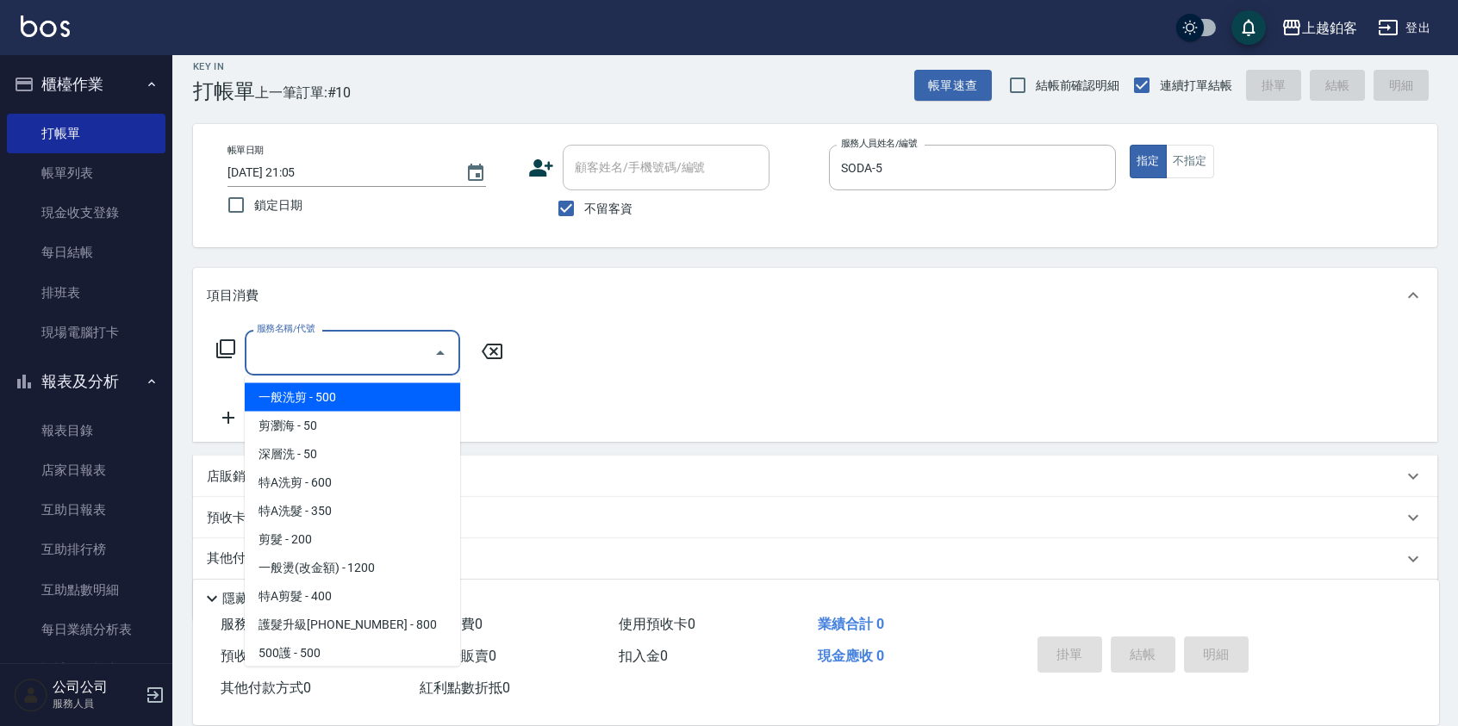
type input "一般洗剪(5)"
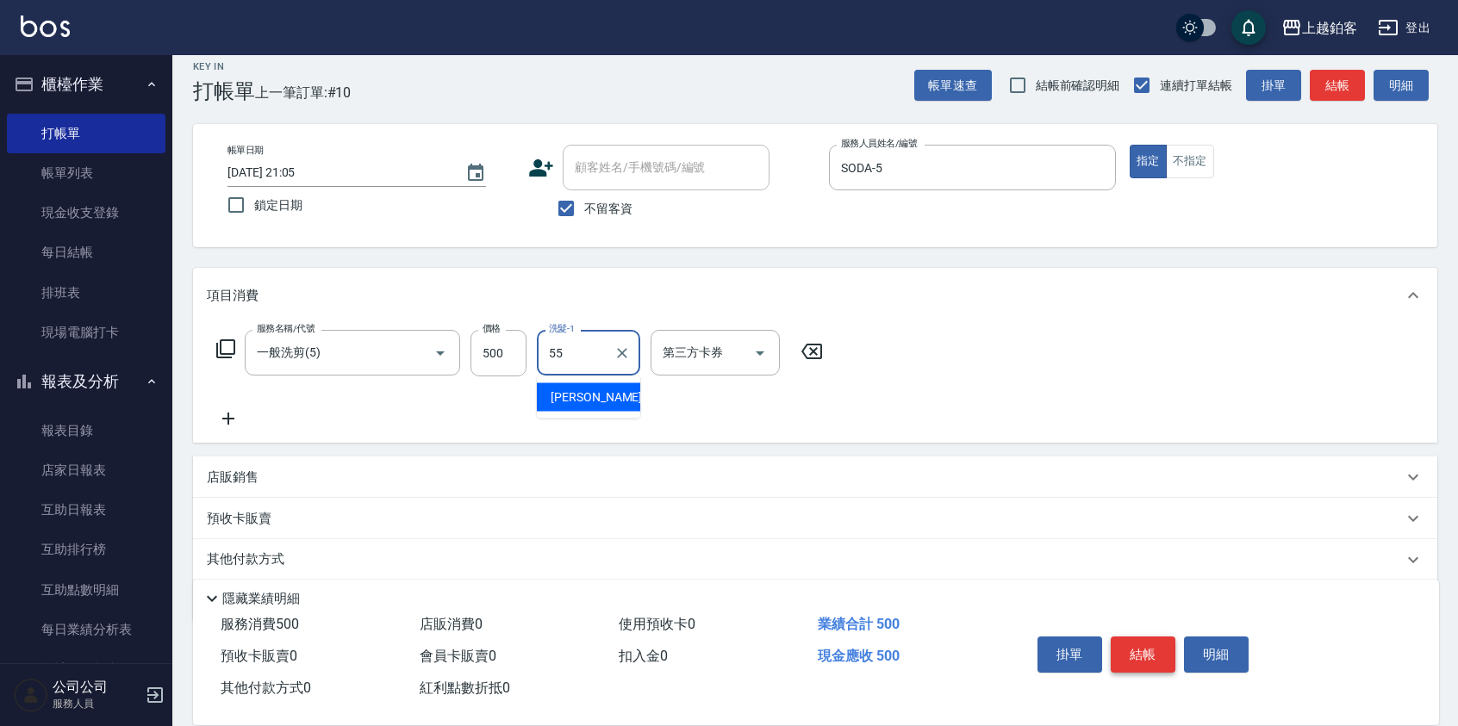
type input "雪莉-55"
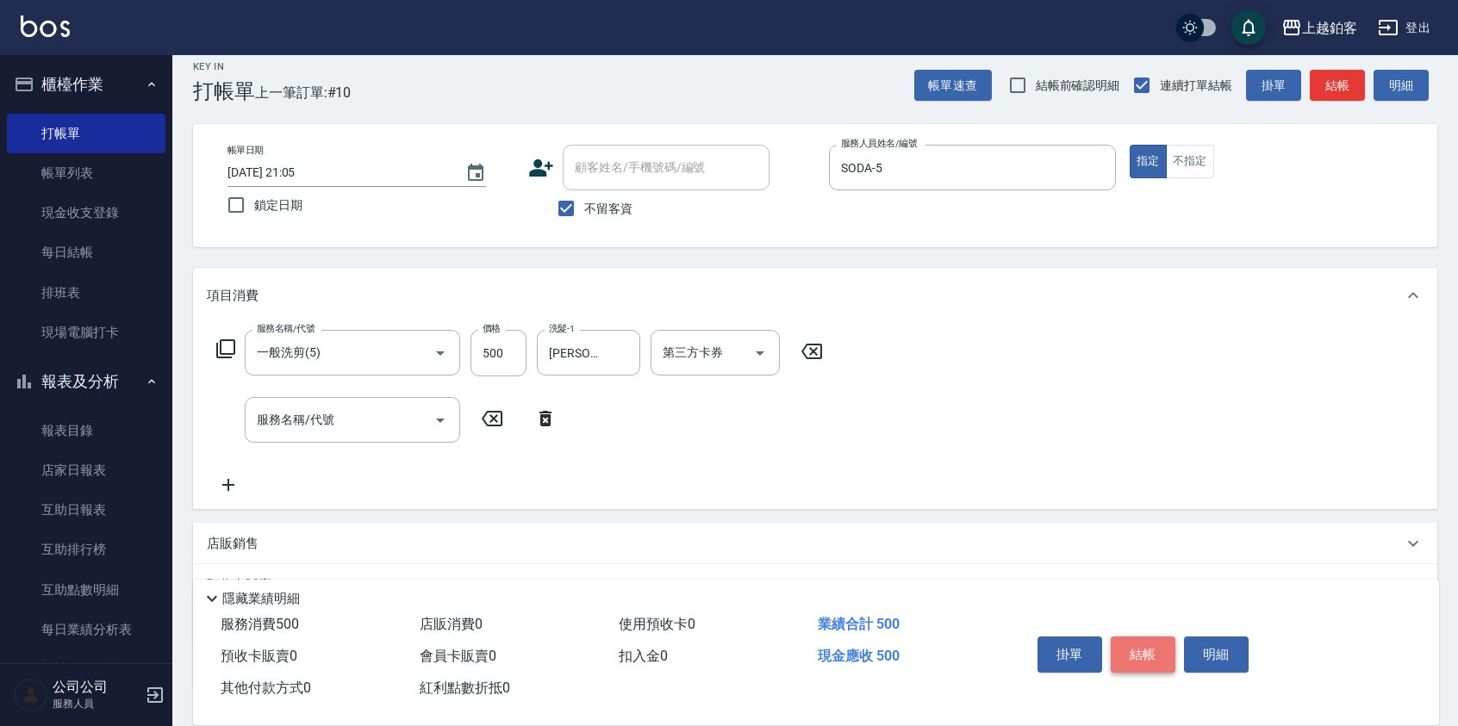
click at [1150, 660] on button "結帳" at bounding box center [1143, 655] width 65 height 36
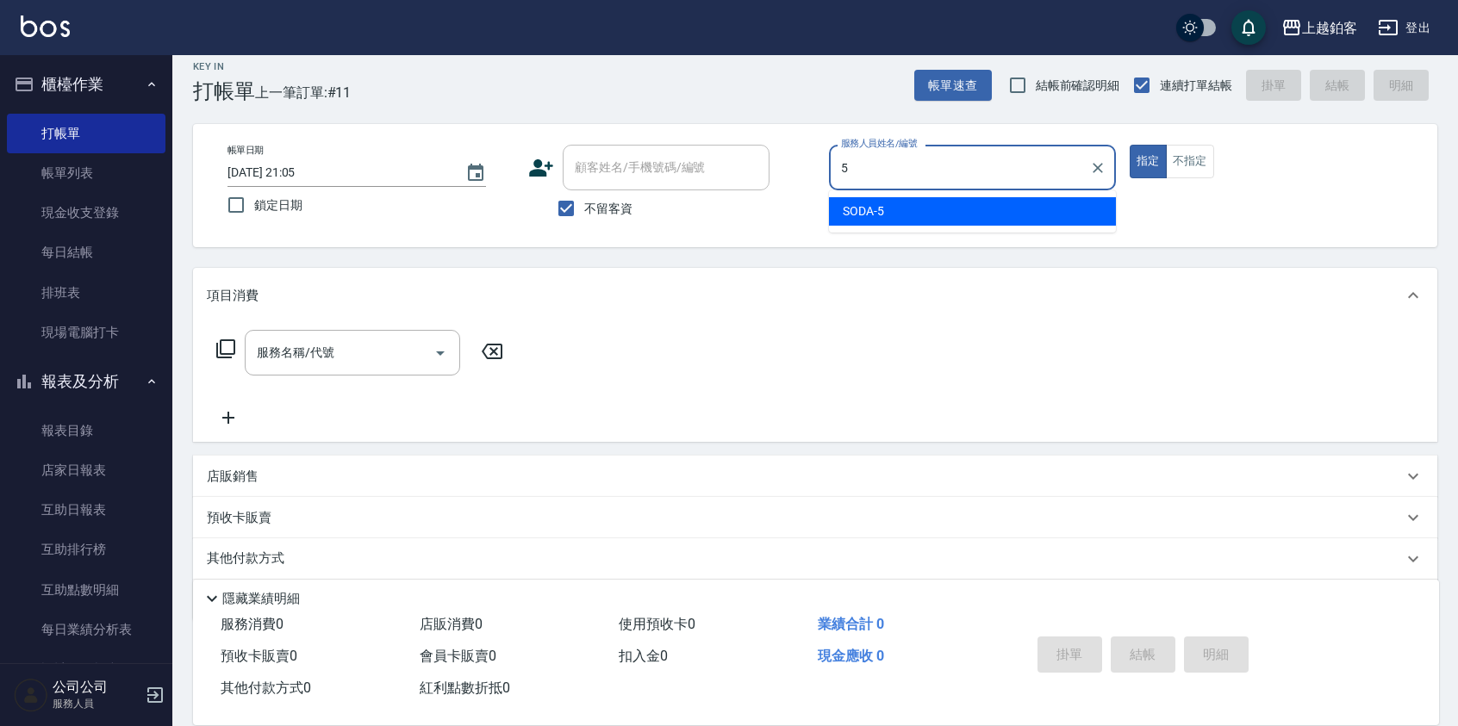
type input "SODA-5"
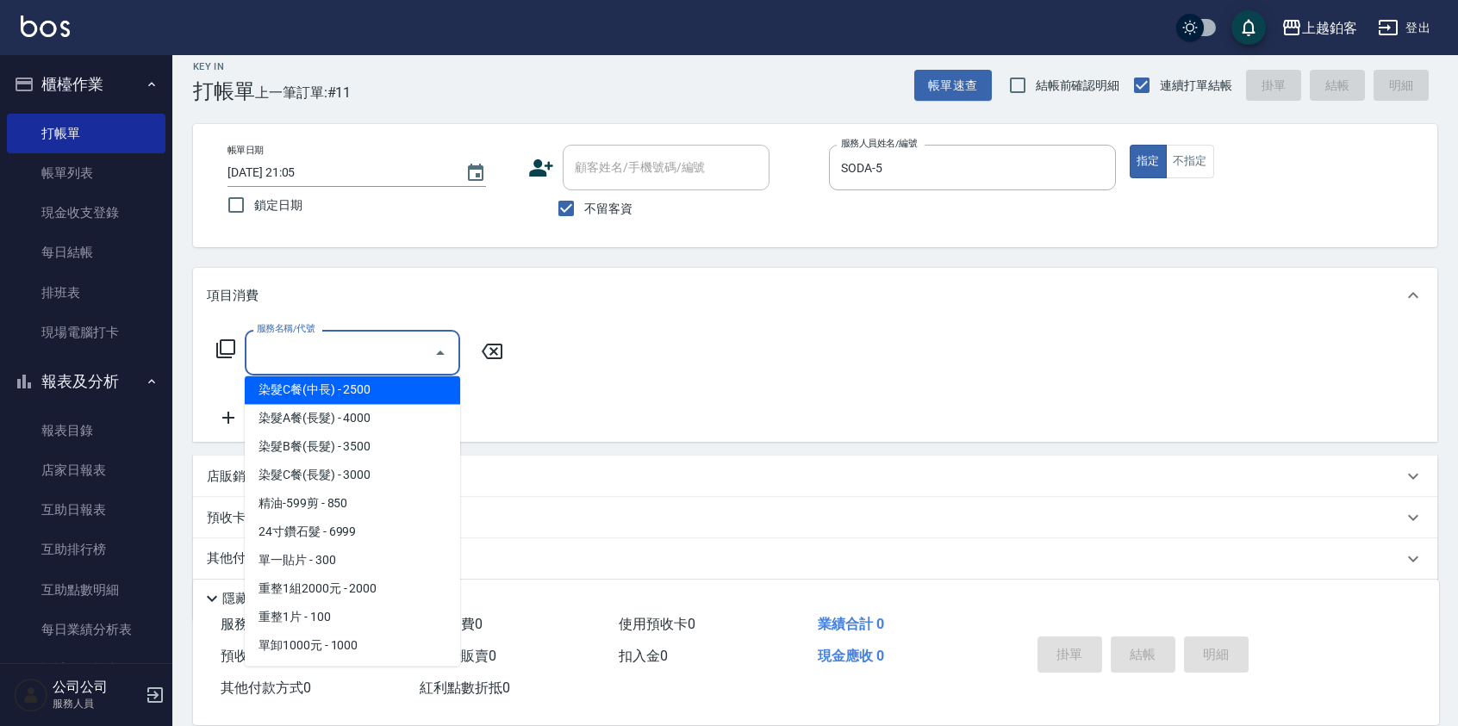
scroll to position [1514, 0]
type input "染髮B餐(中長)(5302)"
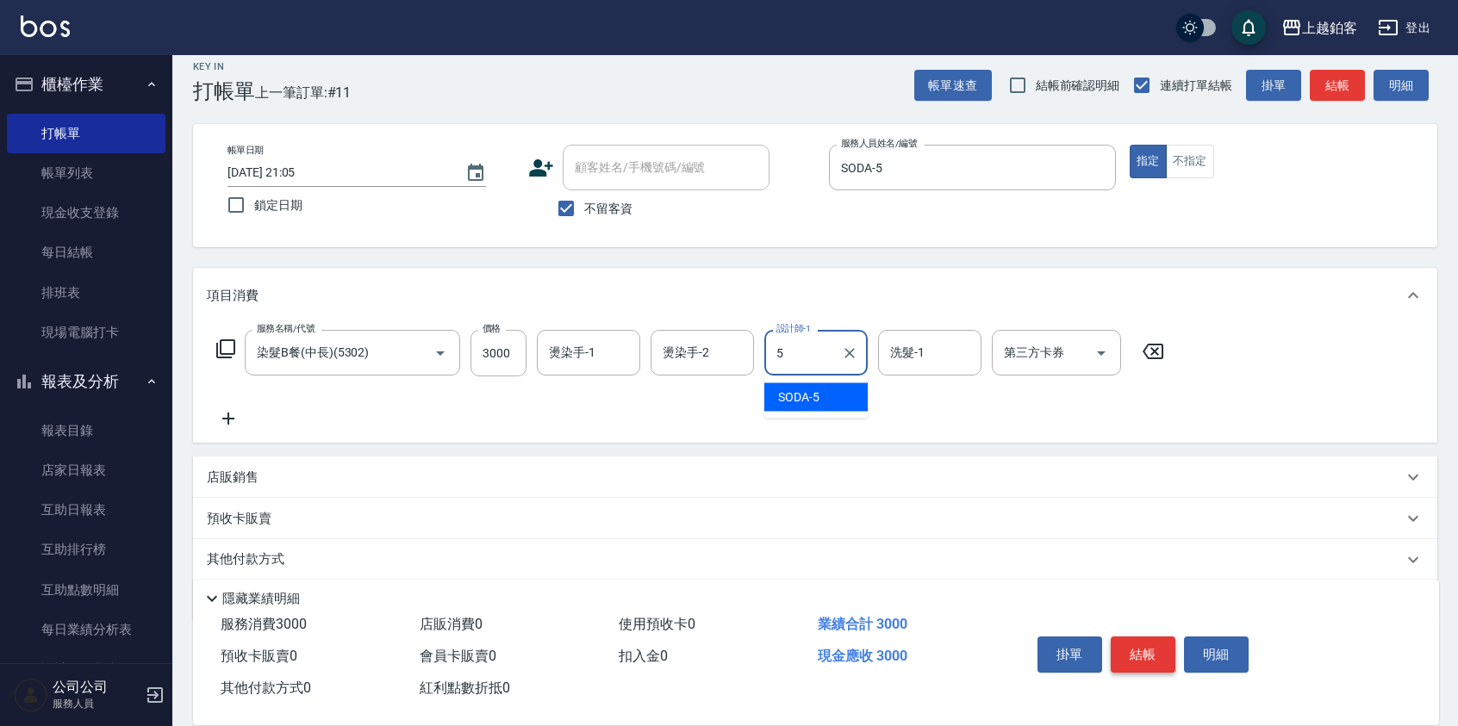
type input "SODA-5"
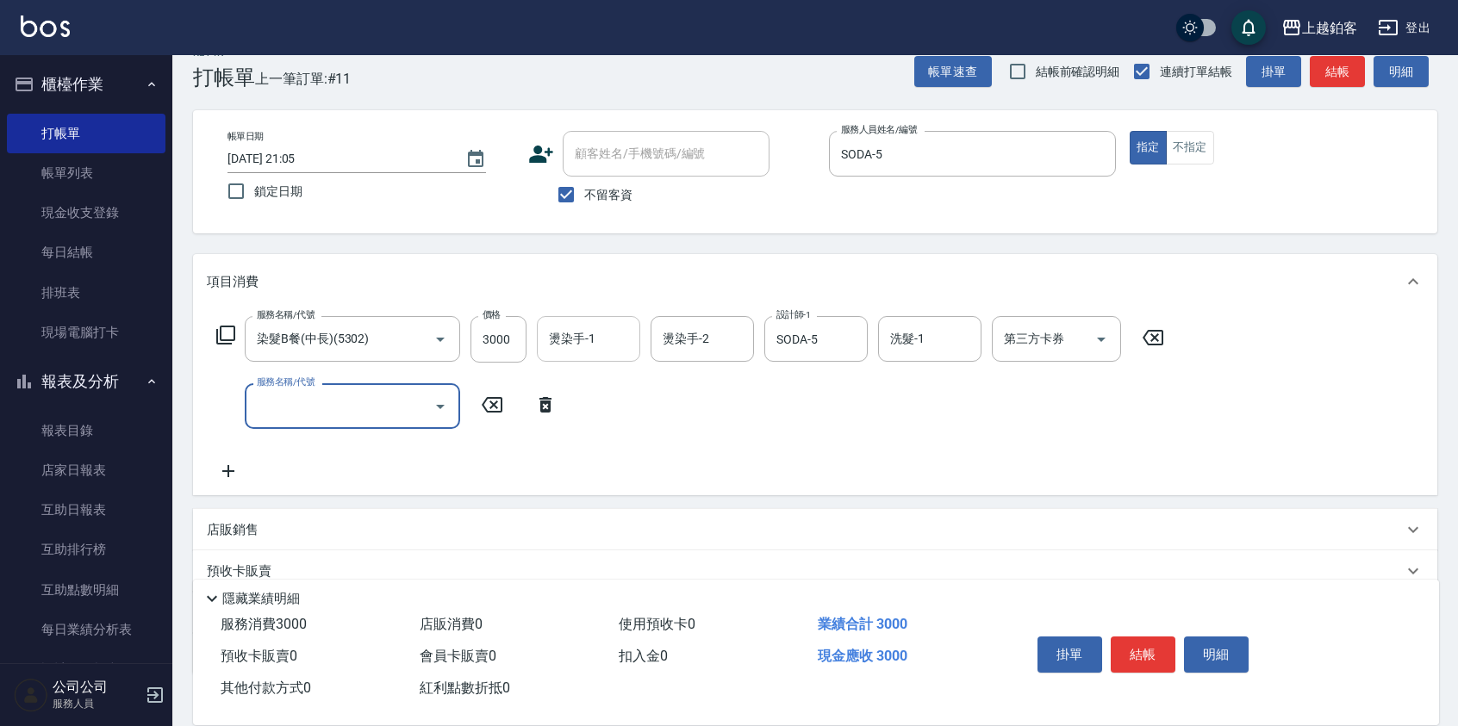
scroll to position [29, 0]
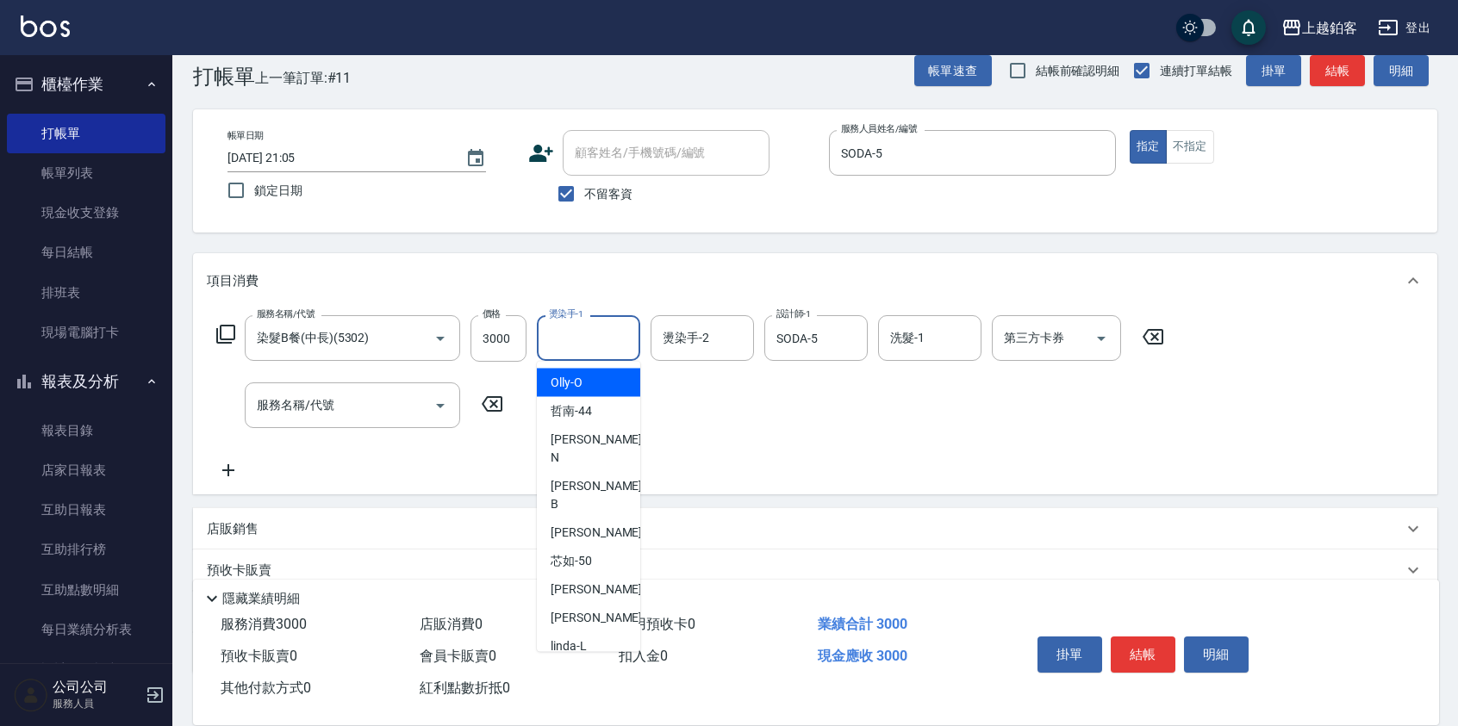
click at [618, 341] on input "燙染手-1" at bounding box center [589, 338] width 88 height 30
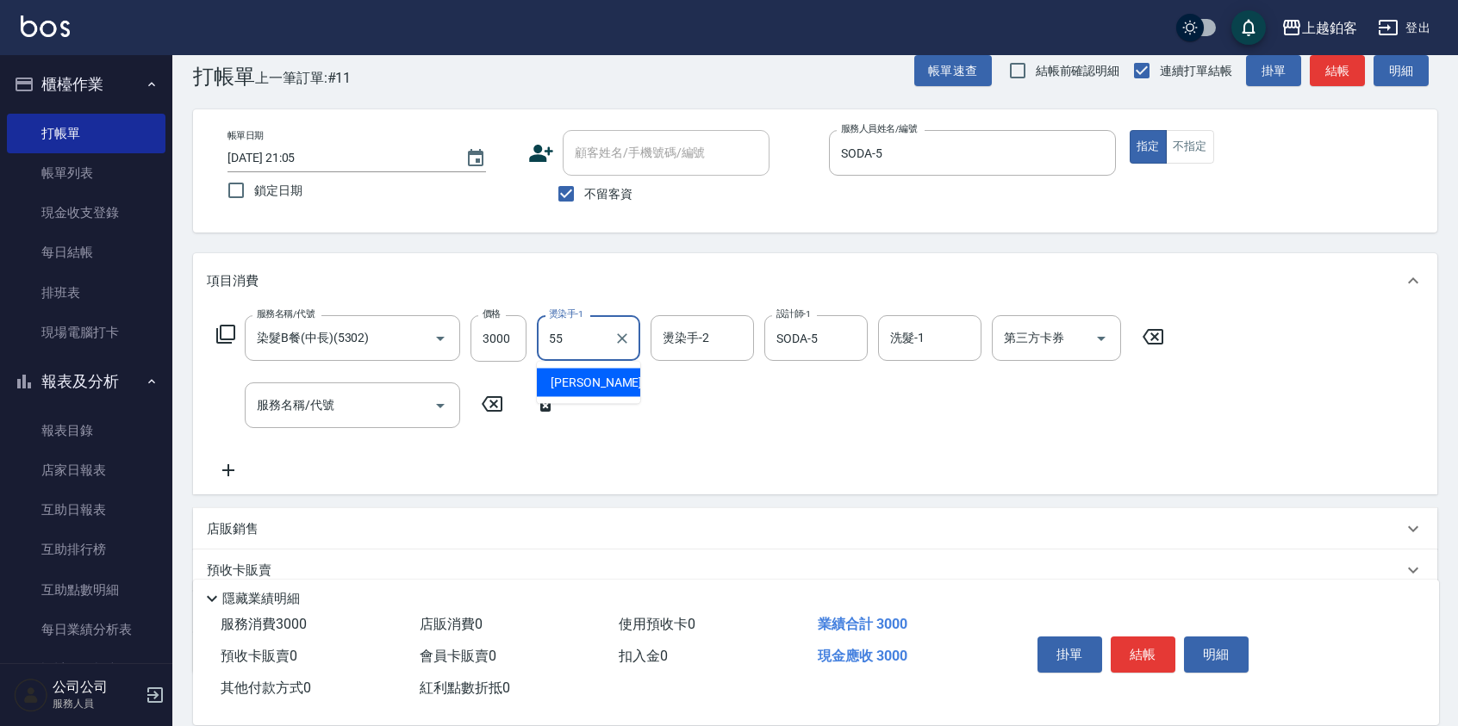
type input "雪莉-55"
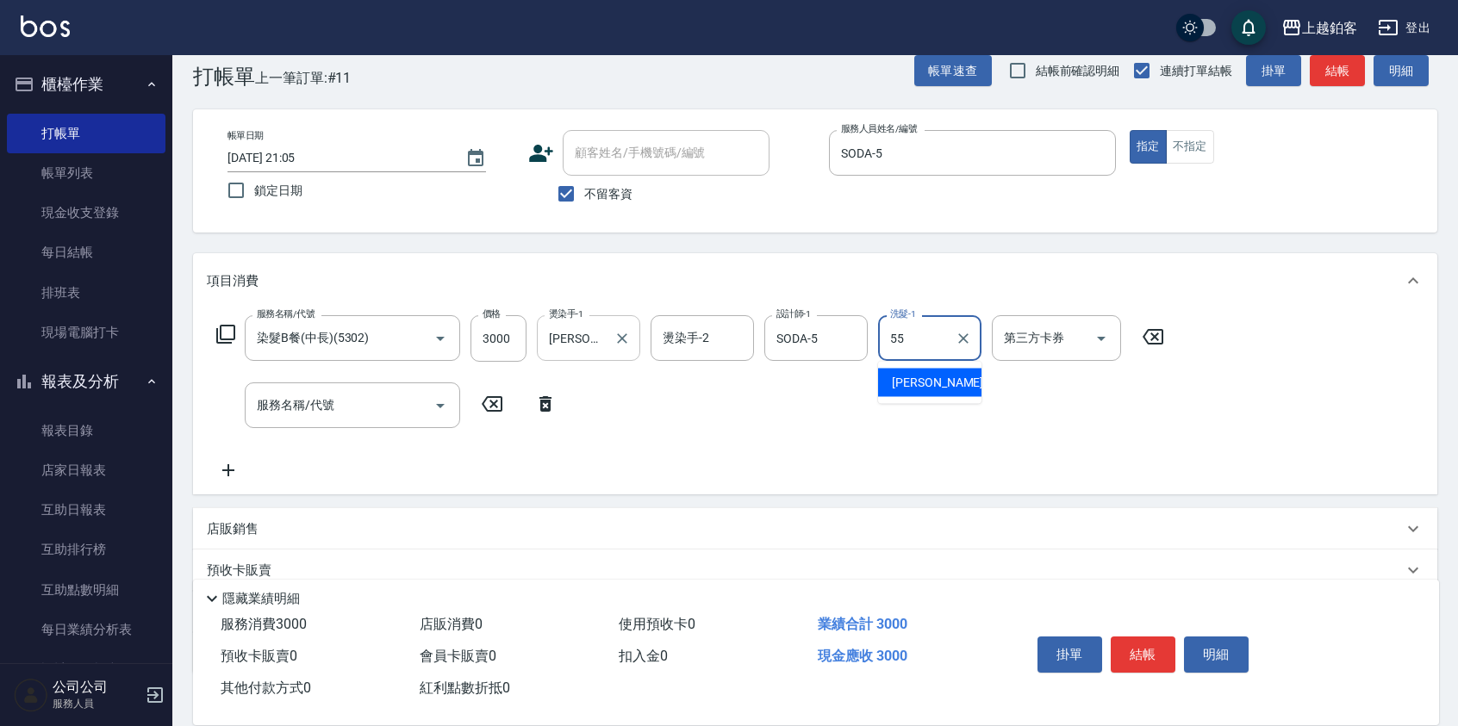
type input "雪莉-55"
click at [1157, 647] on button "結帳" at bounding box center [1143, 655] width 65 height 36
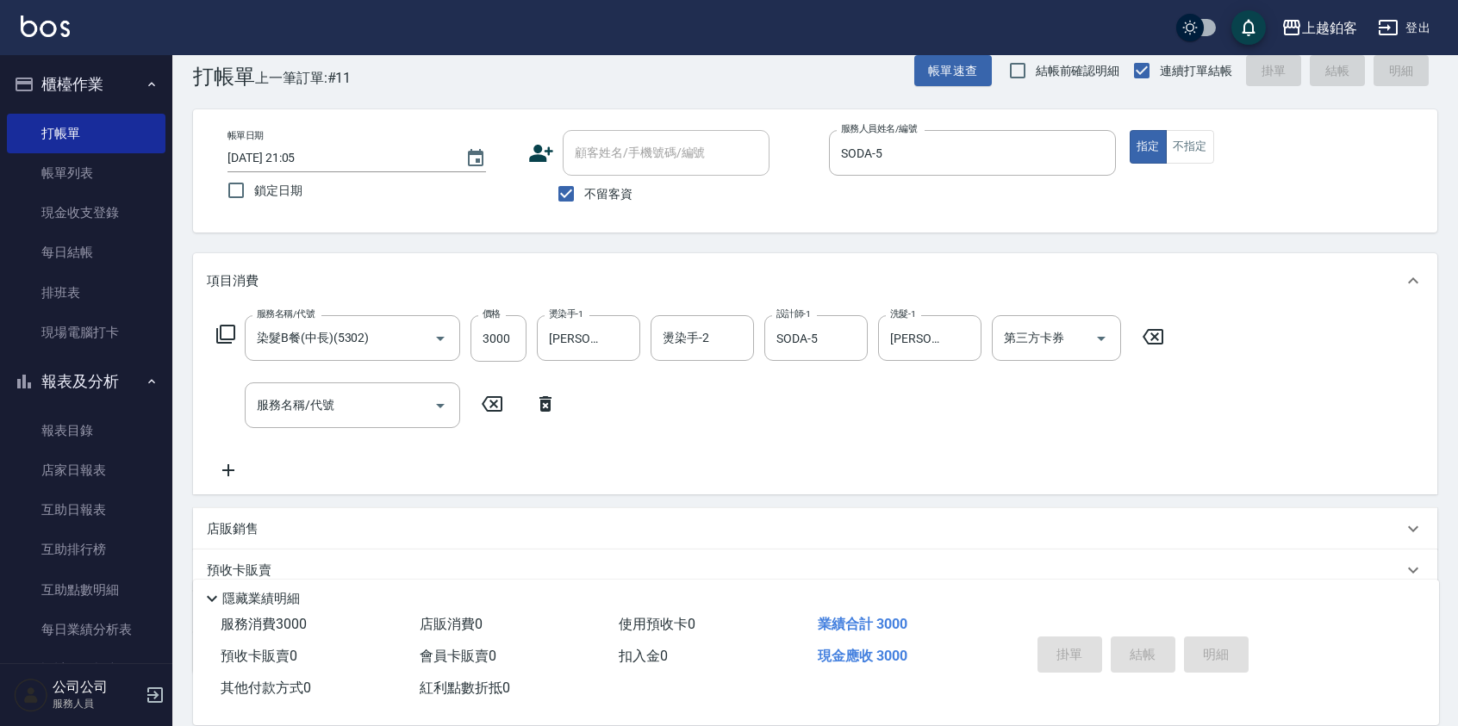
type input "2025/10/15 21:06"
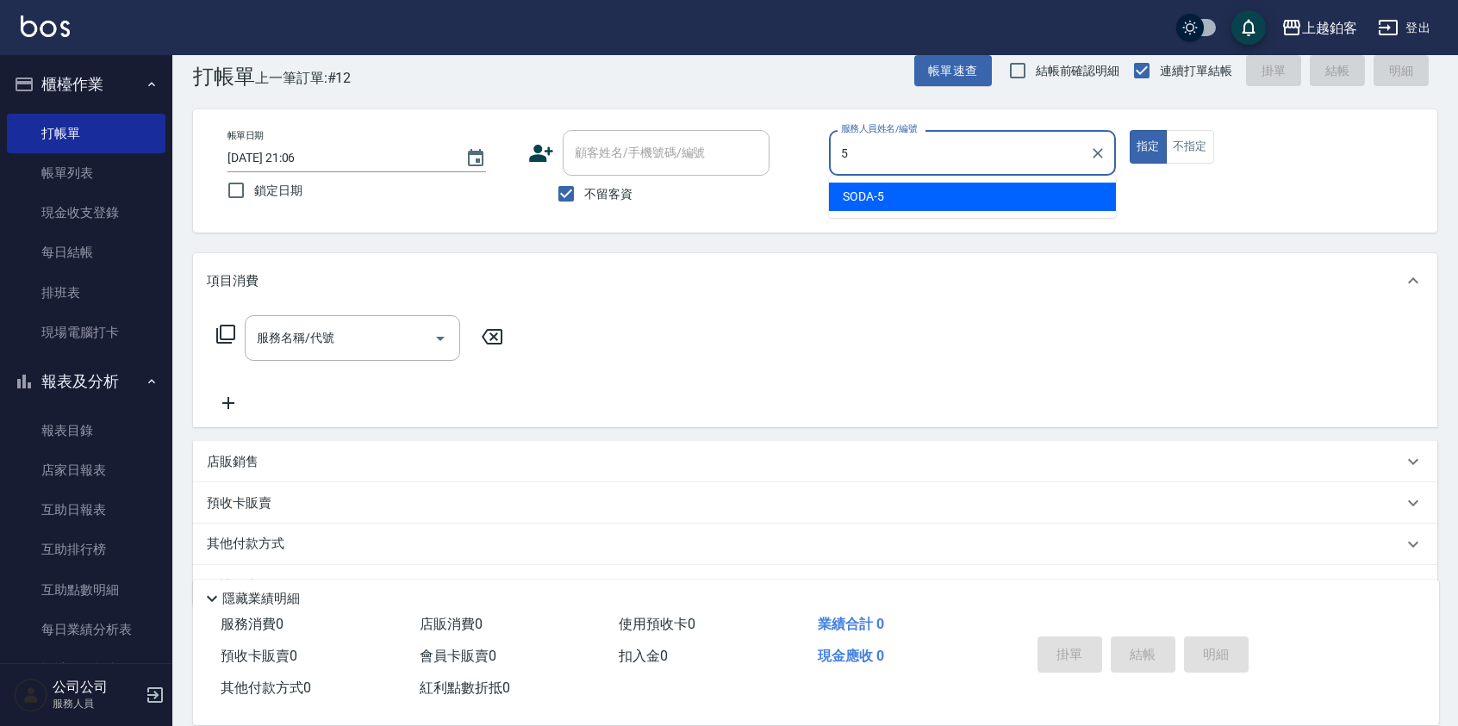
type input "SODA-5"
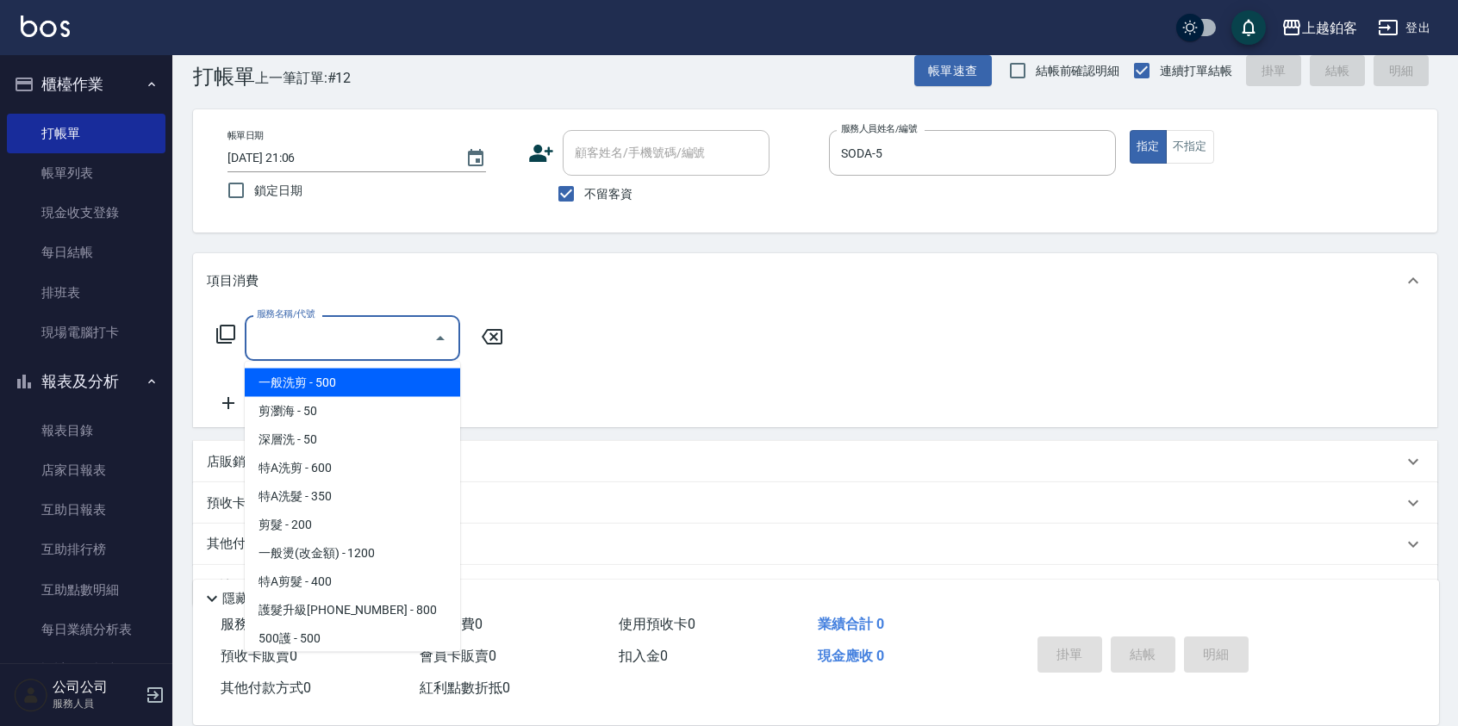
type input "一般洗剪(5)"
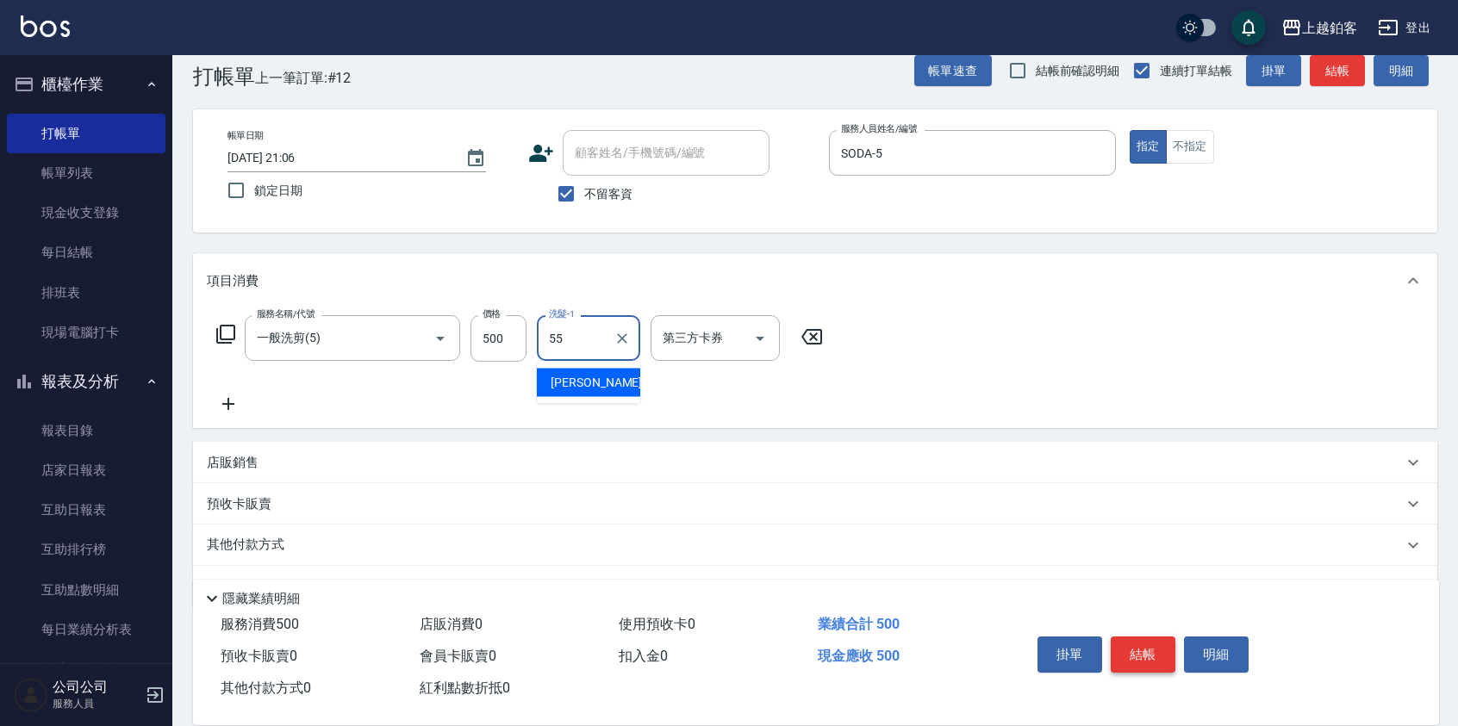
type input "雪莉-55"
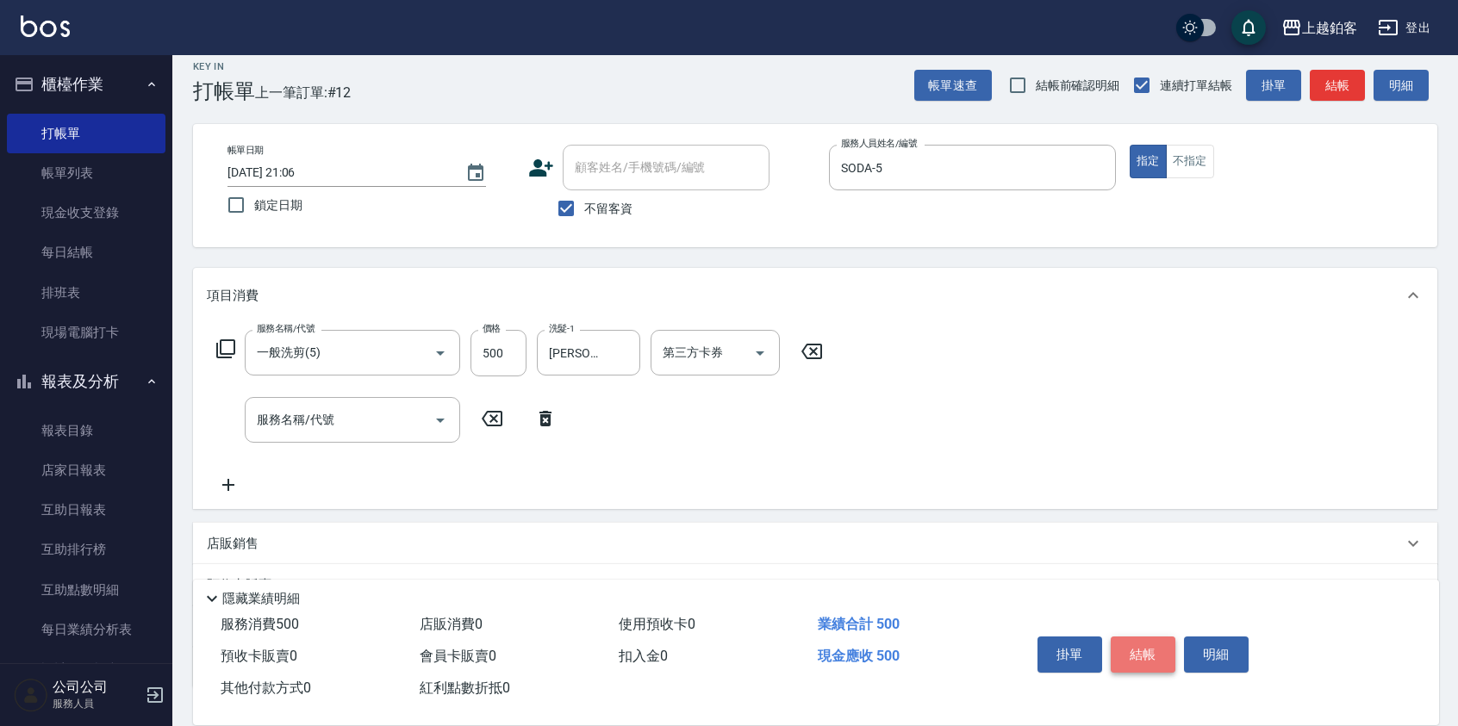
click at [1148, 650] on button "結帳" at bounding box center [1143, 655] width 65 height 36
type input "2025/10/15 21:07"
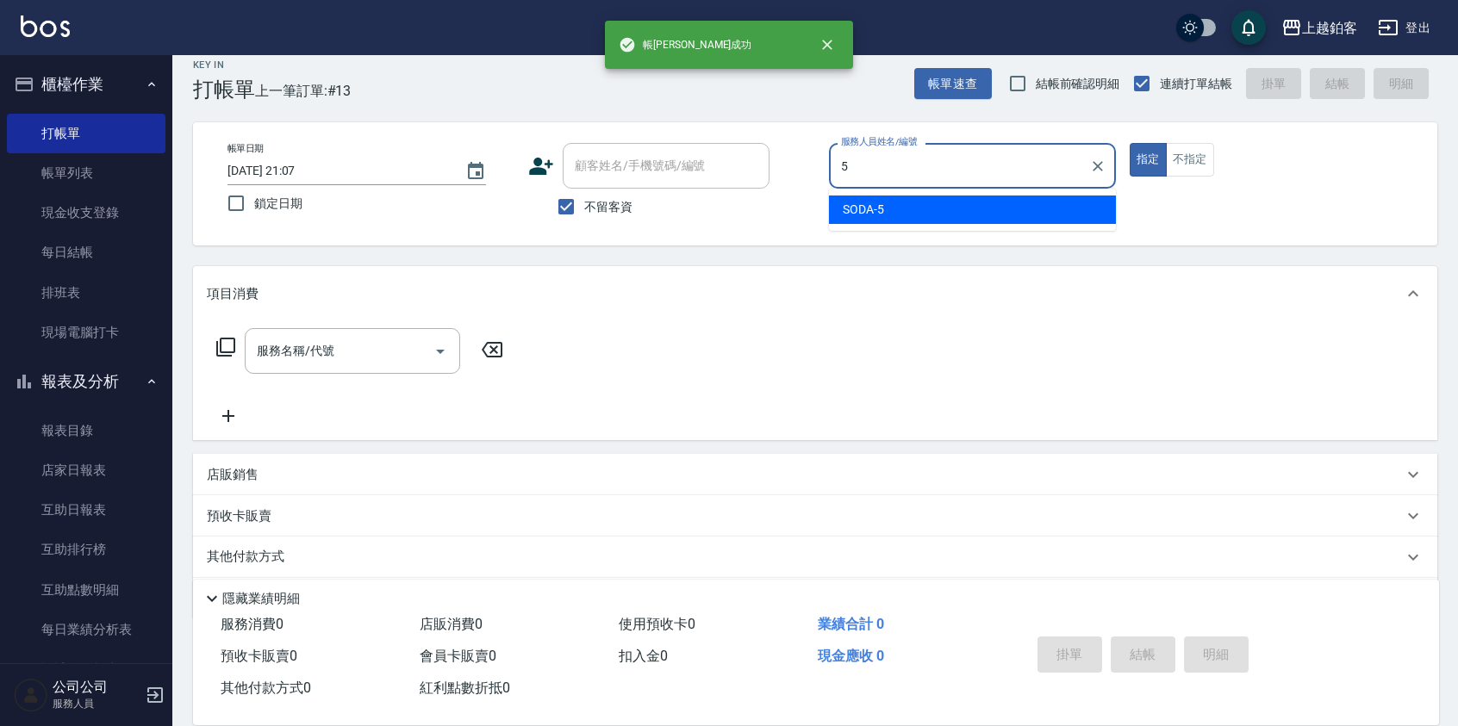
type input "SODA-5"
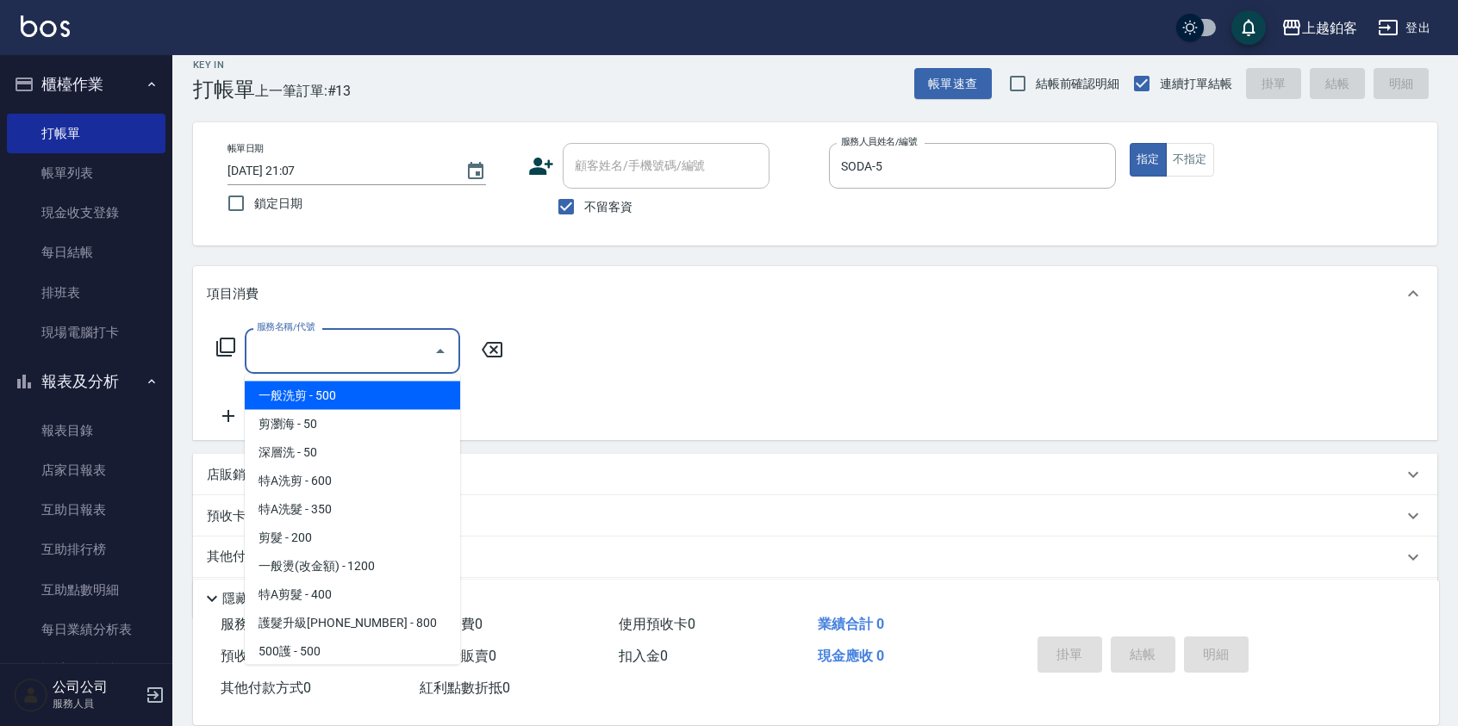
type input "一般洗剪(5)"
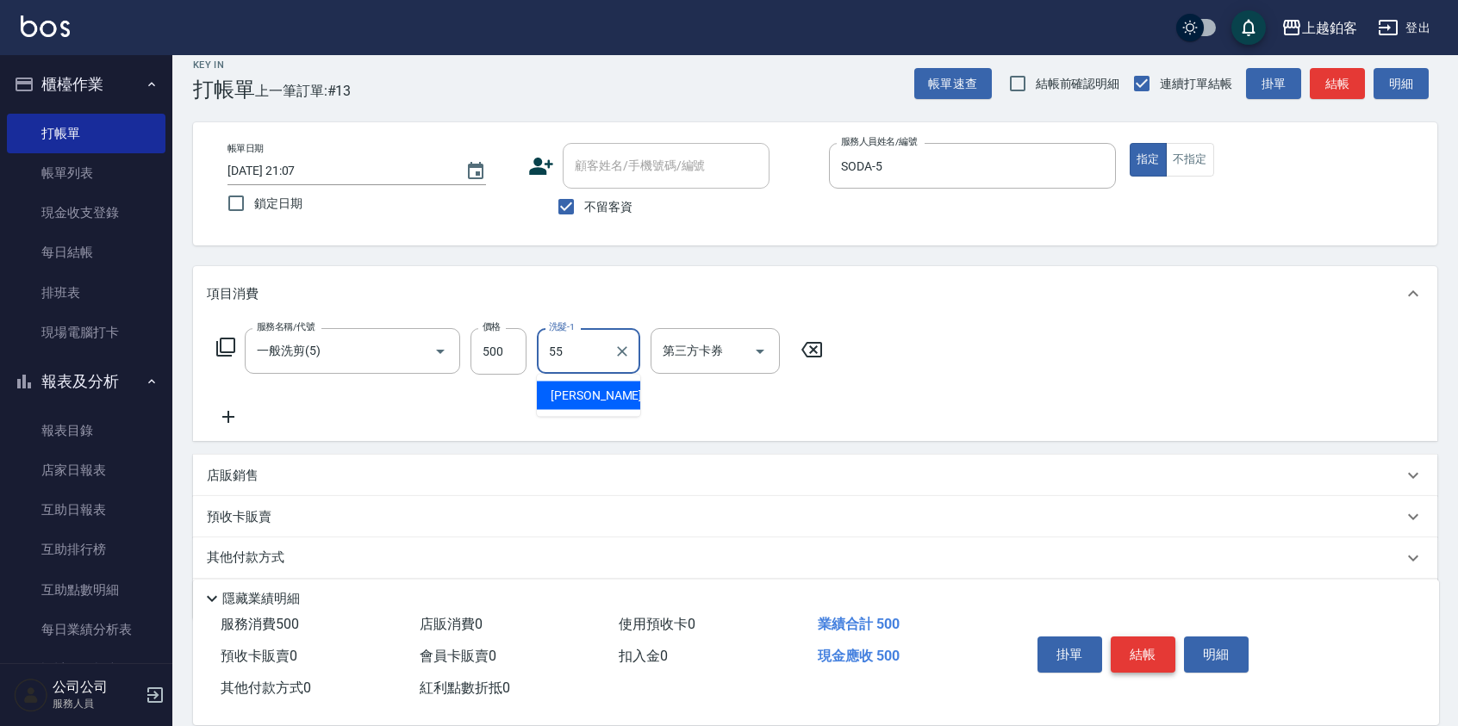
type input "雪莉-55"
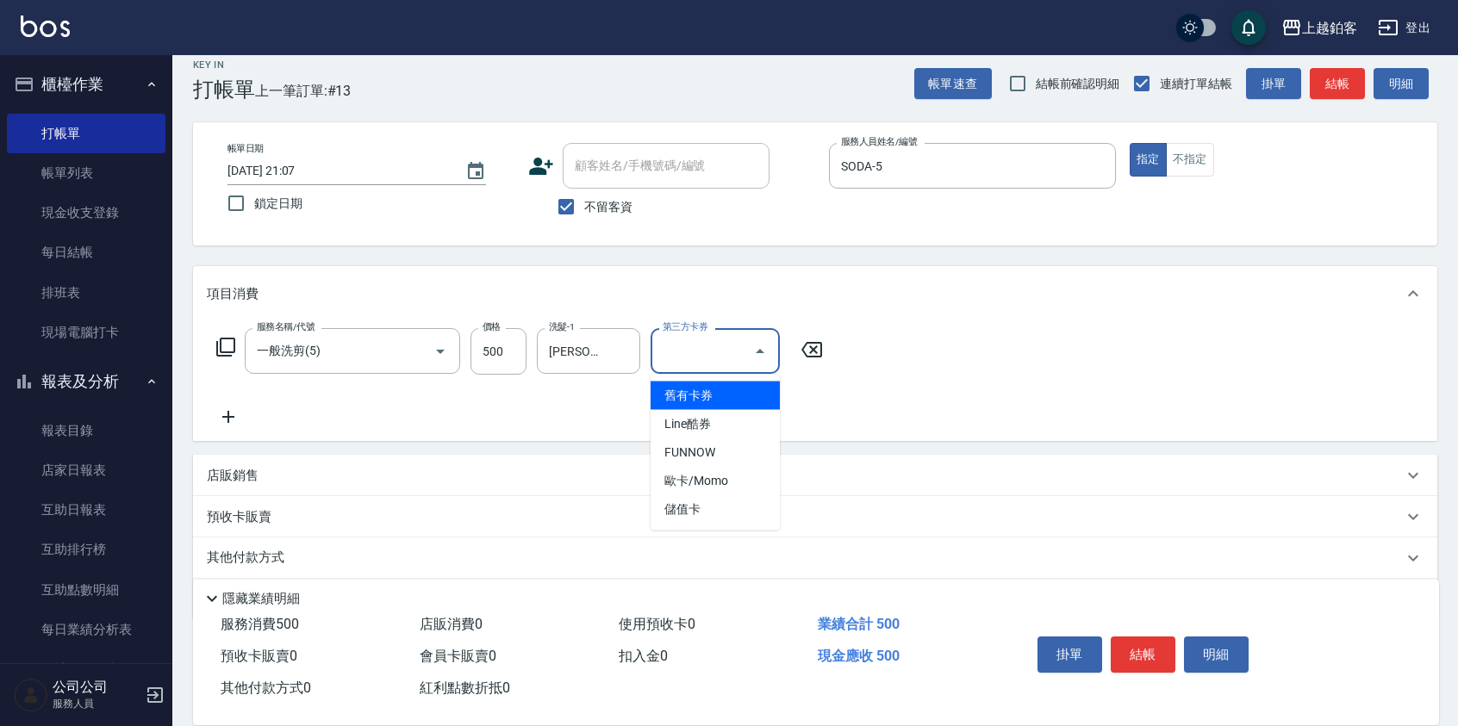
drag, startPoint x: 924, startPoint y: 278, endPoint x: 924, endPoint y: 322, distance: 43.9
click at [925, 279] on div "項目消費" at bounding box center [815, 293] width 1244 height 55
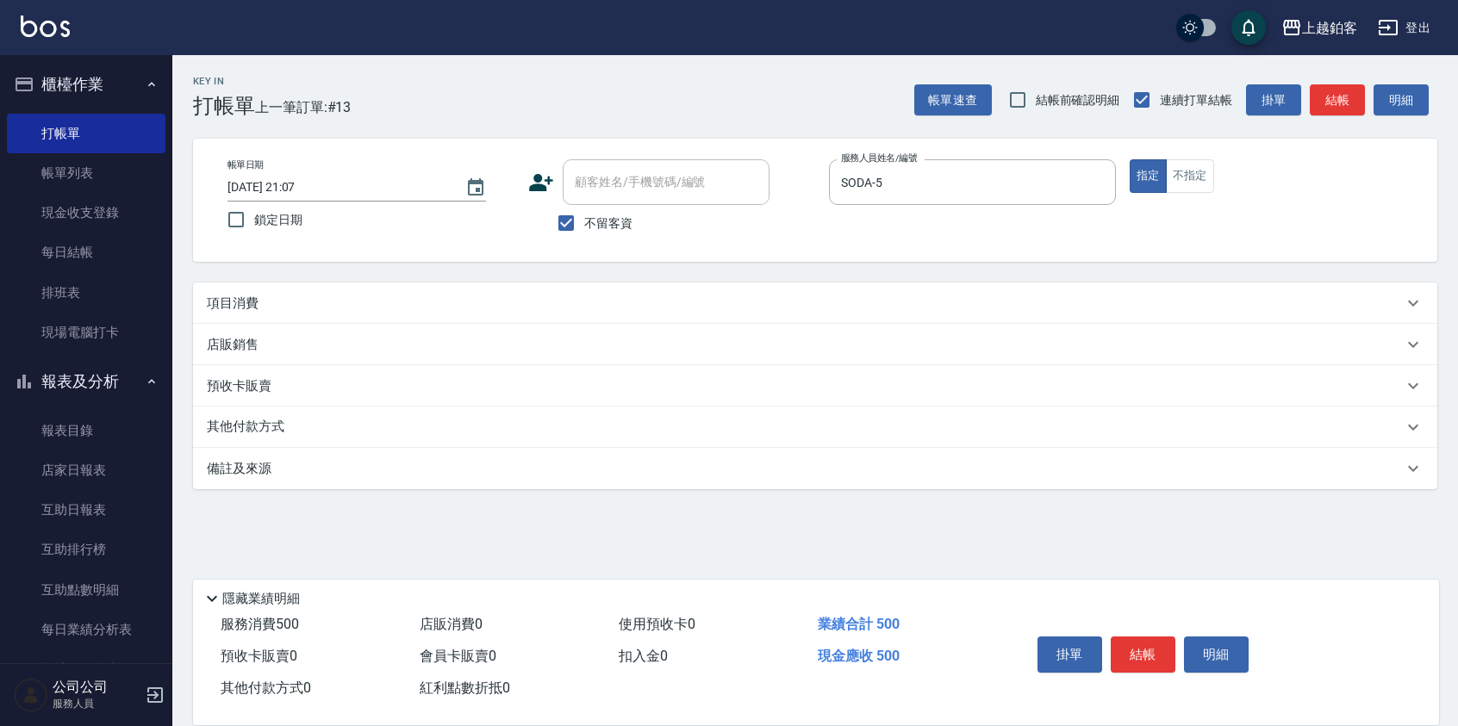
scroll to position [0, 0]
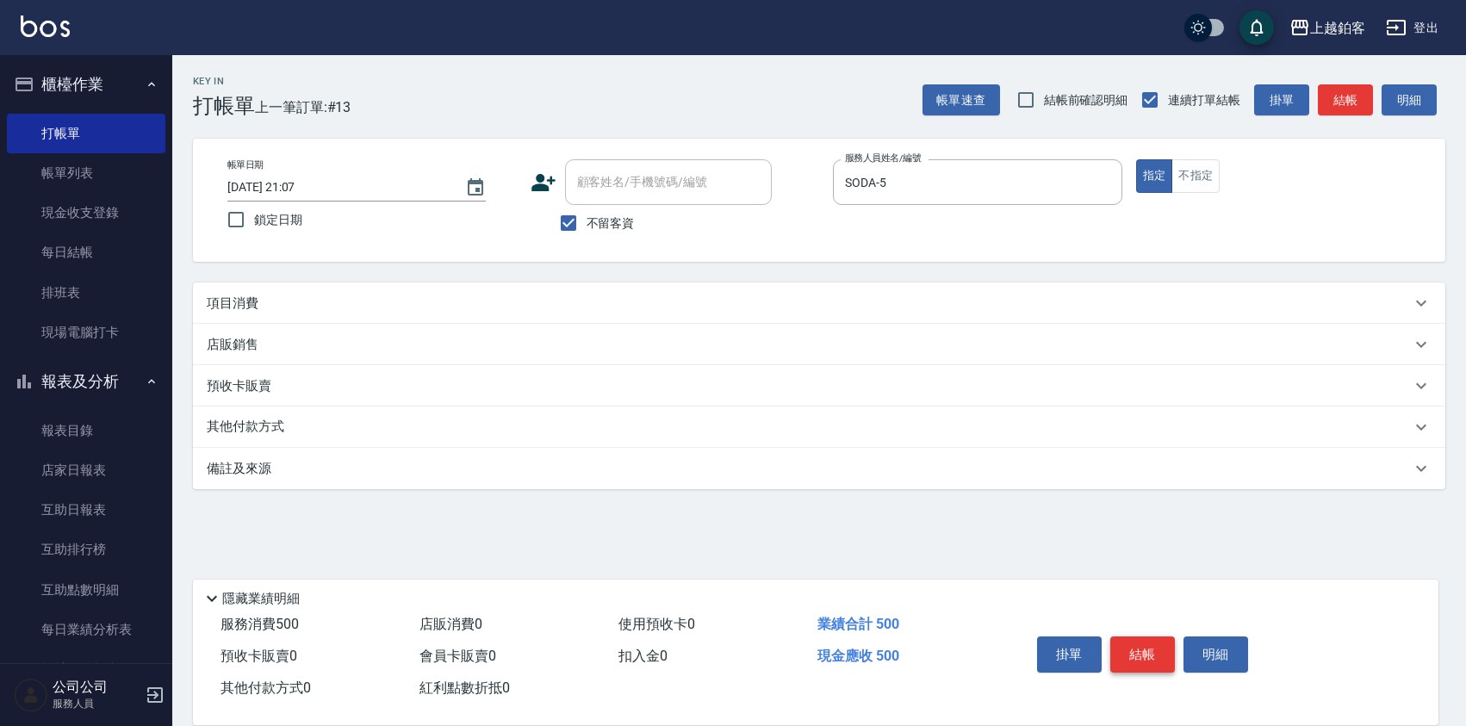
click at [1146, 654] on button "結帳" at bounding box center [1143, 655] width 65 height 36
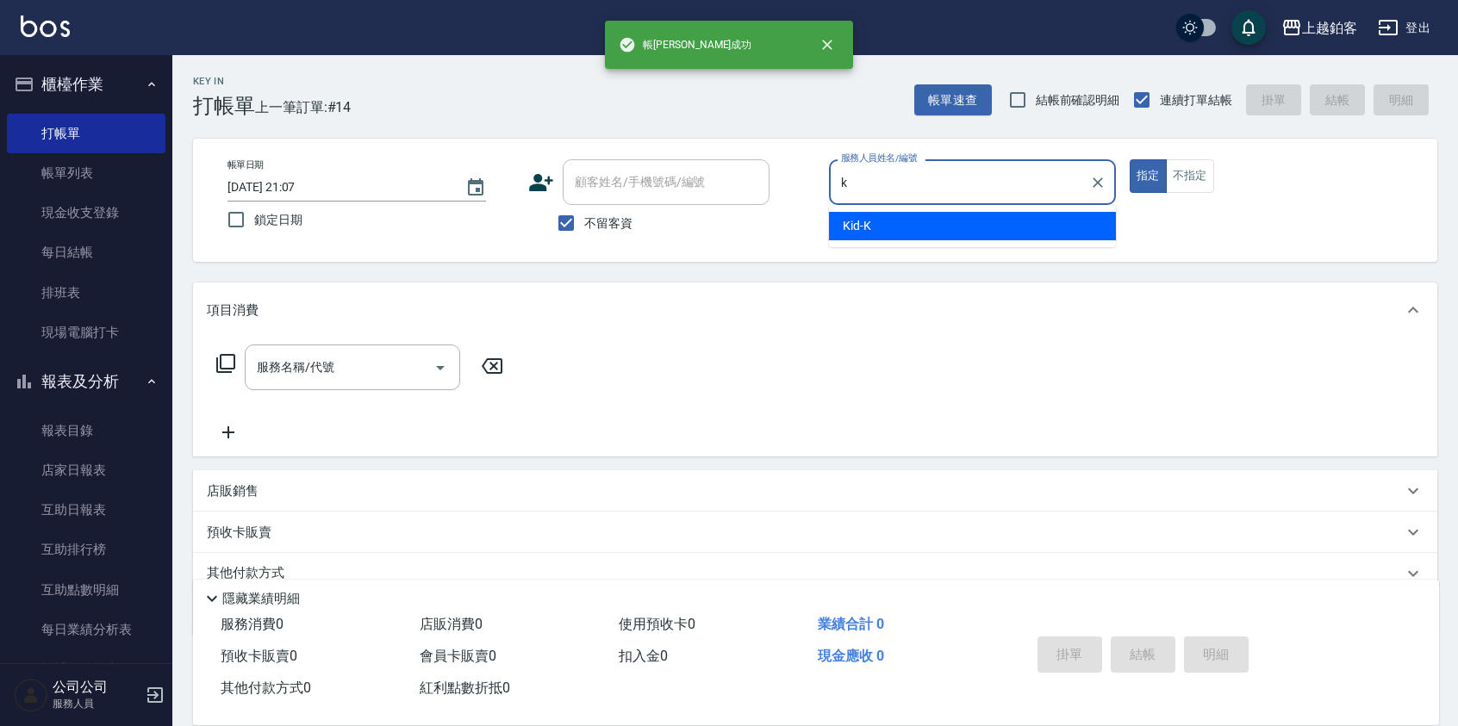
type input "Kid-K"
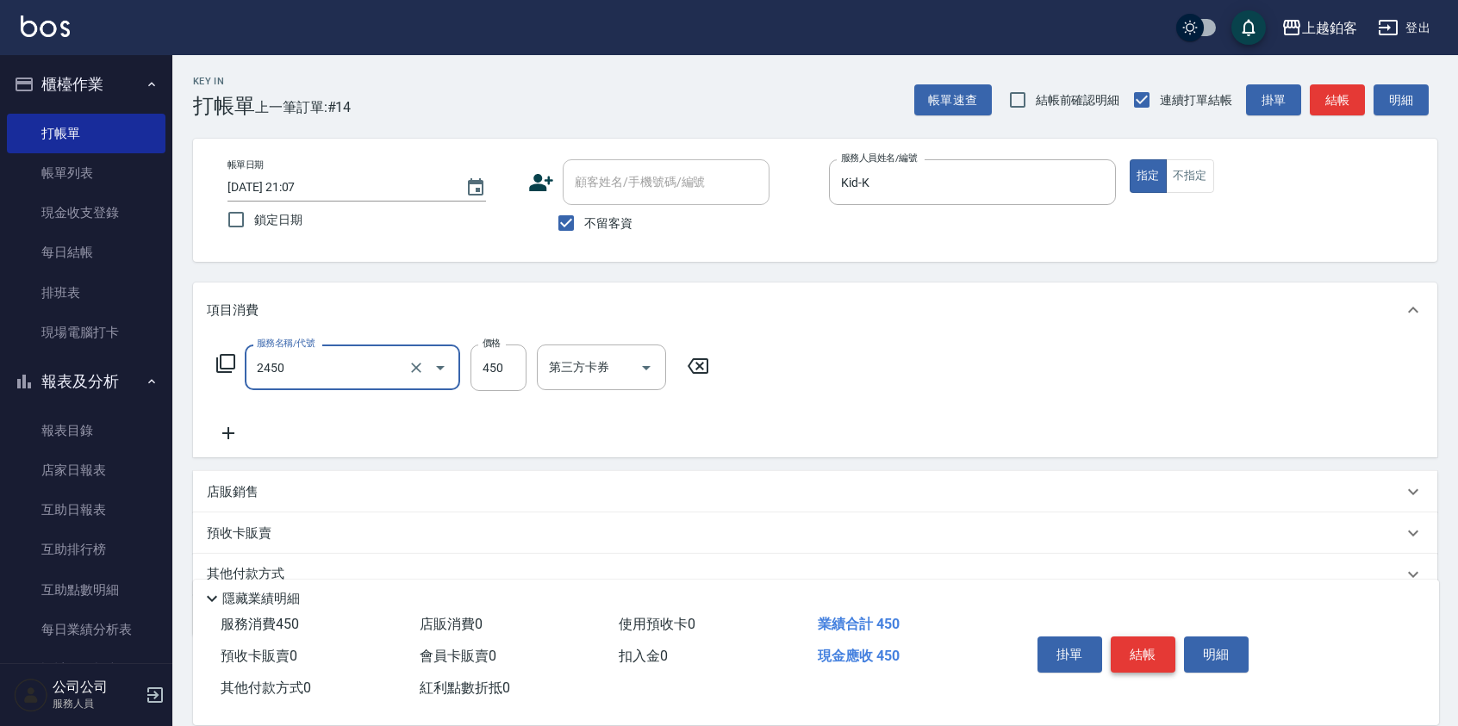
type input "C剪髮套餐(2450)"
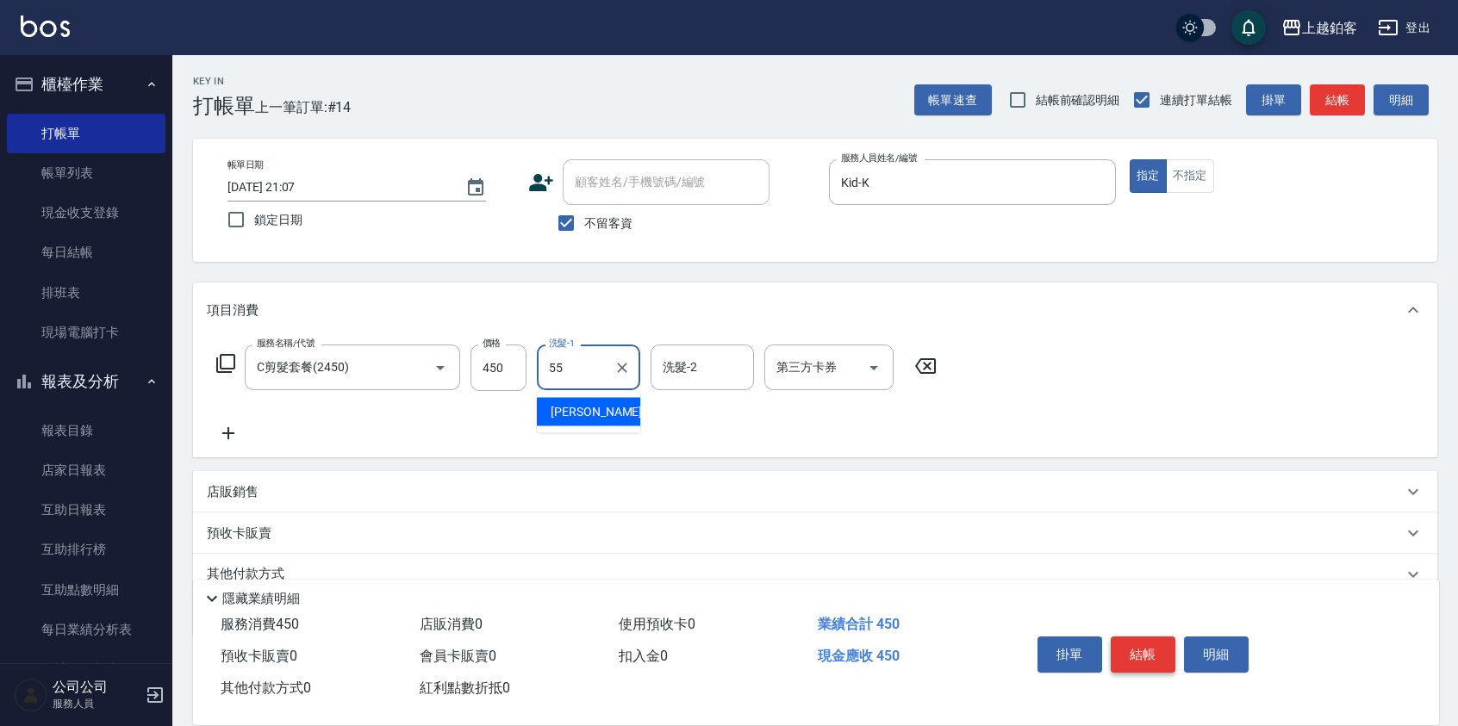
type input "雪莉-55"
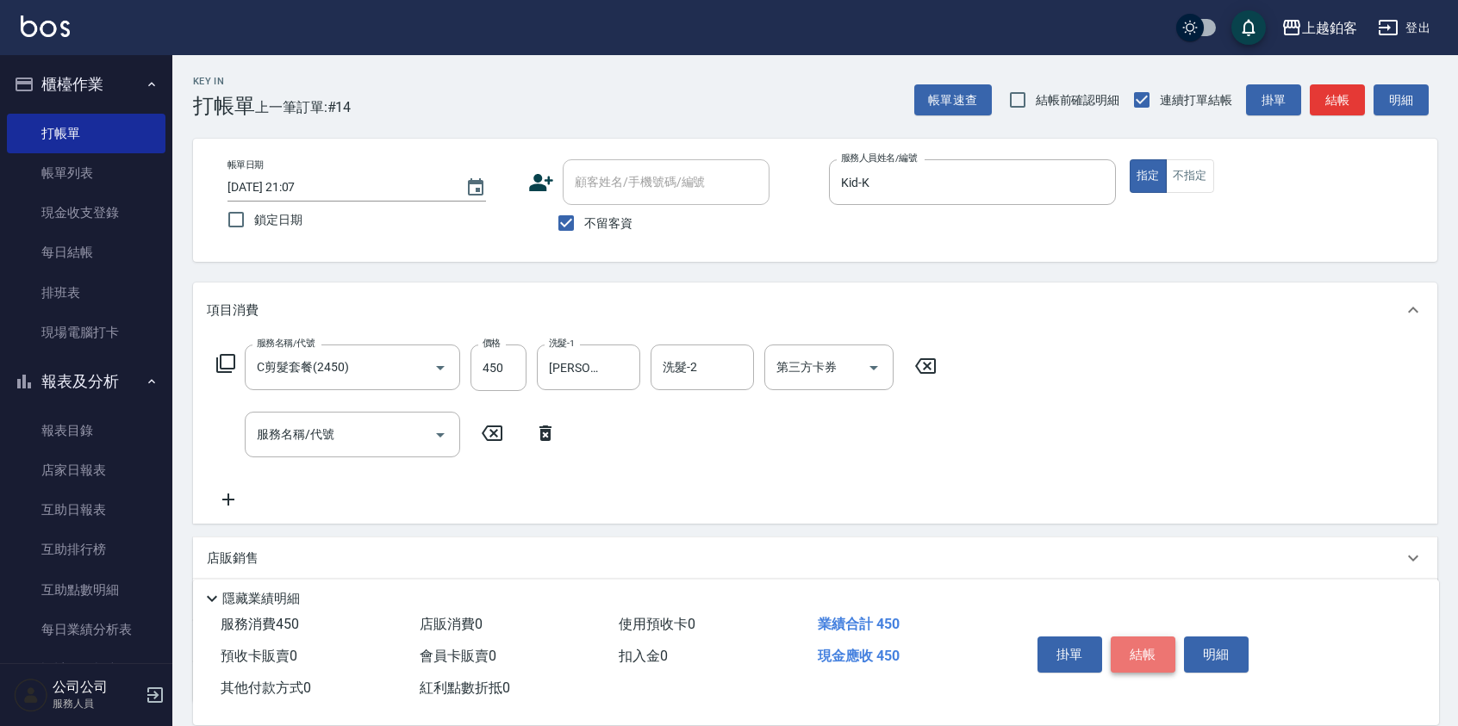
click at [1161, 651] on button "結帳" at bounding box center [1143, 655] width 65 height 36
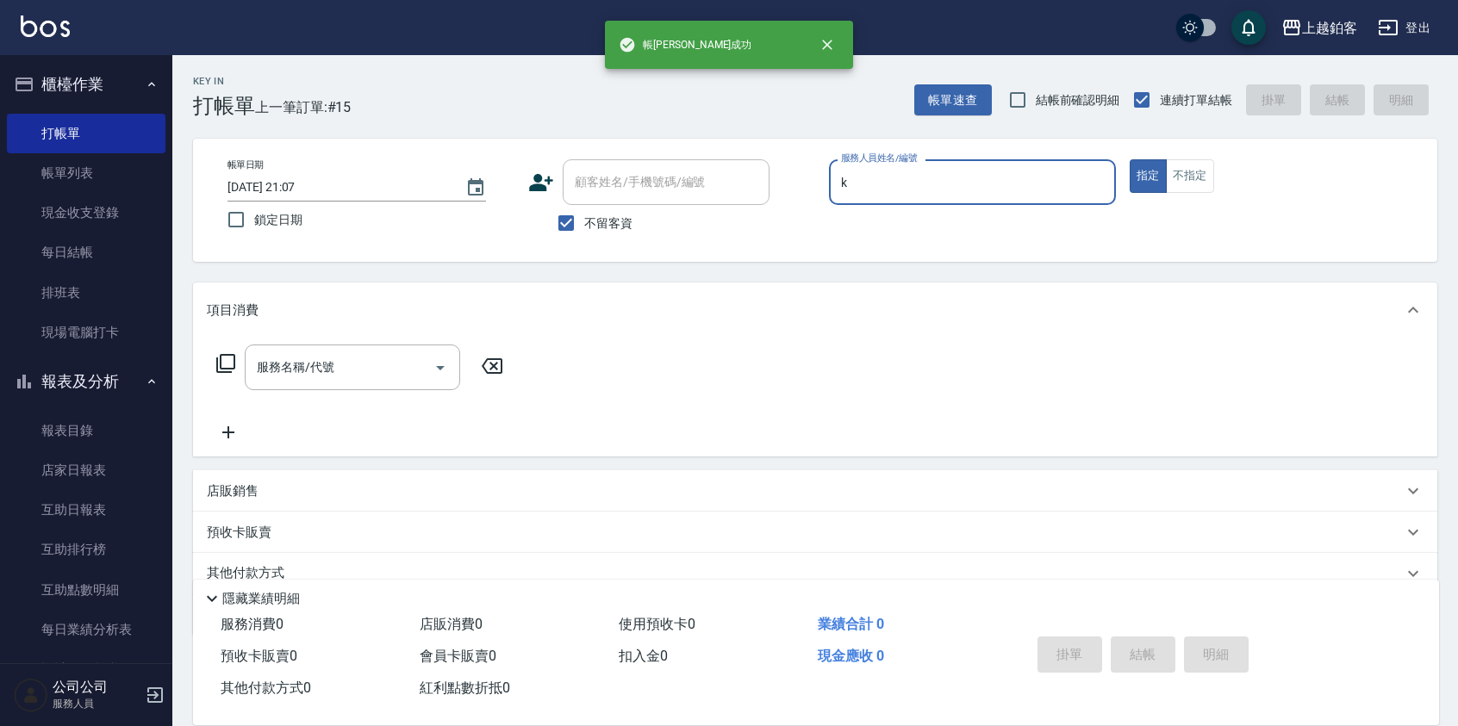
type input "Kid-K"
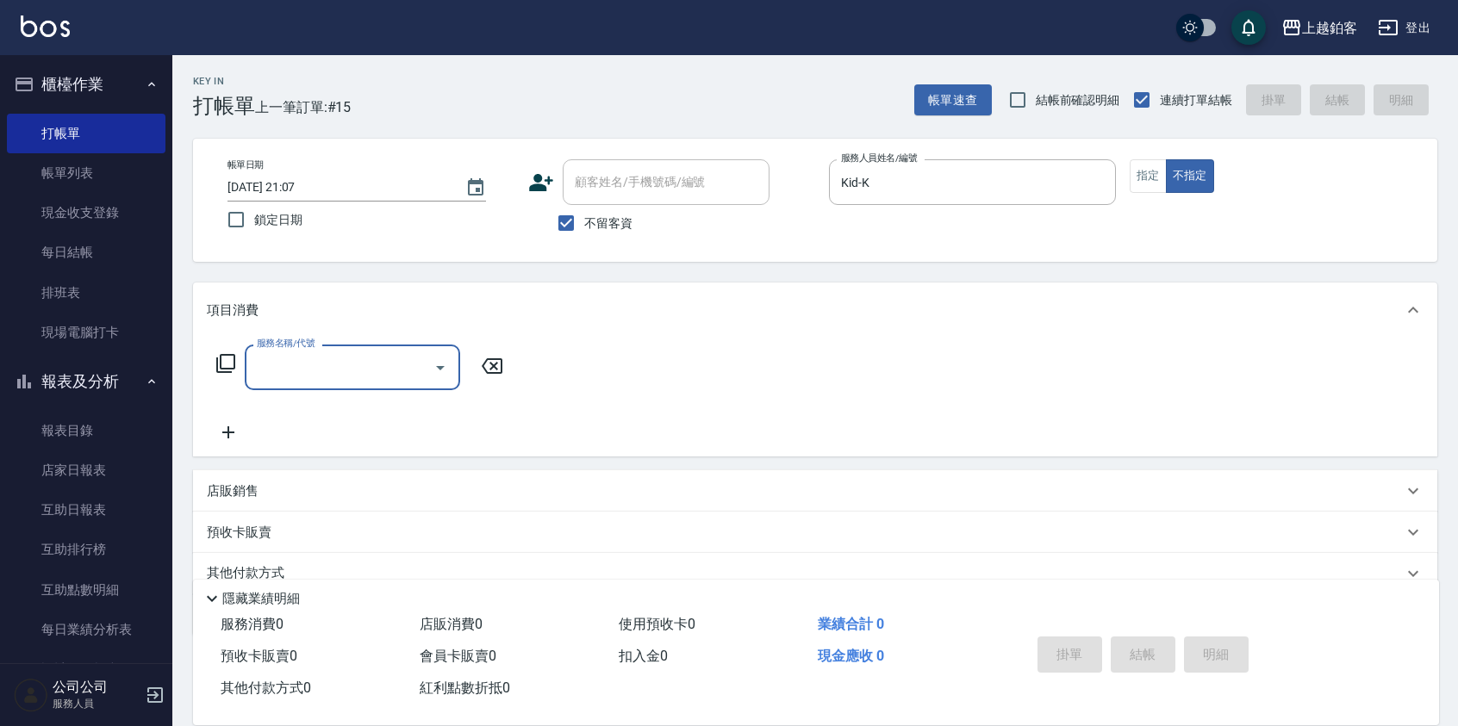
type input "2"
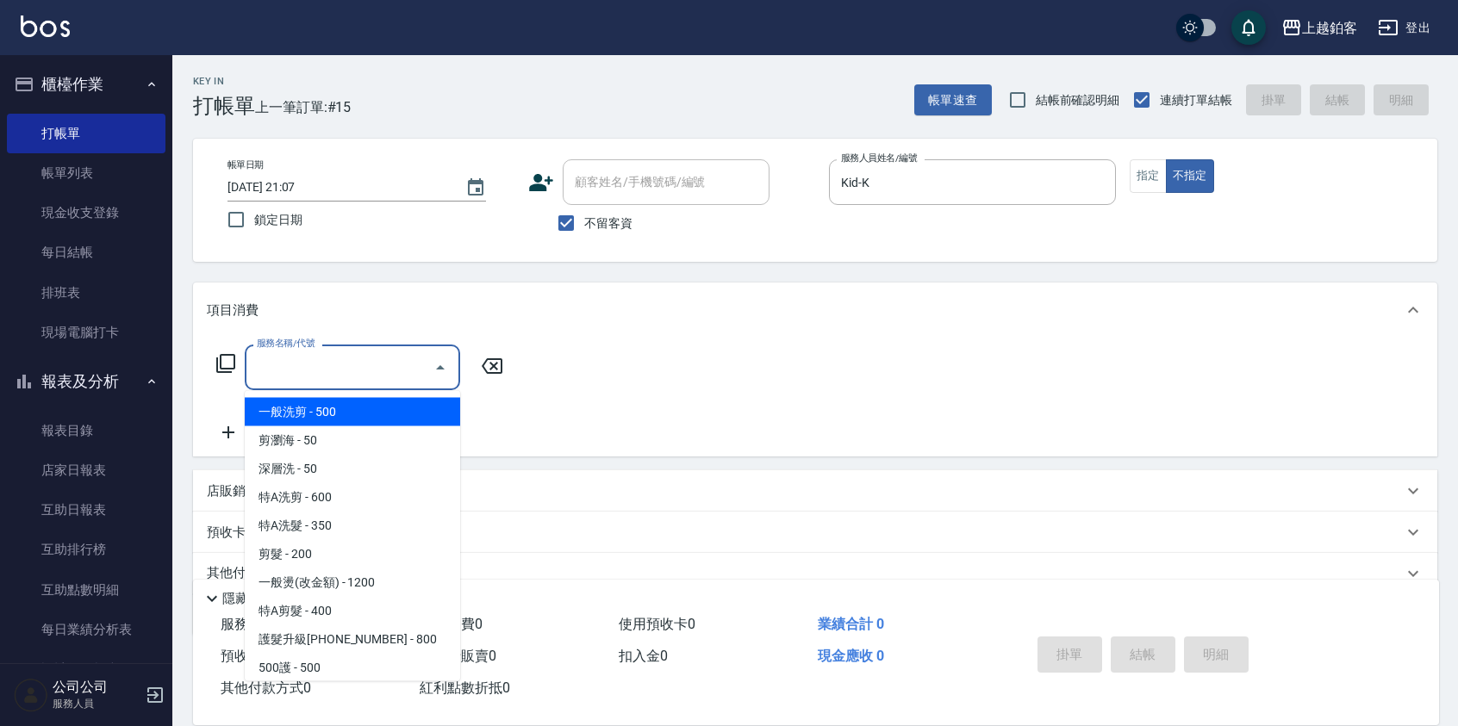
type input "一般洗剪(5)"
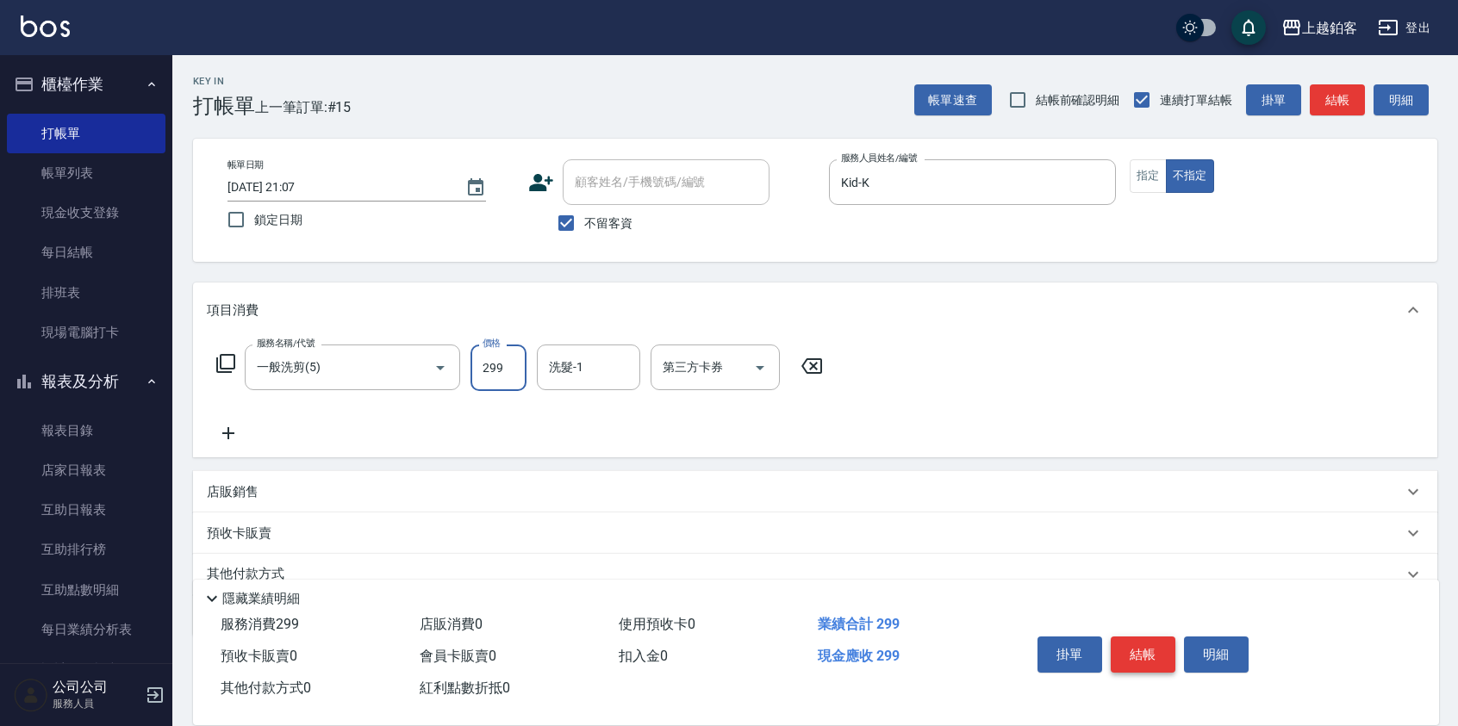
type input "299"
type input "雪莉-55"
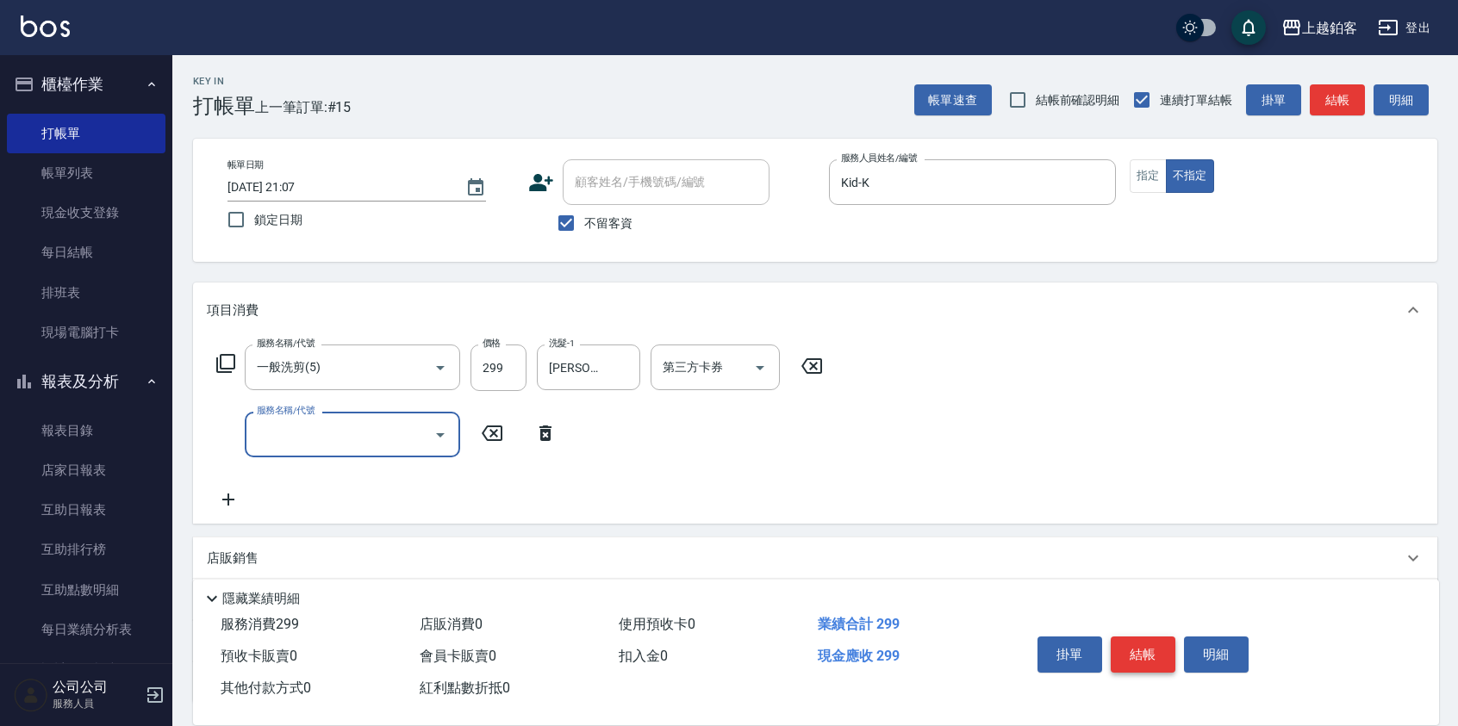
click at [1150, 644] on button "結帳" at bounding box center [1143, 655] width 65 height 36
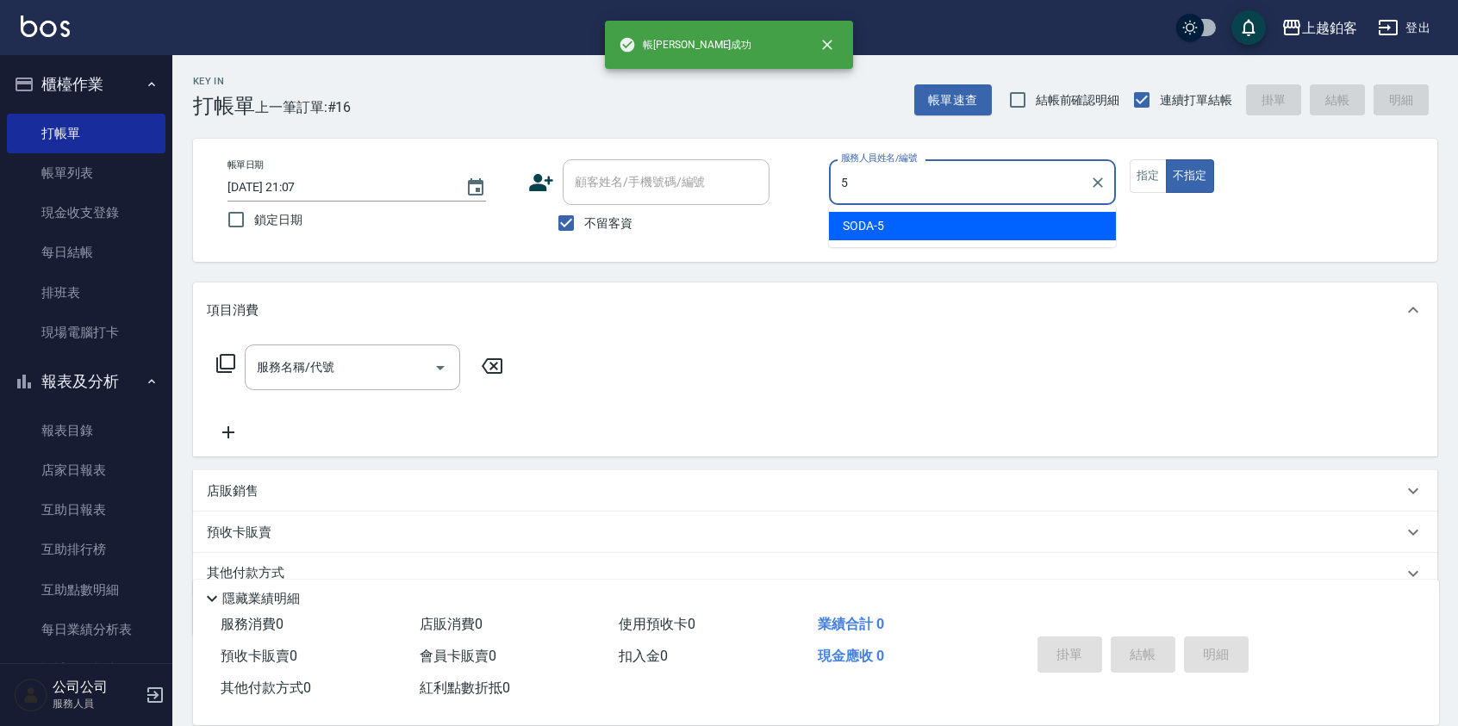
type input "SODA-5"
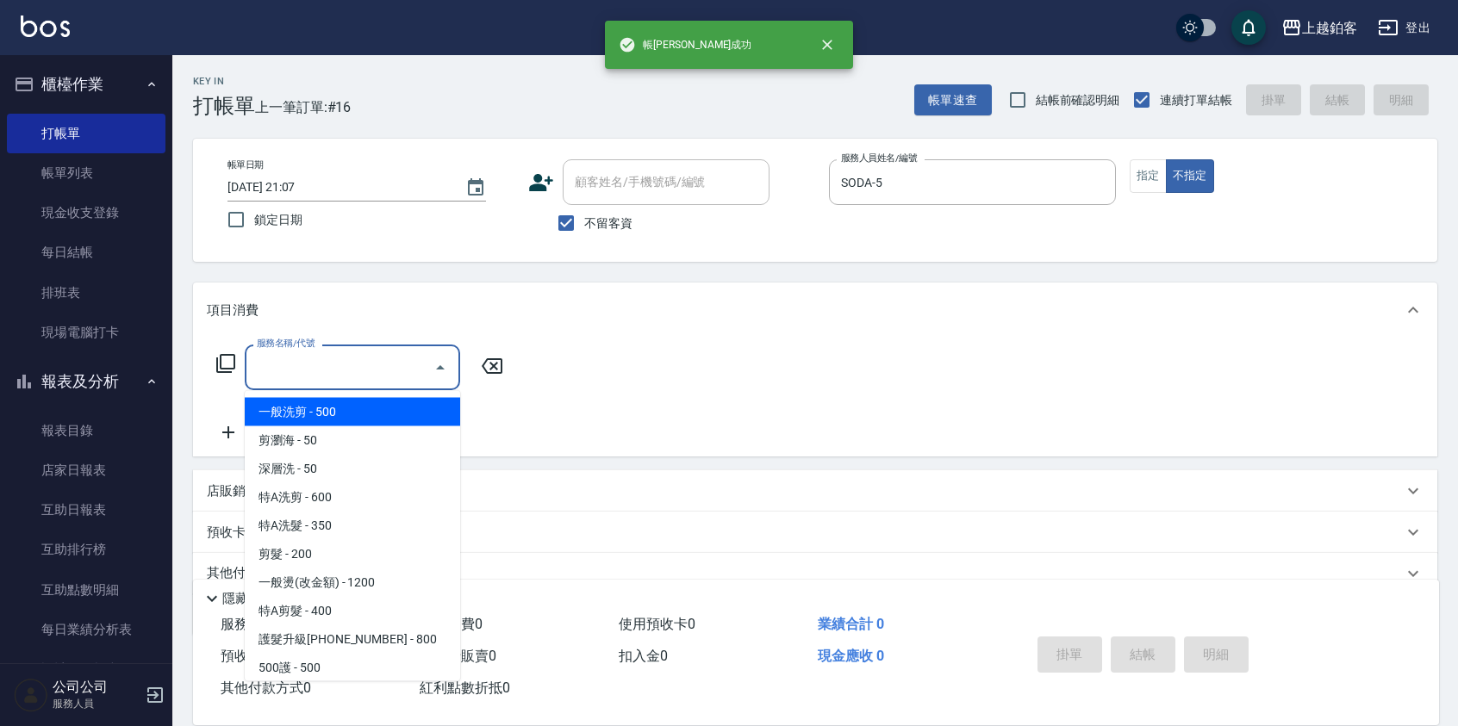
type input "一般洗剪(5)"
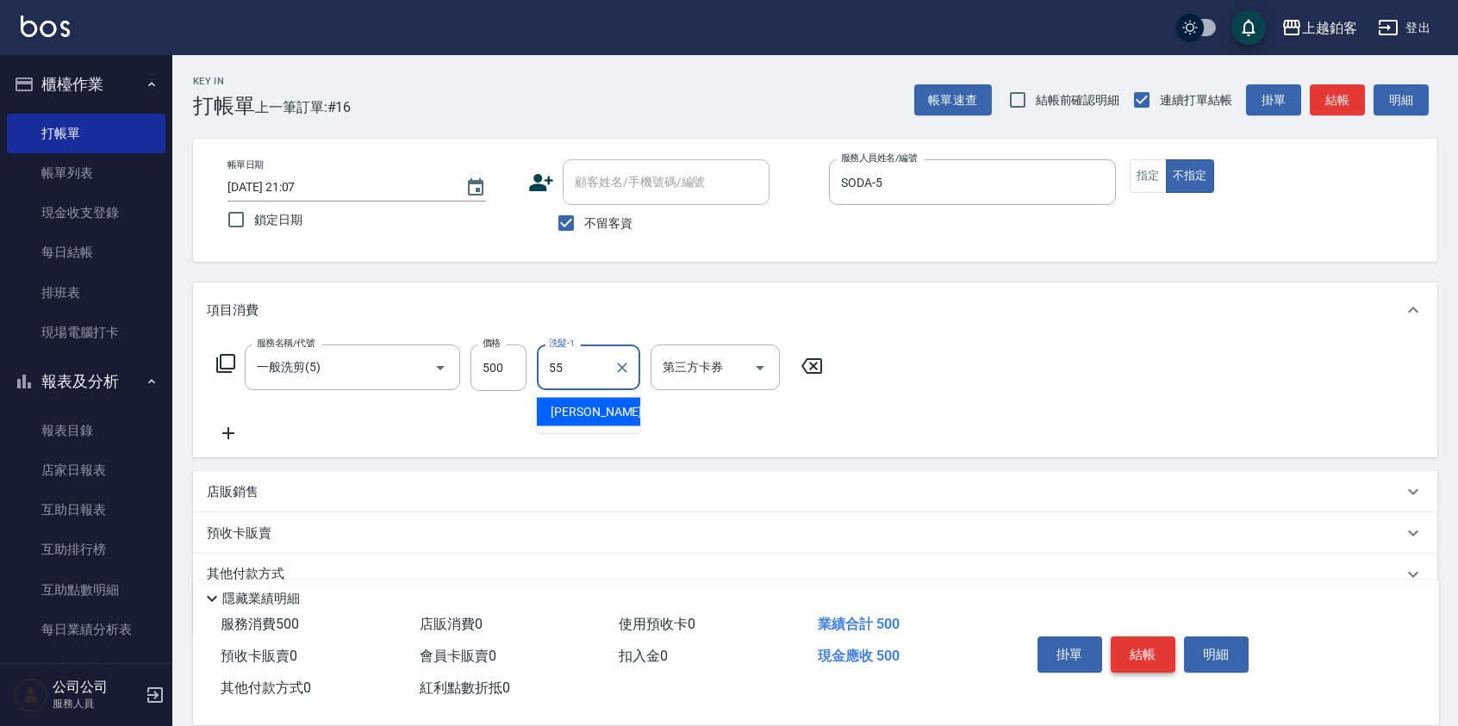
type input "雪莉-55"
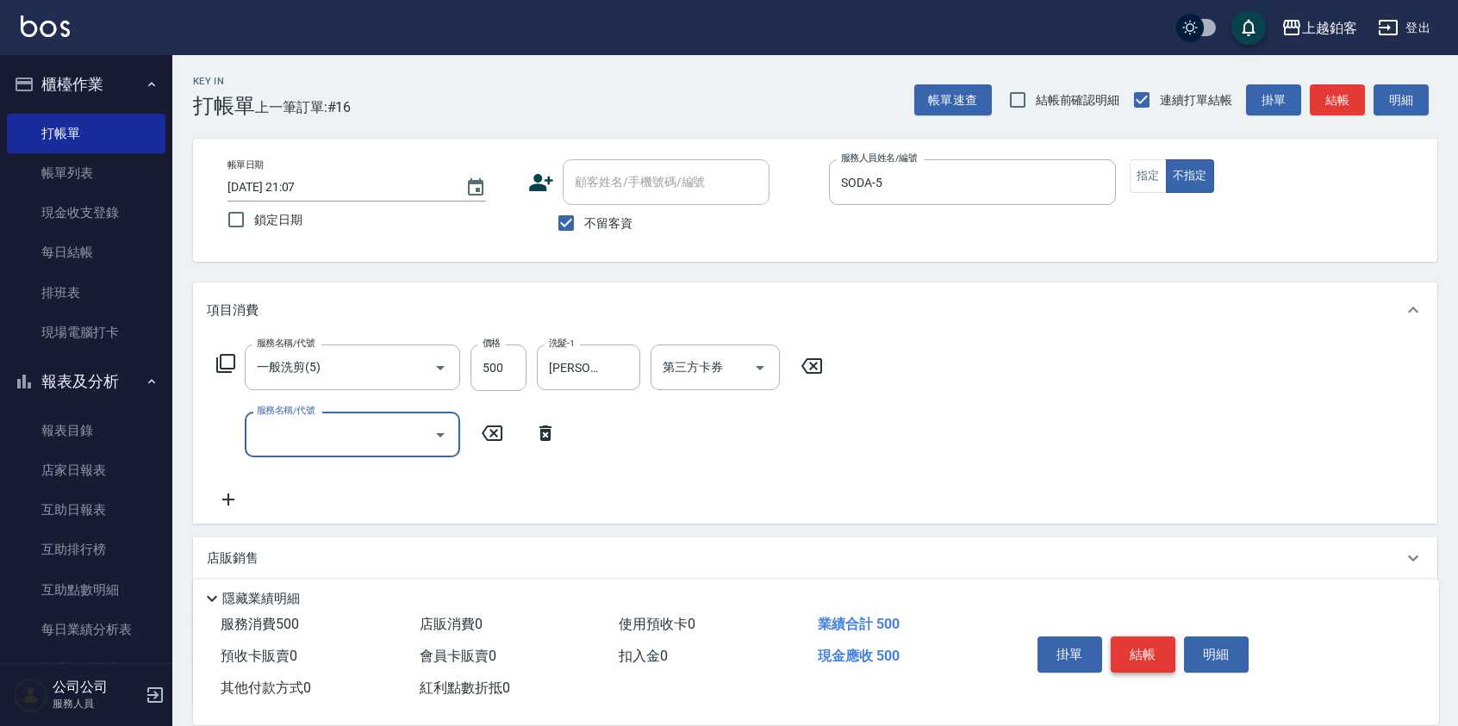
click at [1142, 650] on button "結帳" at bounding box center [1143, 655] width 65 height 36
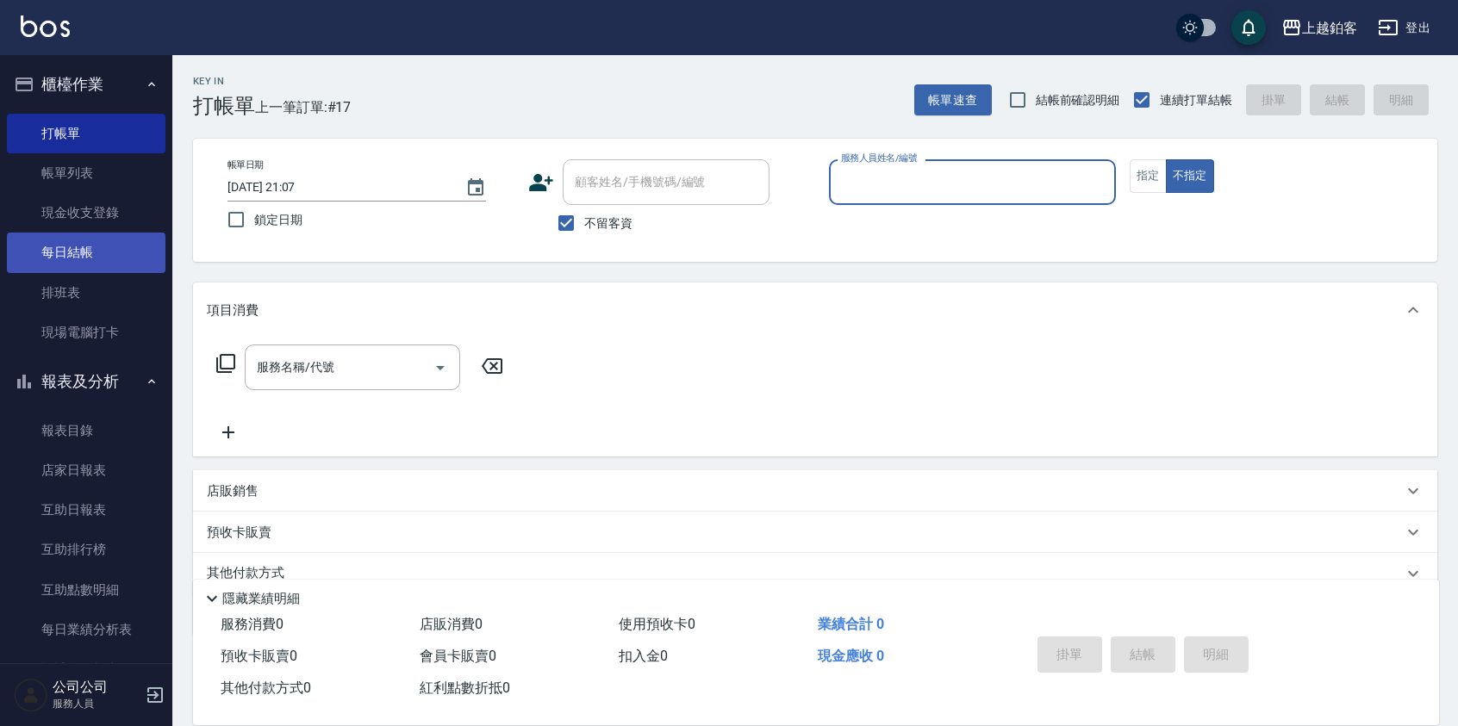
click at [76, 249] on link "每日結帳" at bounding box center [86, 253] width 159 height 40
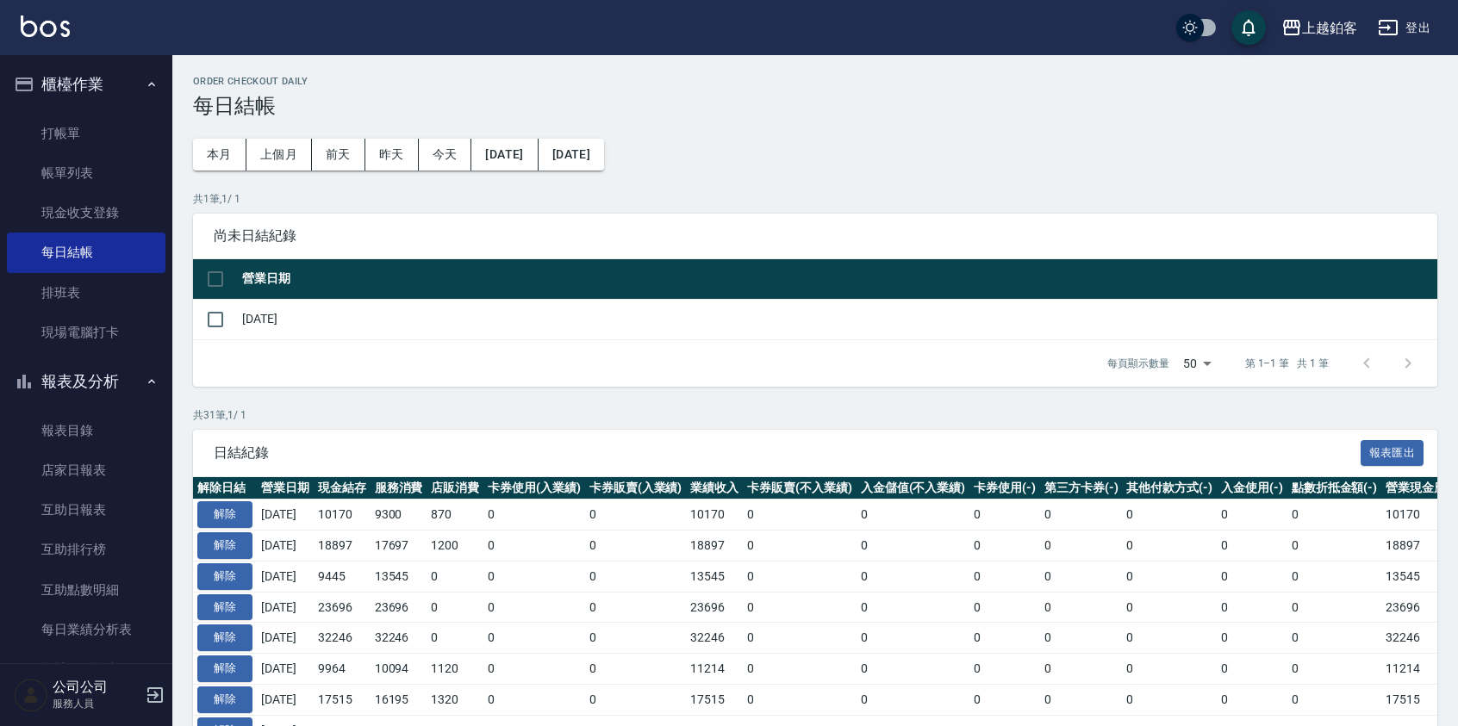
click at [238, 324] on td "[DATE]" at bounding box center [837, 319] width 1199 height 40
click at [210, 319] on input "checkbox" at bounding box center [215, 320] width 36 height 36
checkbox input "true"
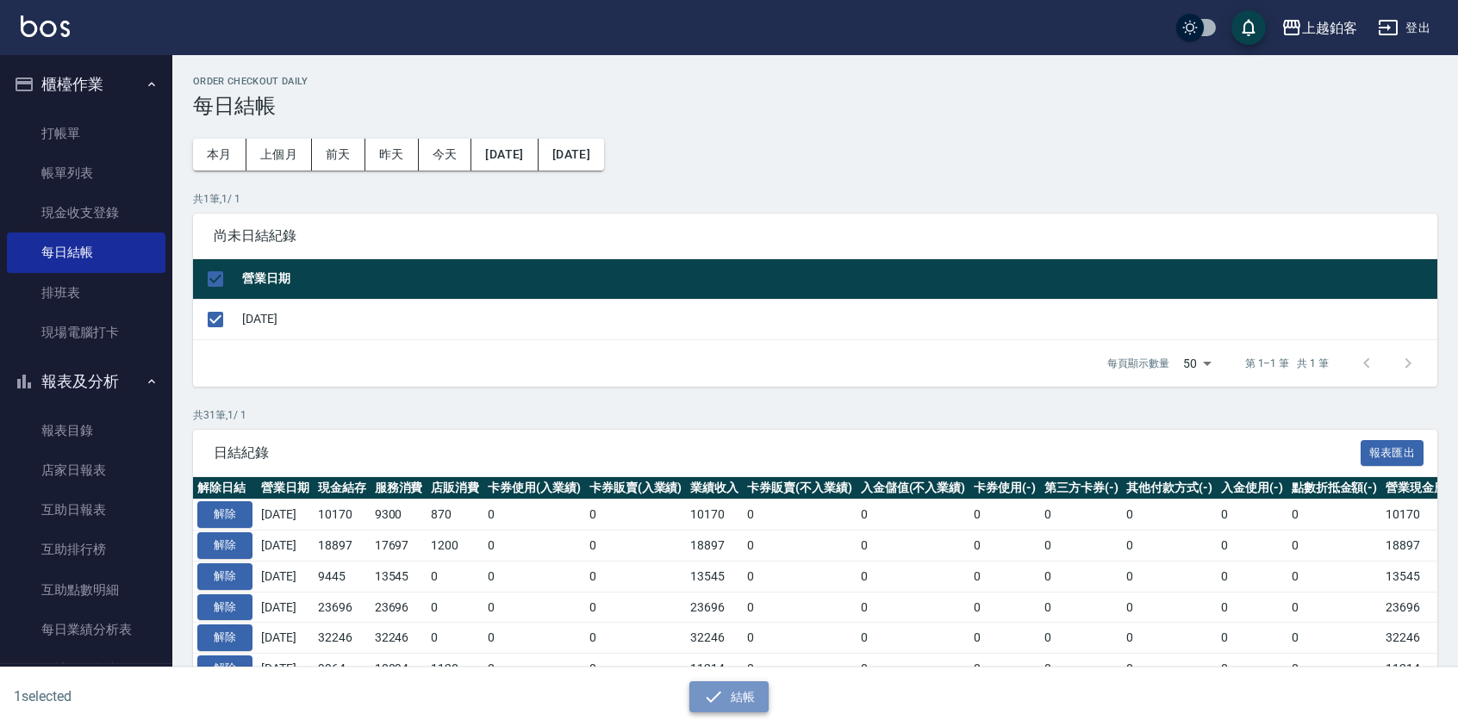
click at [744, 705] on button "結帳" at bounding box center [729, 697] width 80 height 32
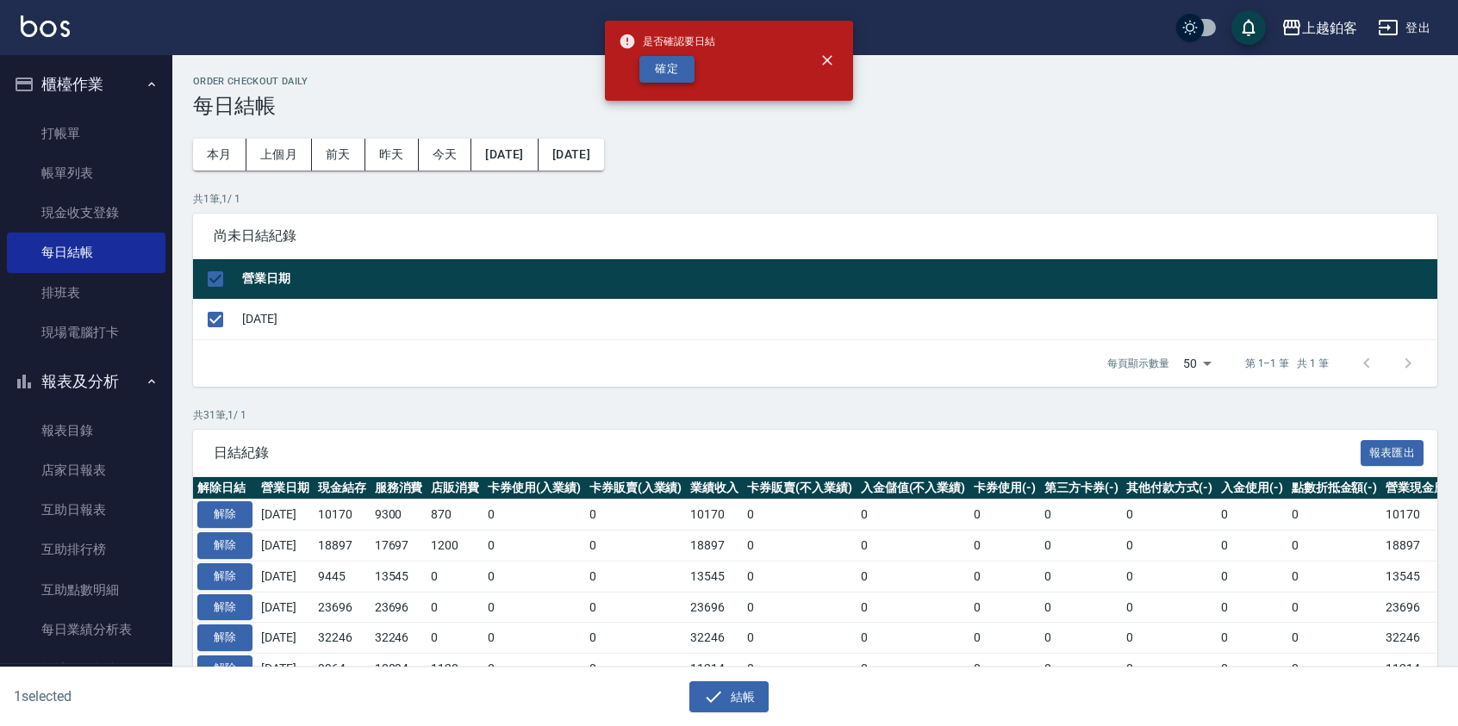
drag, startPoint x: 625, startPoint y: 69, endPoint x: 653, endPoint y: 77, distance: 28.6
click at [628, 70] on div "確定" at bounding box center [667, 69] width 96 height 27
click at [653, 77] on button "確定" at bounding box center [666, 69] width 55 height 27
checkbox input "false"
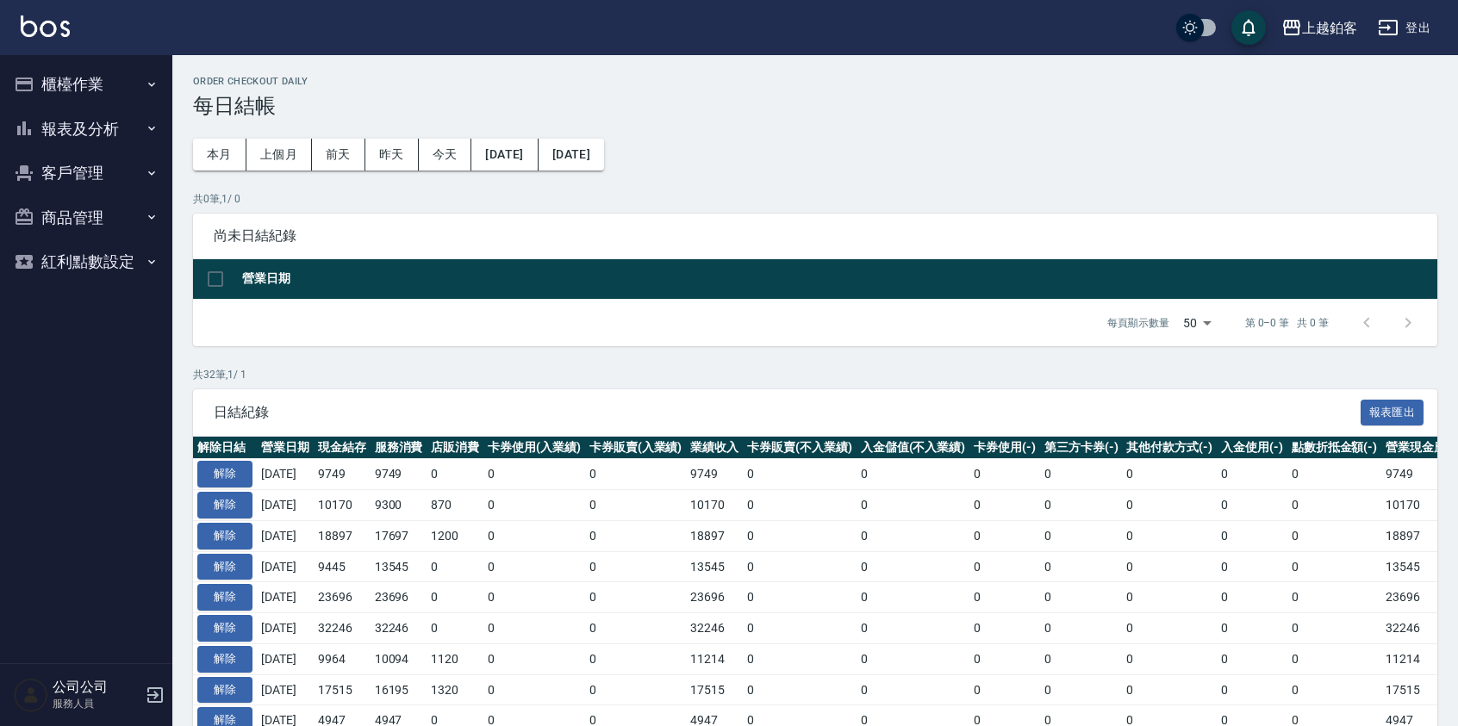
click at [110, 170] on button "客戶管理" at bounding box center [86, 173] width 159 height 45
drag, startPoint x: 99, startPoint y: 126, endPoint x: 101, endPoint y: 169, distance: 43.1
click at [100, 126] on button "報表及分析" at bounding box center [86, 129] width 159 height 45
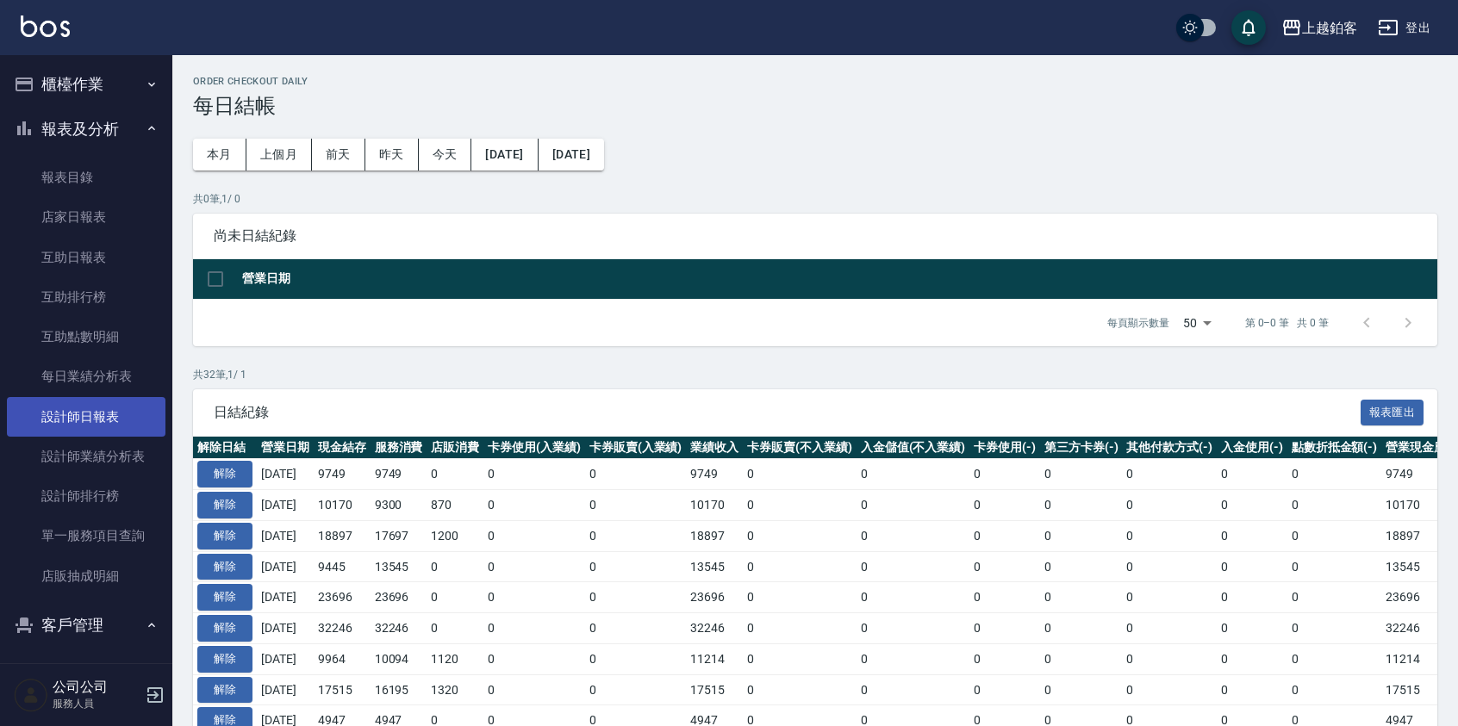
click at [84, 415] on link "設計師日報表" at bounding box center [86, 417] width 159 height 40
